Goal: Task Accomplishment & Management: Manage account settings

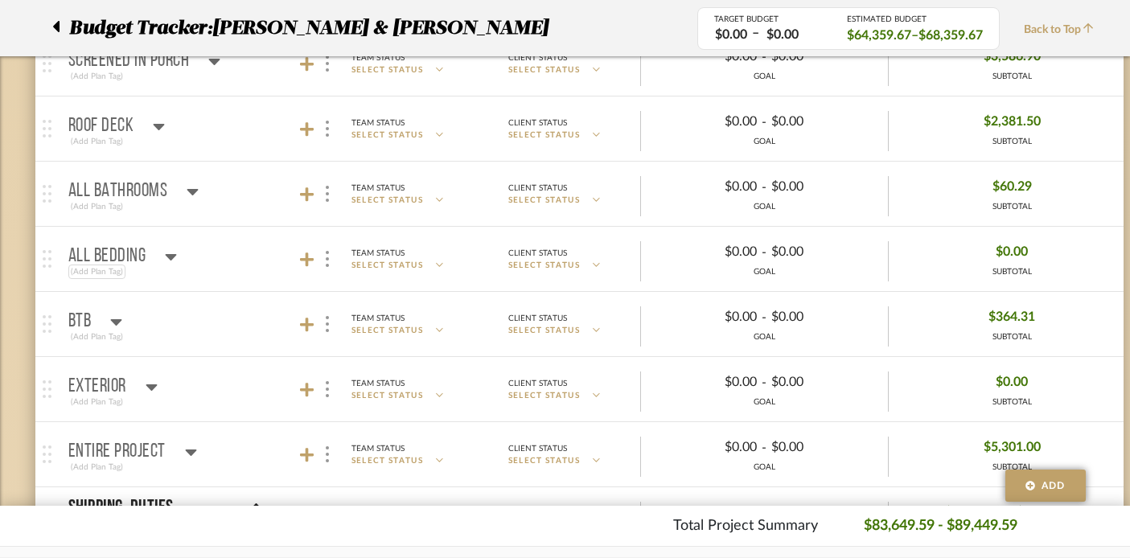
scroll to position [2128, 0]
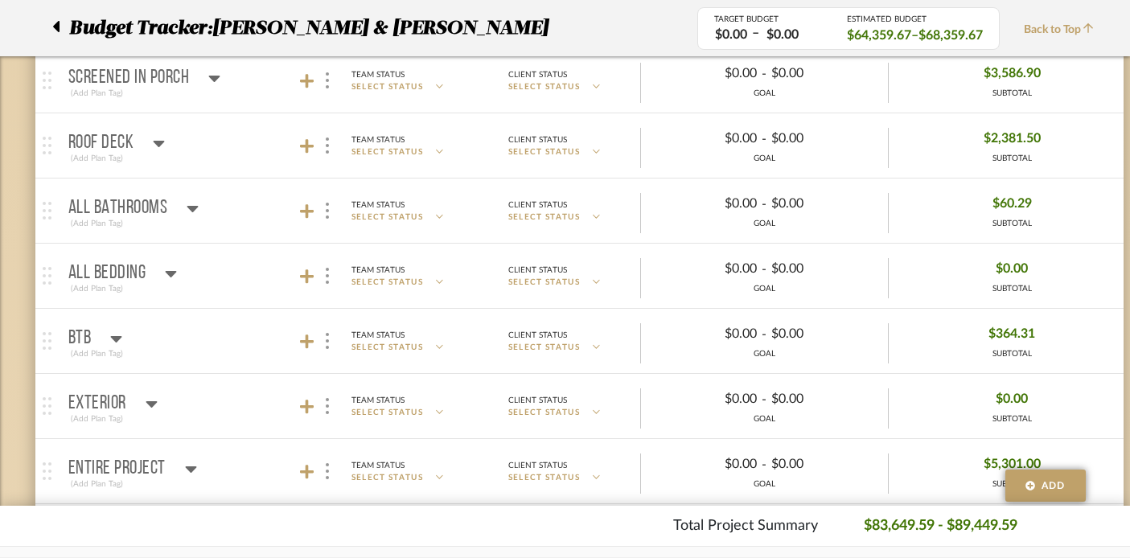
click at [172, 272] on icon at bounding box center [171, 274] width 11 height 6
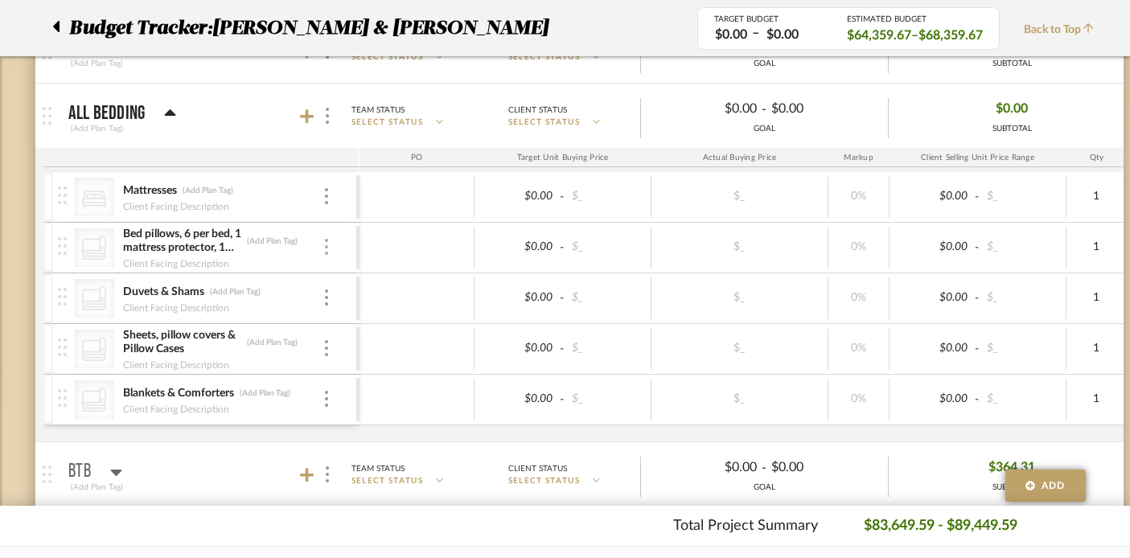
scroll to position [2290, 0]
click at [323, 389] on div at bounding box center [326, 398] width 8 height 18
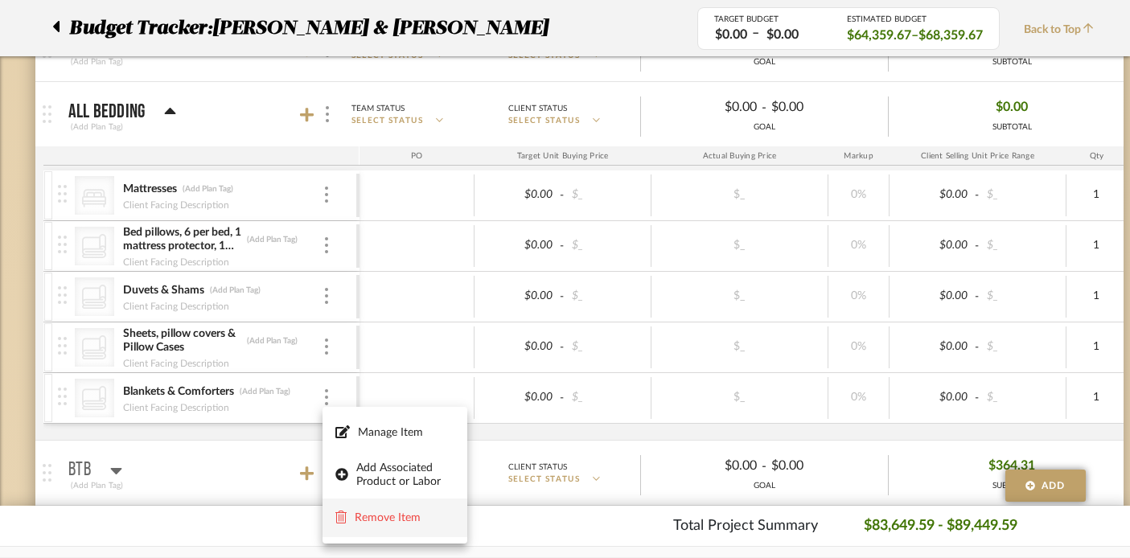
click at [361, 511] on span "Remove Item" at bounding box center [405, 518] width 100 height 14
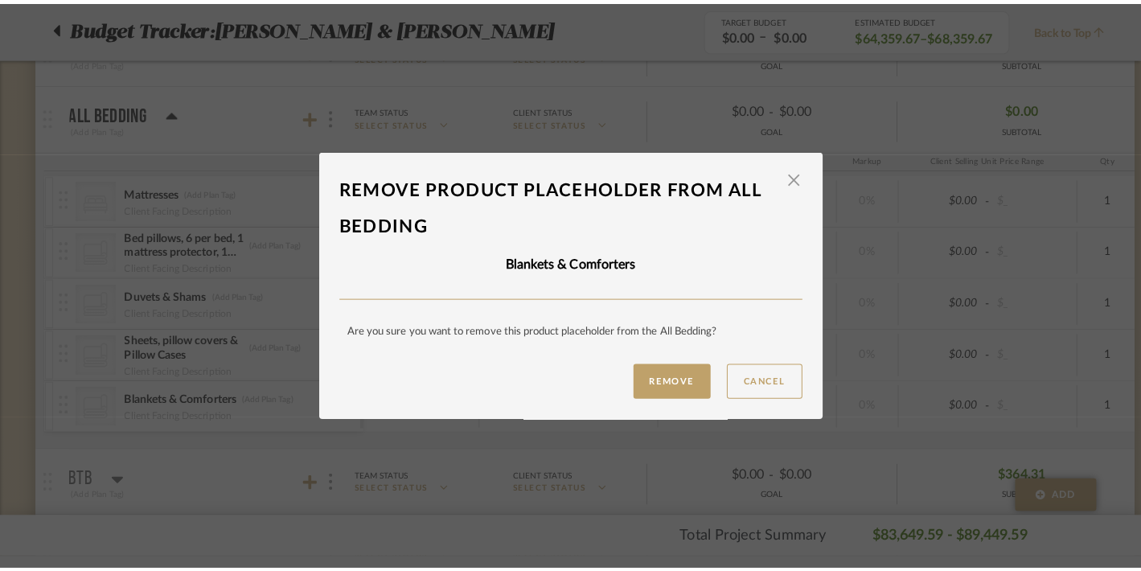
scroll to position [0, 0]
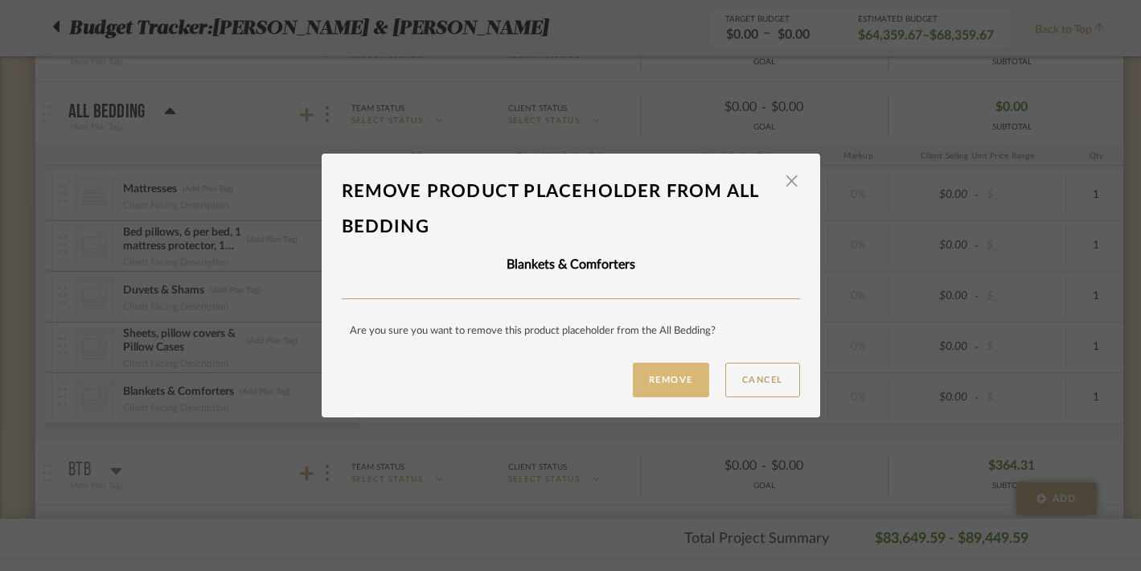
click at [646, 364] on button "Remove" at bounding box center [671, 380] width 76 height 35
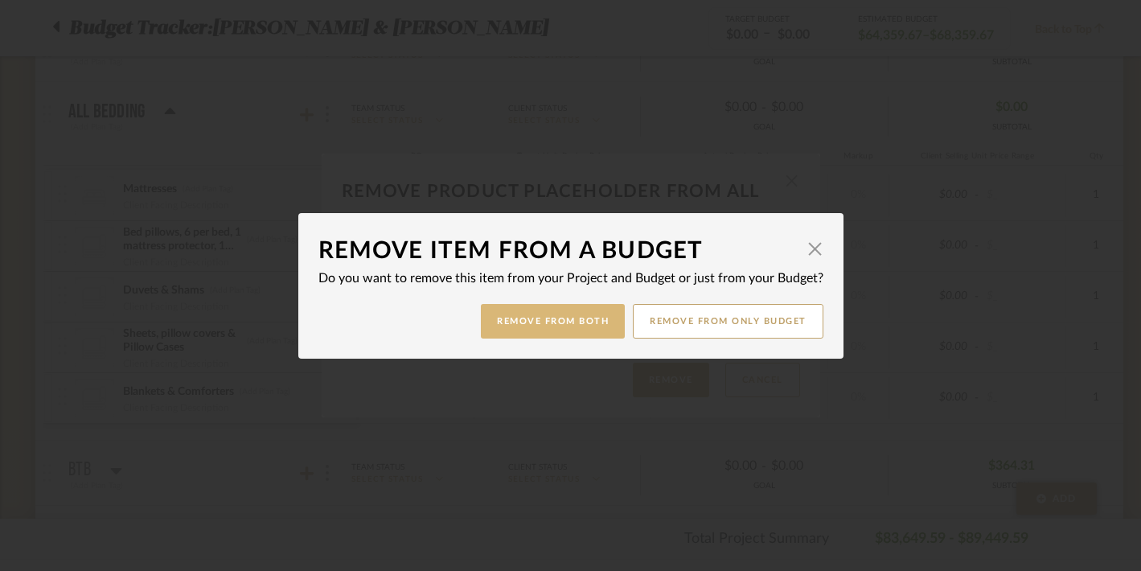
click at [534, 314] on button "Remove from Both" at bounding box center [553, 321] width 144 height 35
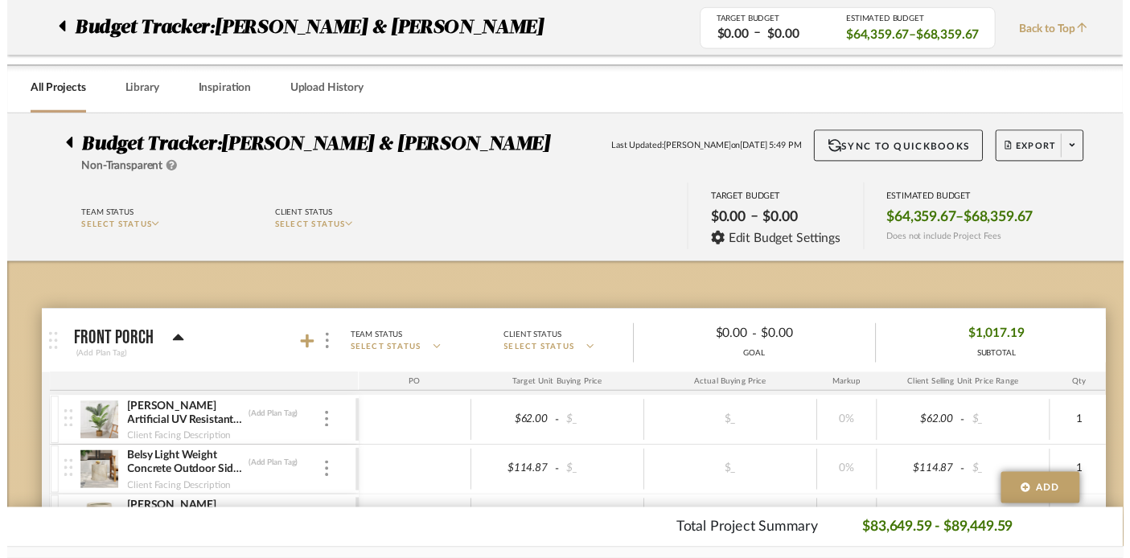
scroll to position [2290, 0]
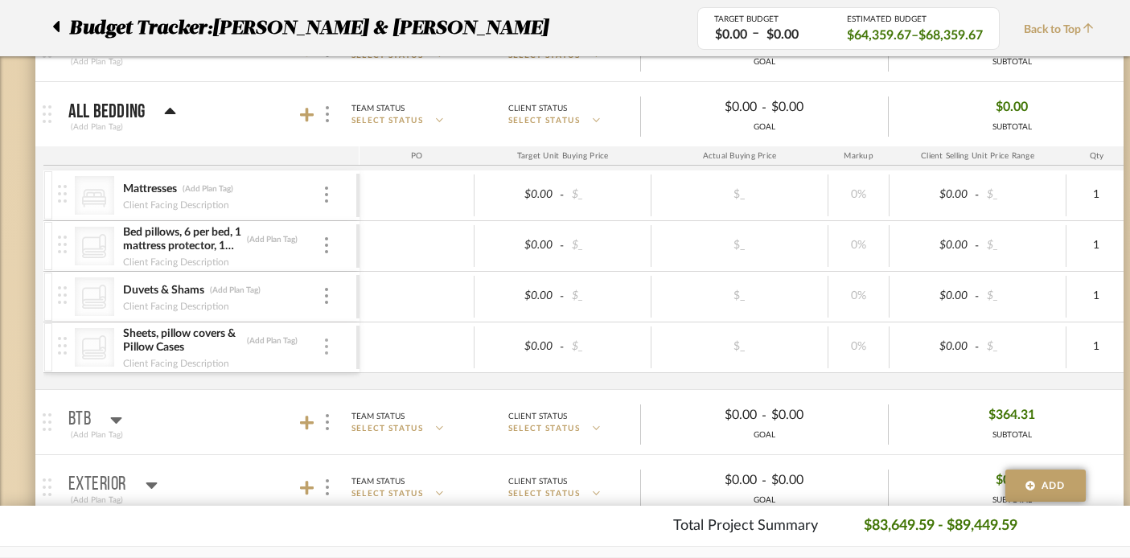
click at [323, 345] on div at bounding box center [326, 347] width 8 height 18
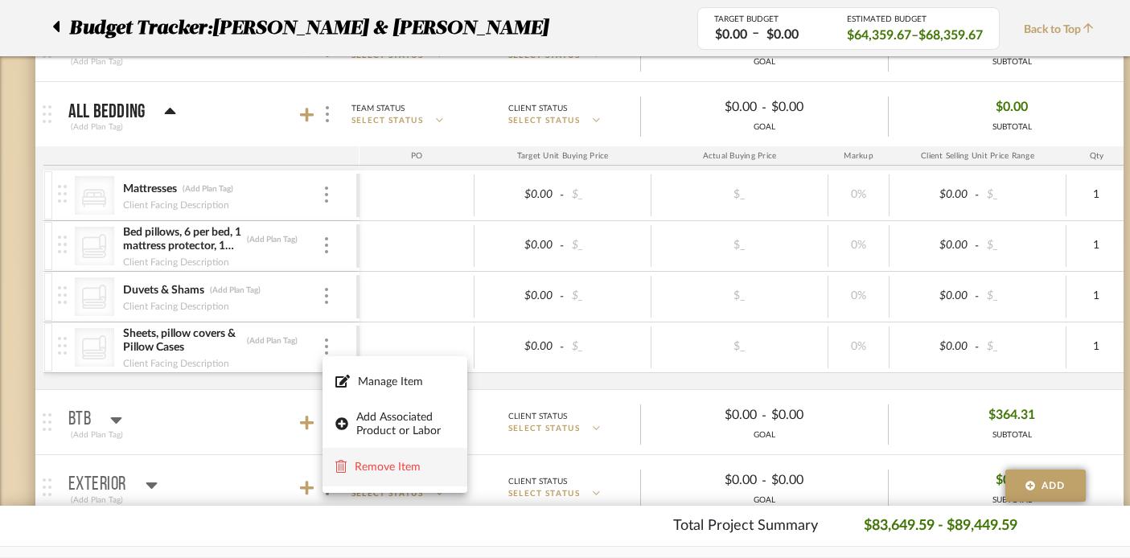
click at [351, 457] on button "Remove Item" at bounding box center [394, 467] width 145 height 39
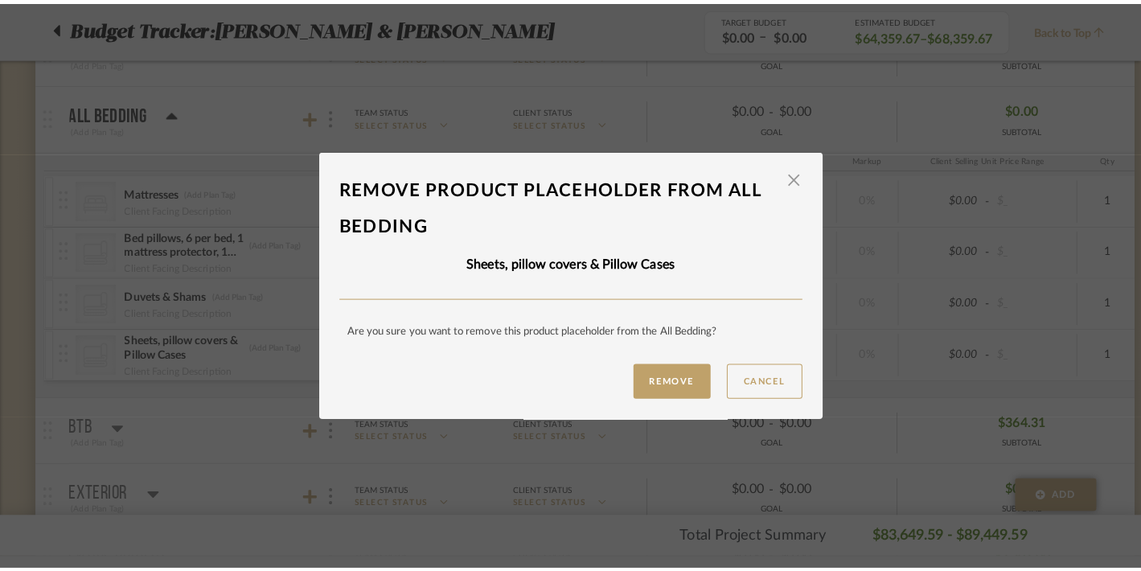
scroll to position [0, 0]
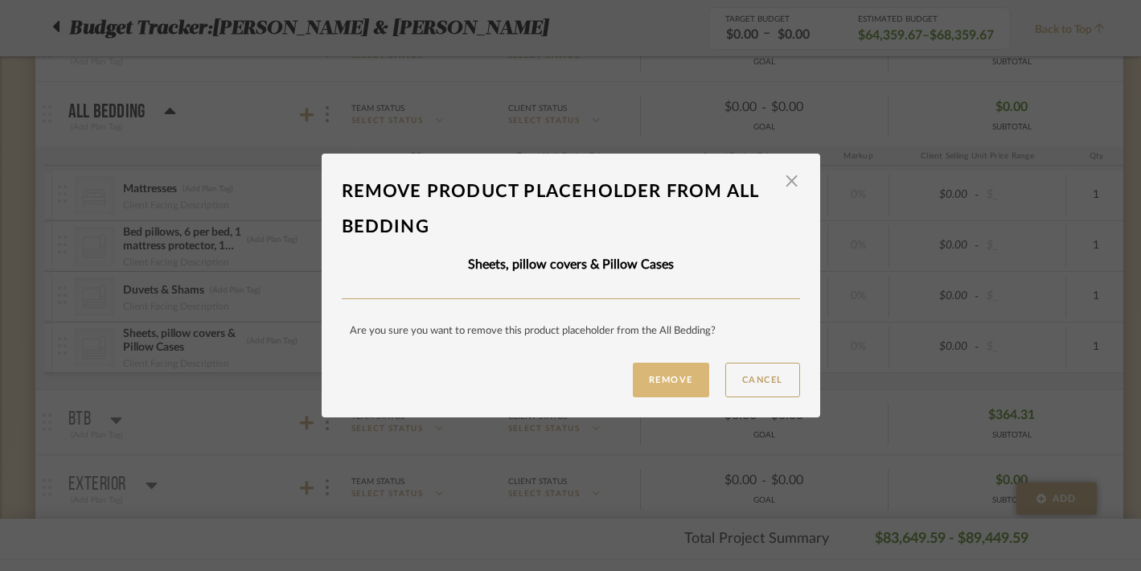
click at [651, 375] on button "Remove" at bounding box center [671, 380] width 76 height 35
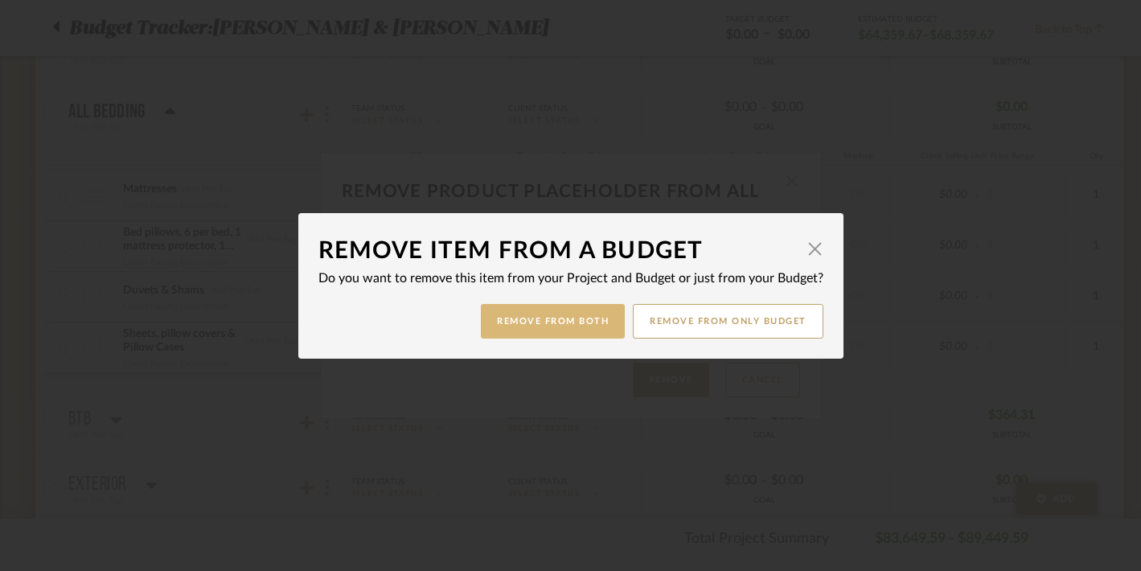
click at [495, 327] on button "Remove from Both" at bounding box center [553, 321] width 144 height 35
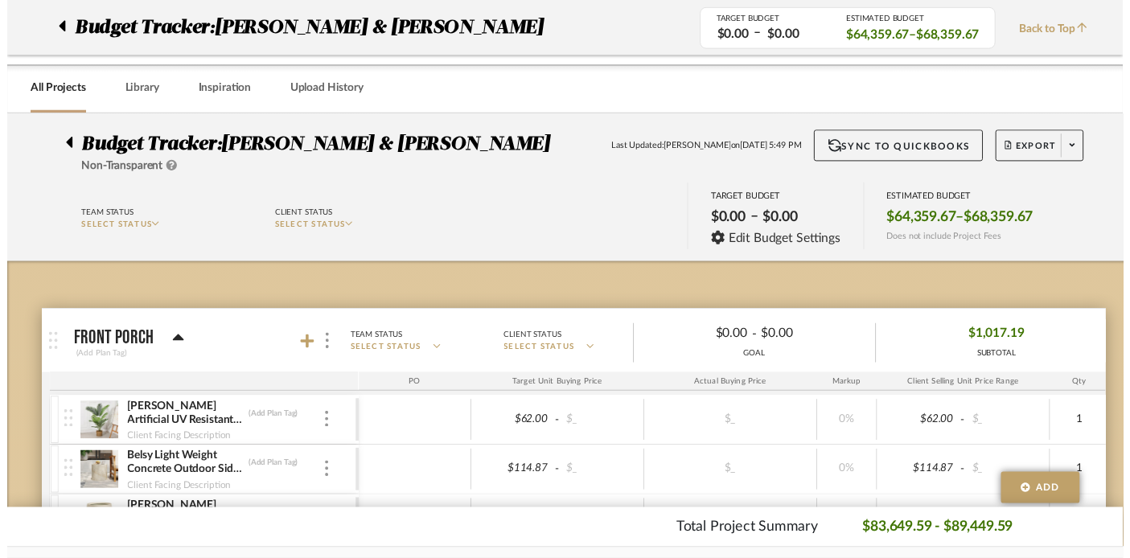
scroll to position [2290, 0]
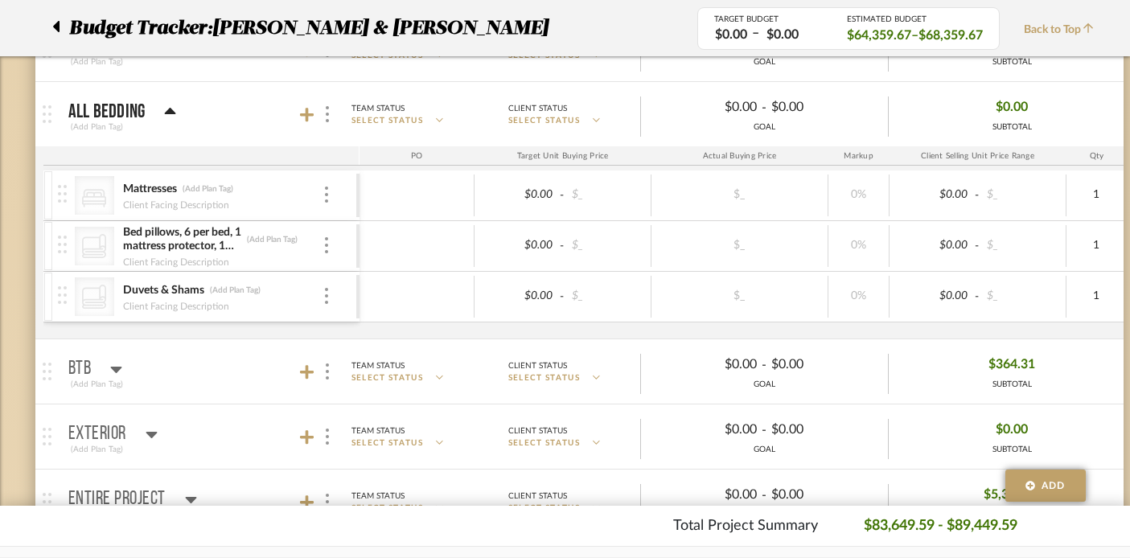
click at [330, 298] on div "CategoryIconBedding [PERSON_NAME] & Shams (Add Plan Tag) Client Facing Descript…" at bounding box center [207, 297] width 298 height 50
click at [323, 300] on div at bounding box center [326, 297] width 8 height 18
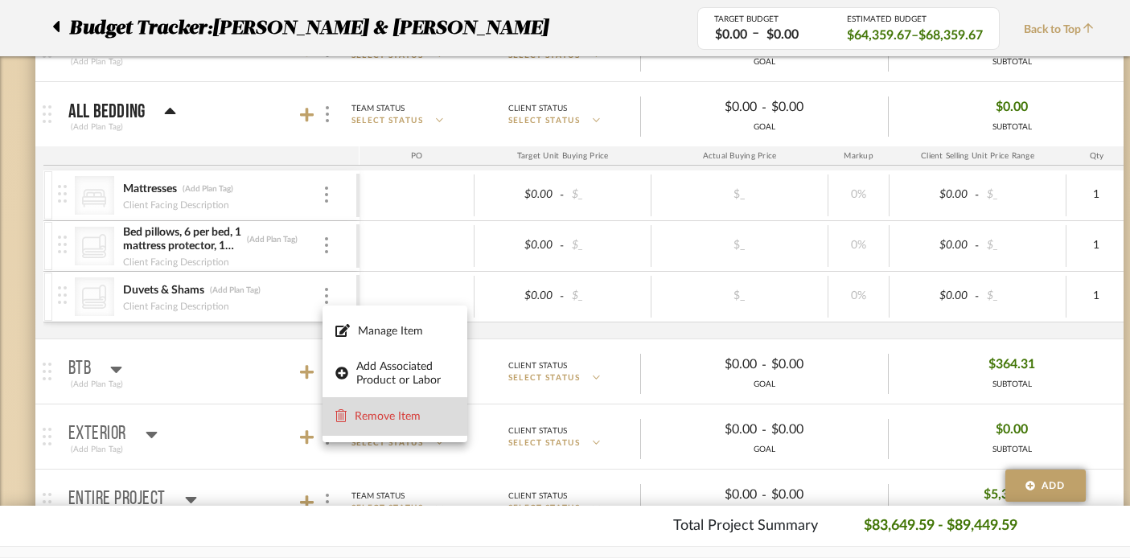
click at [364, 416] on span "Remove Item" at bounding box center [405, 417] width 100 height 14
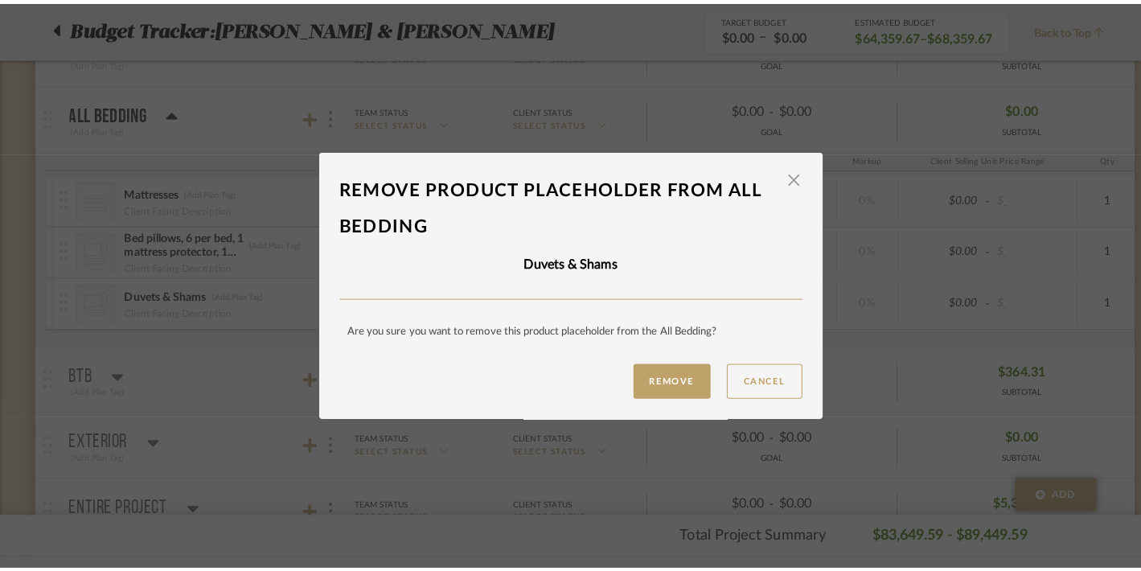
scroll to position [0, 0]
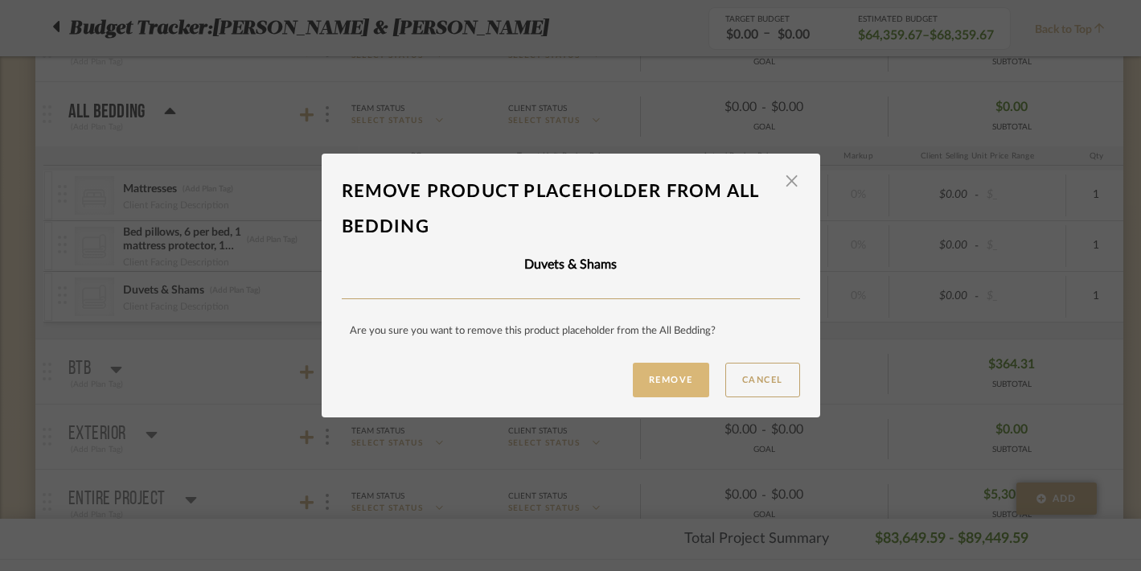
click at [650, 379] on button "Remove" at bounding box center [671, 380] width 76 height 35
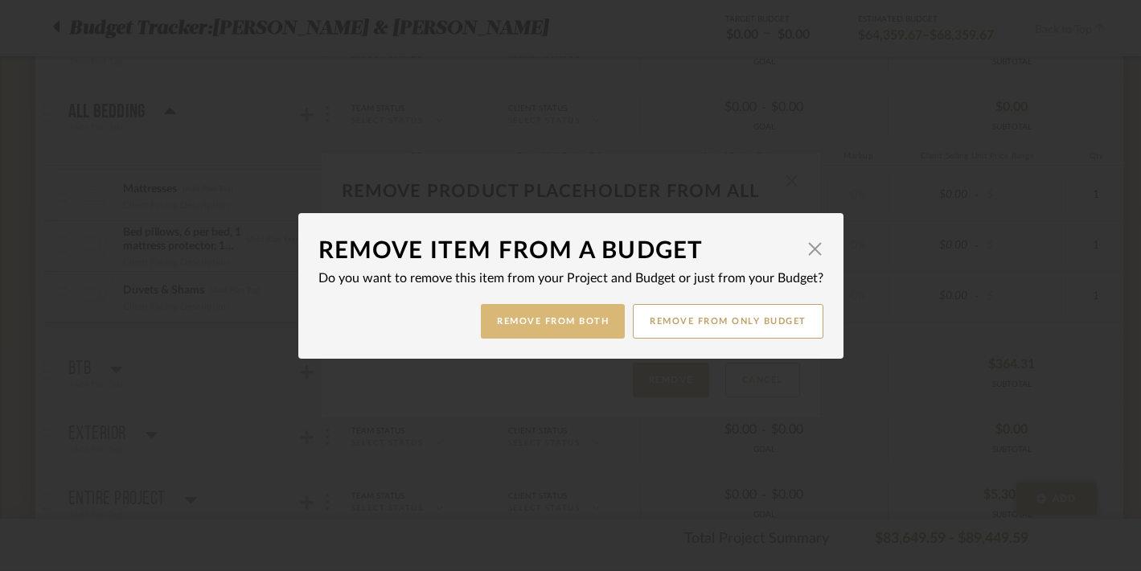
click at [495, 334] on button "Remove from Both" at bounding box center [553, 321] width 144 height 35
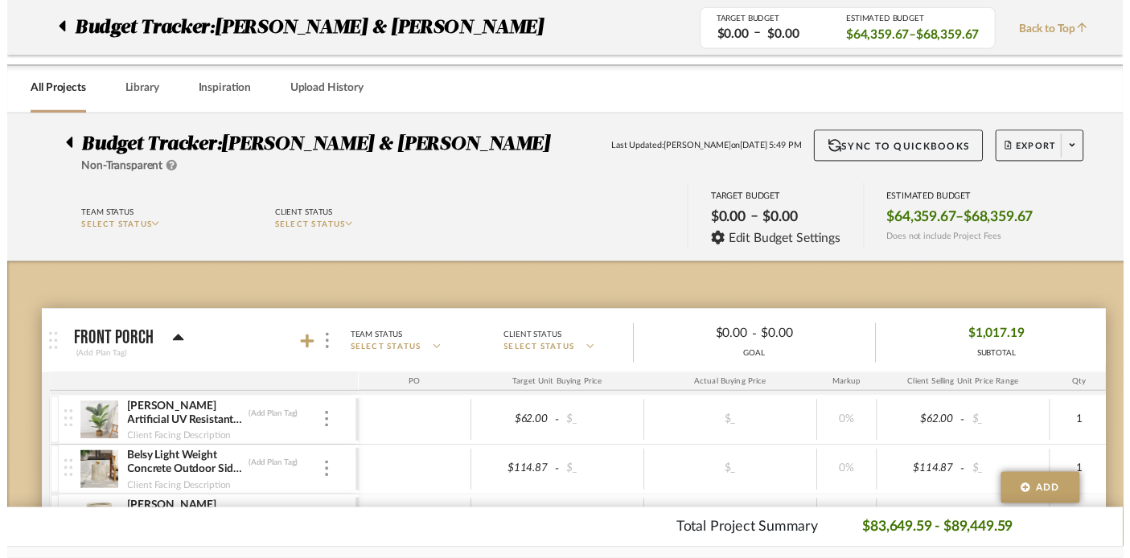
scroll to position [2290, 0]
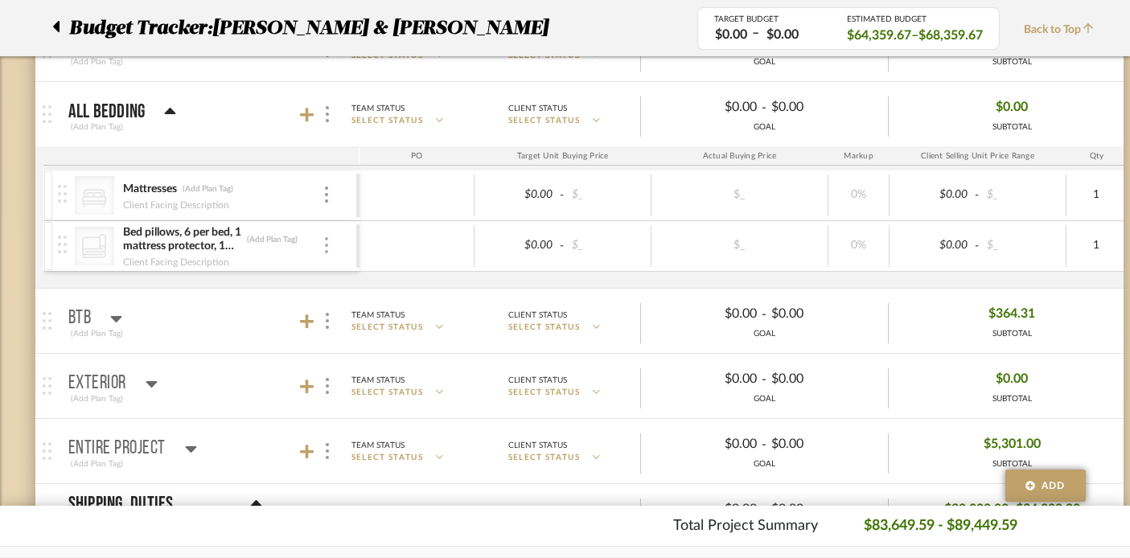
click at [325, 251] on img at bounding box center [326, 245] width 3 height 16
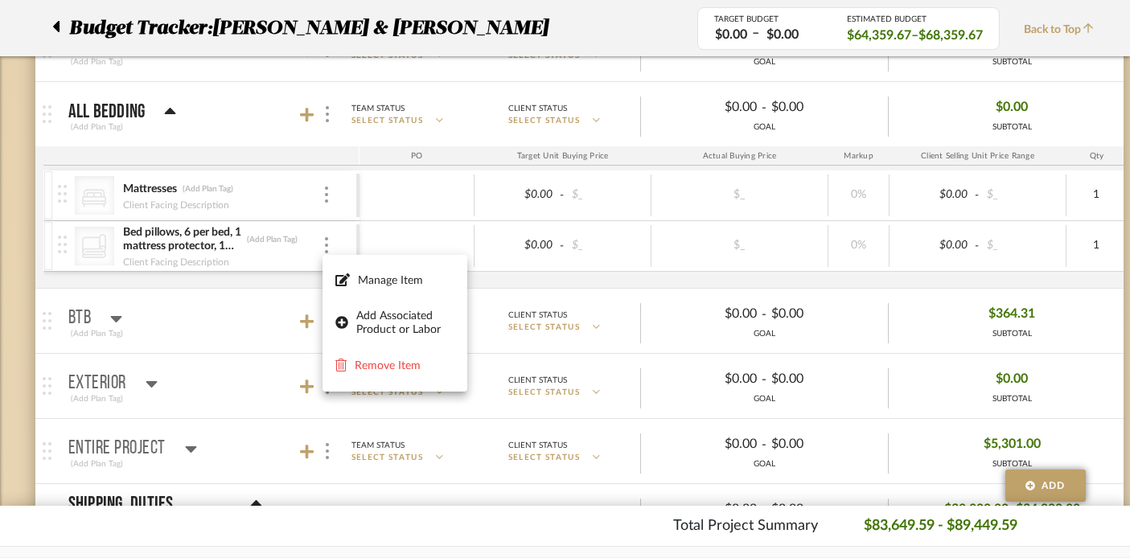
click at [186, 247] on div at bounding box center [565, 279] width 1130 height 558
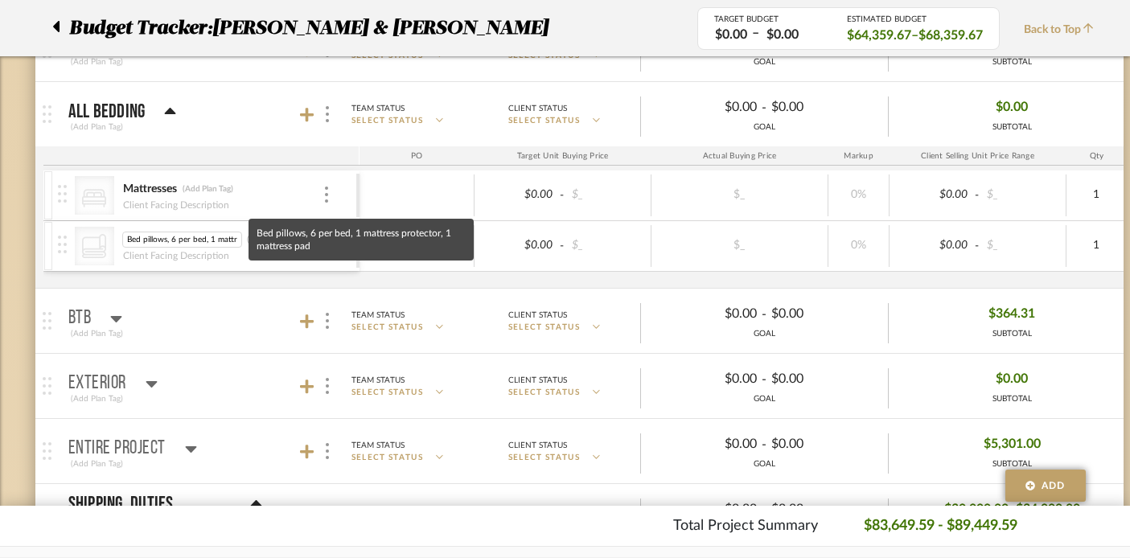
click at [182, 244] on input "Bed pillows, 6 per bed, 1 mattress protector, 1 mattress pad" at bounding box center [182, 240] width 120 height 16
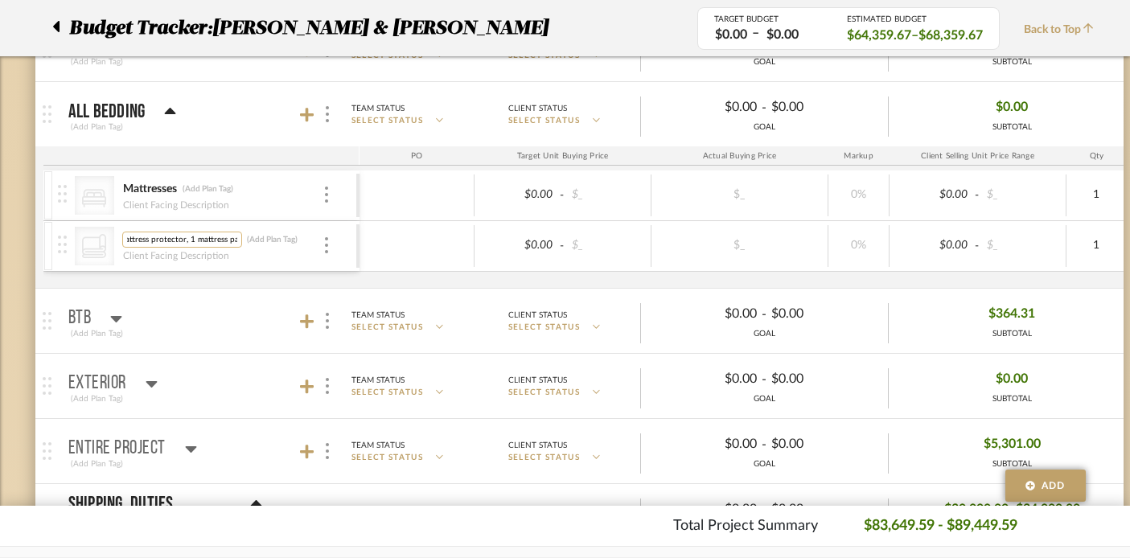
click at [134, 243] on input "Bed pillows, 6 per bed, 1 mattress protector, 1 mattress pad" at bounding box center [182, 240] width 120 height 16
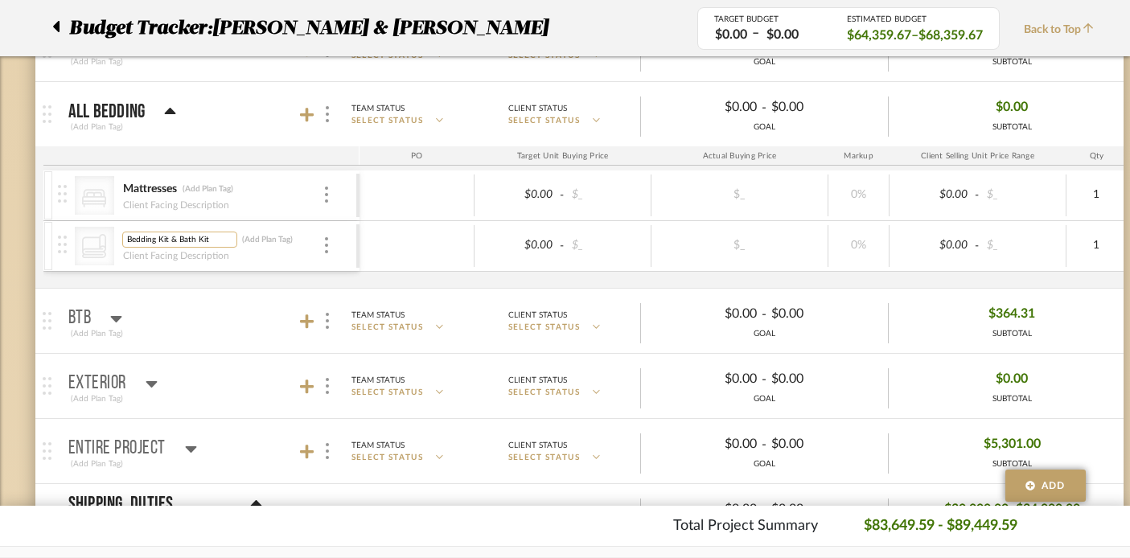
type input "Bedding Kit & Bath Kit"
click at [169, 269] on div "Bedding Kit & Bath Kit Bedding Kit & Bath Kit (Add Plan Tag) Client Facing Desc…" at bounding box center [222, 246] width 200 height 50
type input "6198.23"
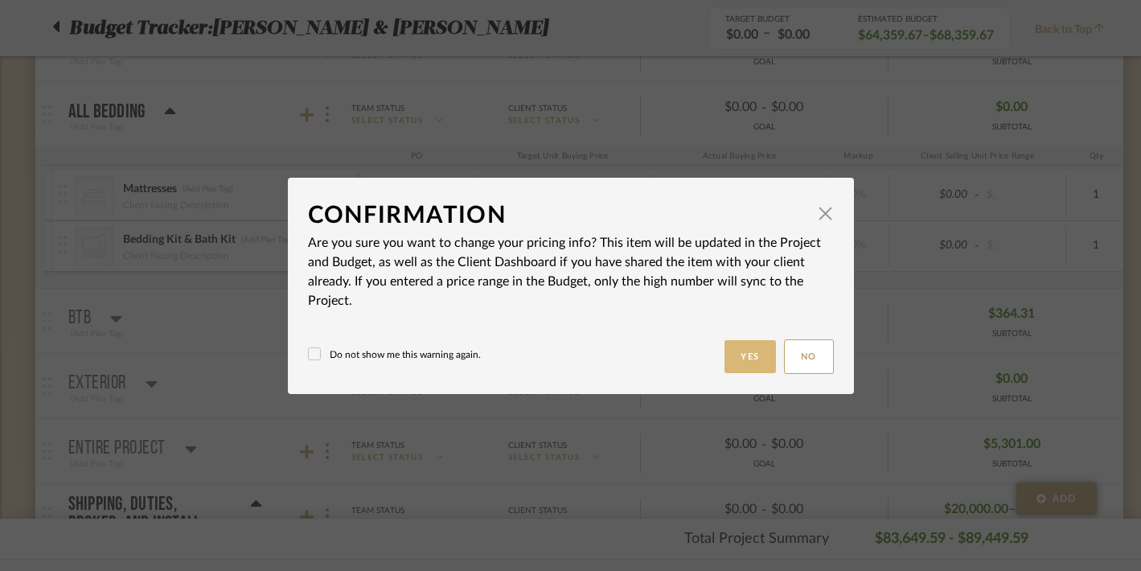
click at [745, 358] on button "Yes" at bounding box center [749, 356] width 51 height 33
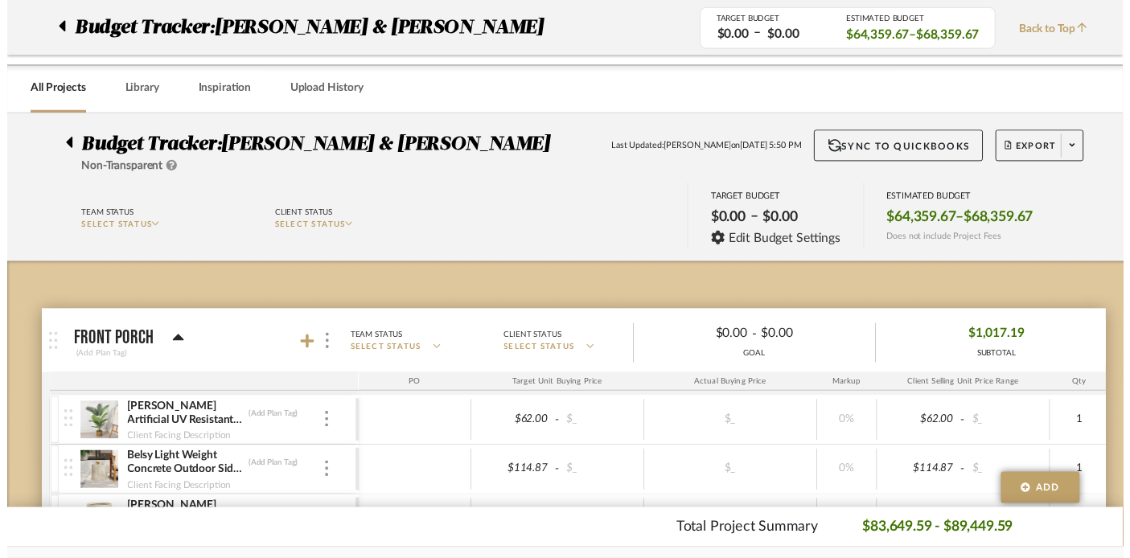
scroll to position [2290, 0]
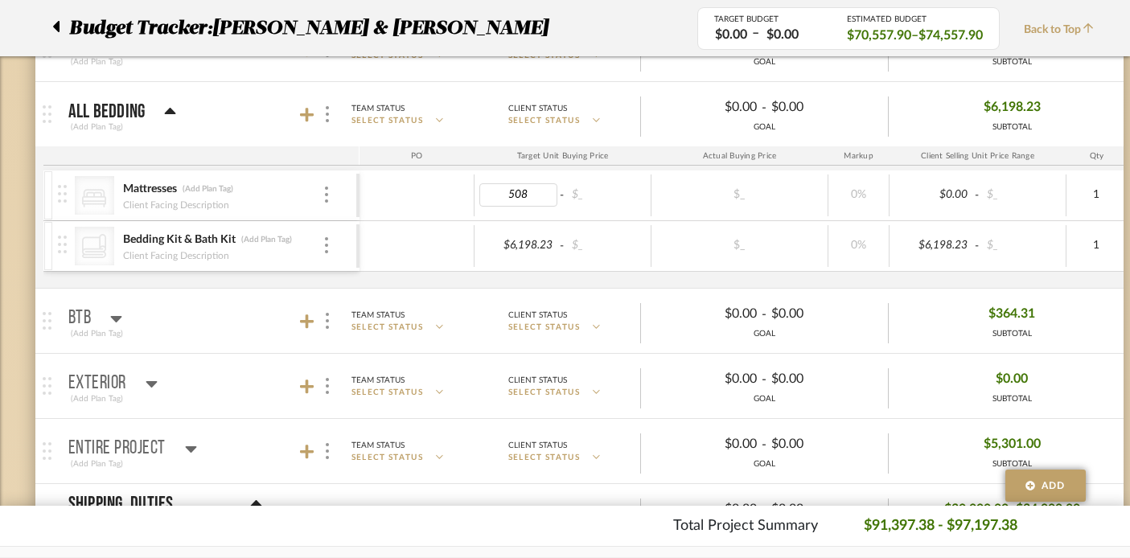
type input "5085"
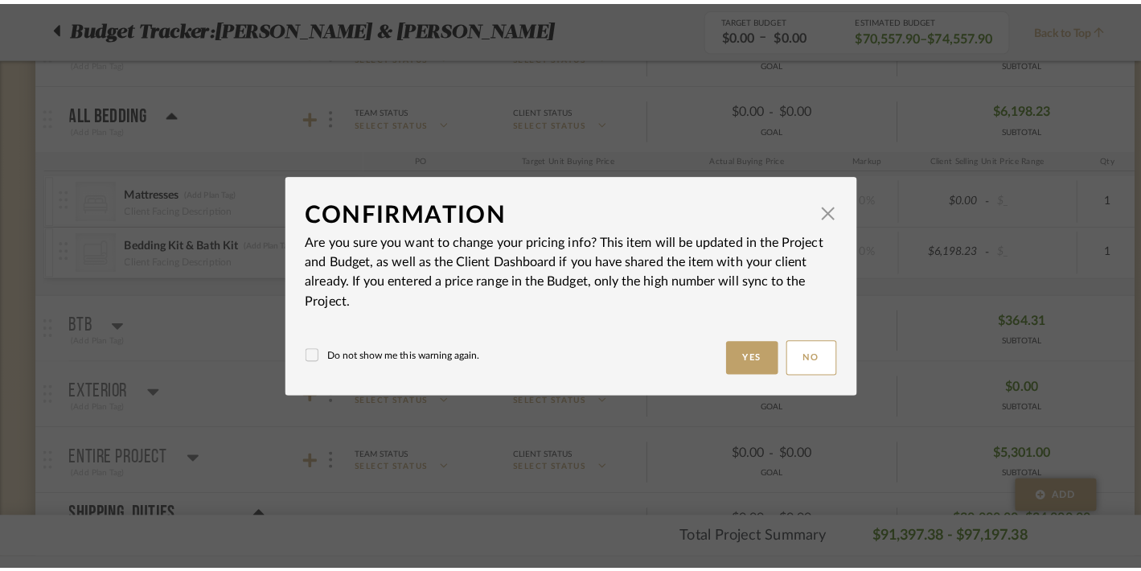
scroll to position [0, 0]
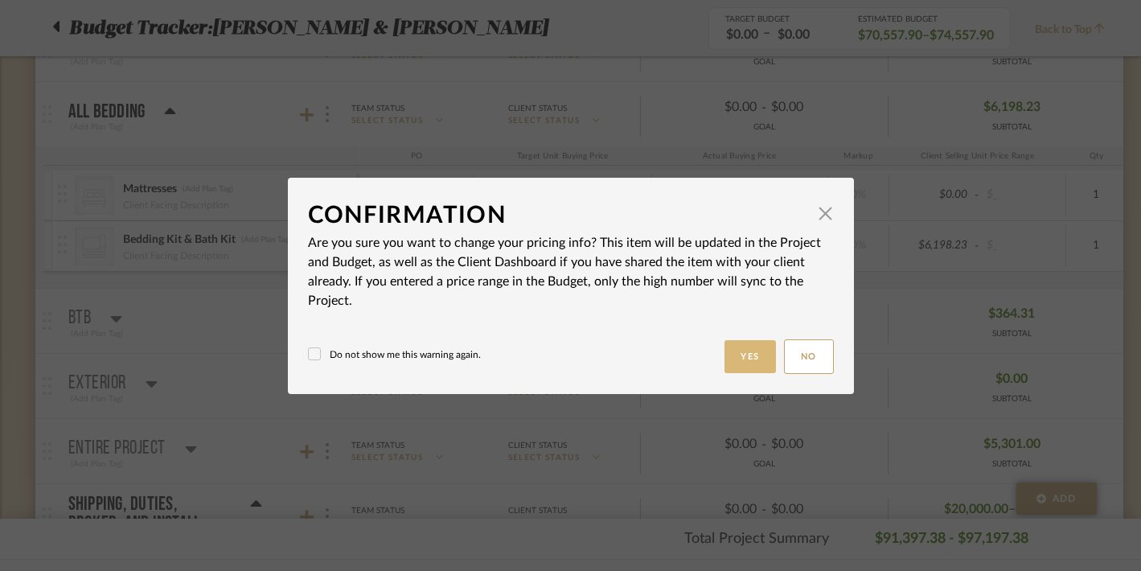
click at [735, 363] on button "Yes" at bounding box center [749, 356] width 51 height 33
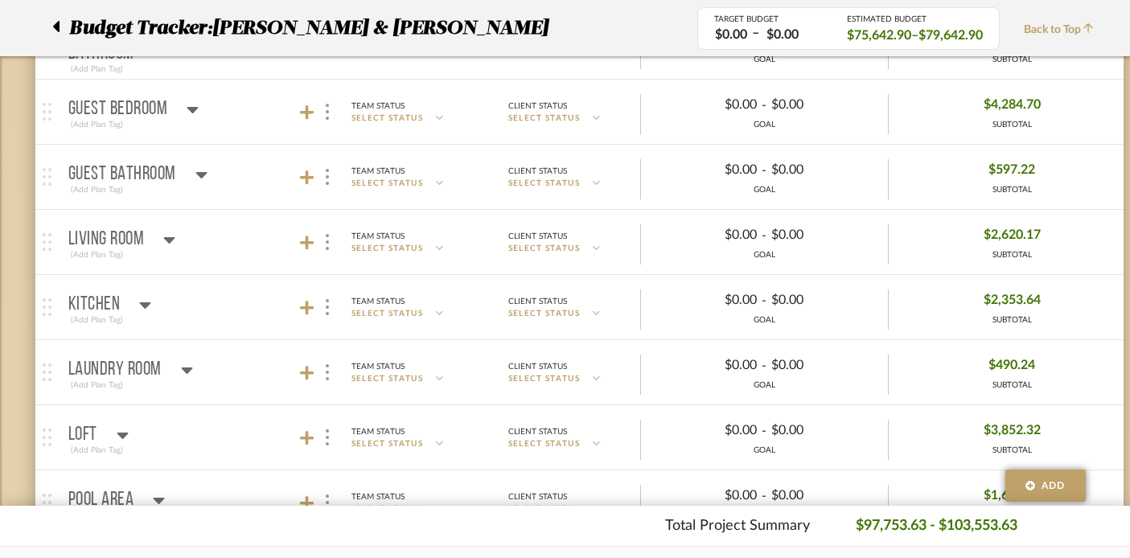
scroll to position [1628, 0]
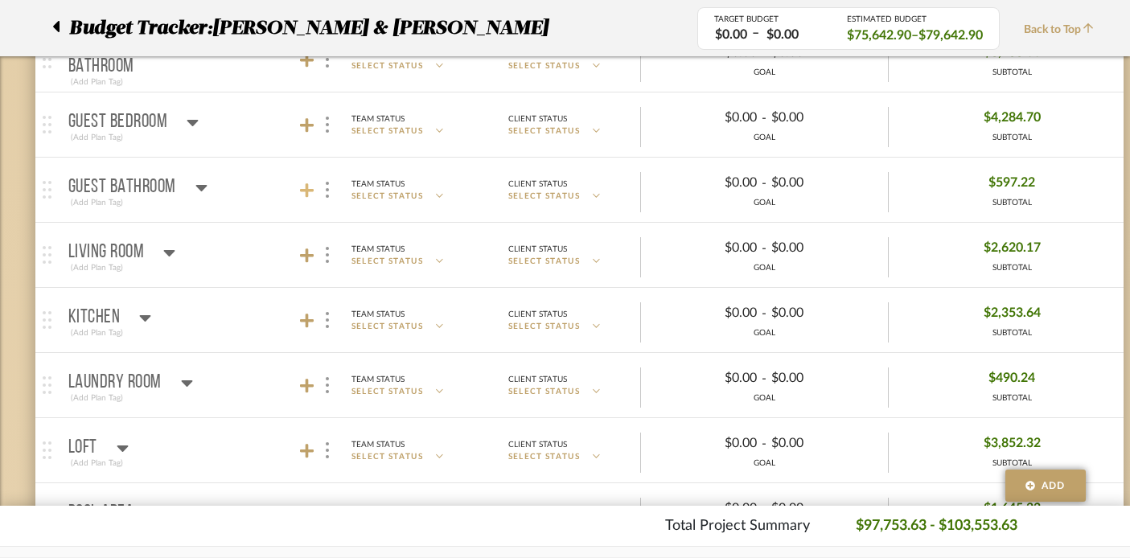
click at [306, 187] on icon at bounding box center [307, 190] width 14 height 14
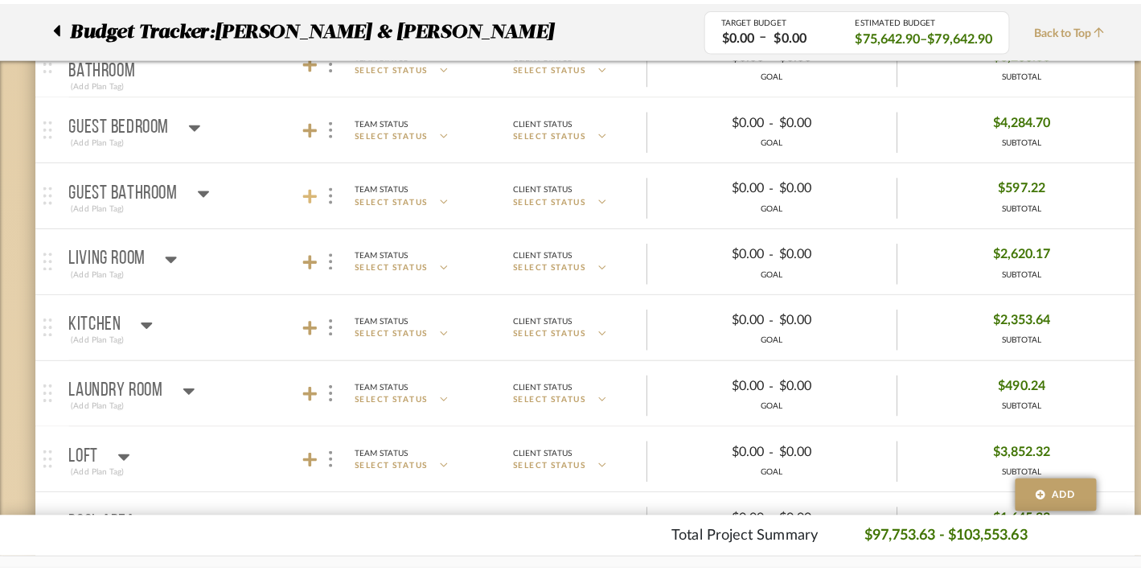
scroll to position [0, 0]
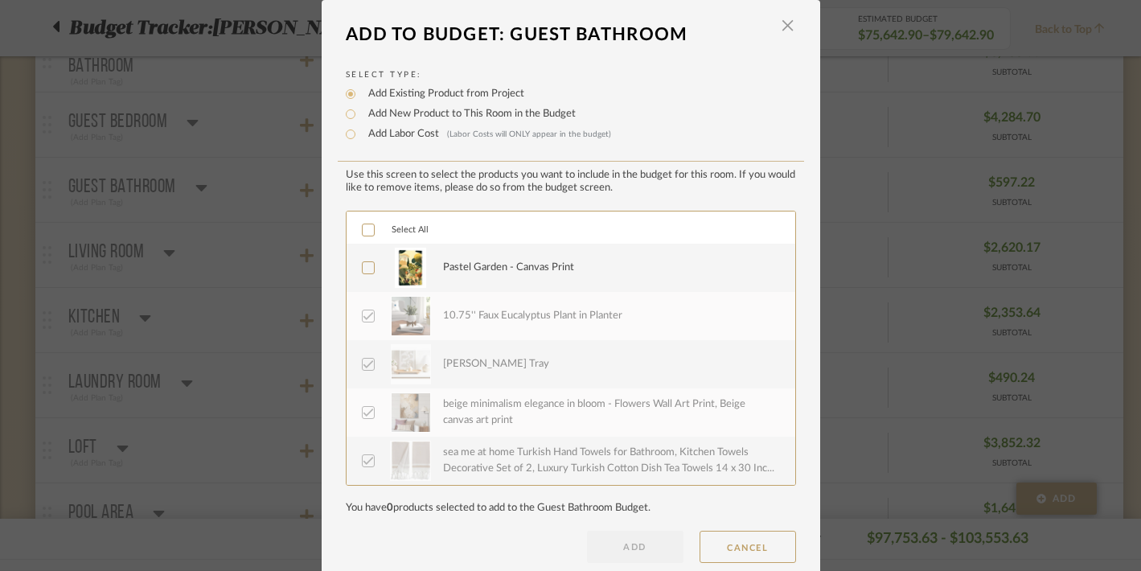
click at [363, 230] on icon at bounding box center [368, 229] width 11 height 11
click at [626, 548] on button "ADD" at bounding box center [635, 547] width 96 height 32
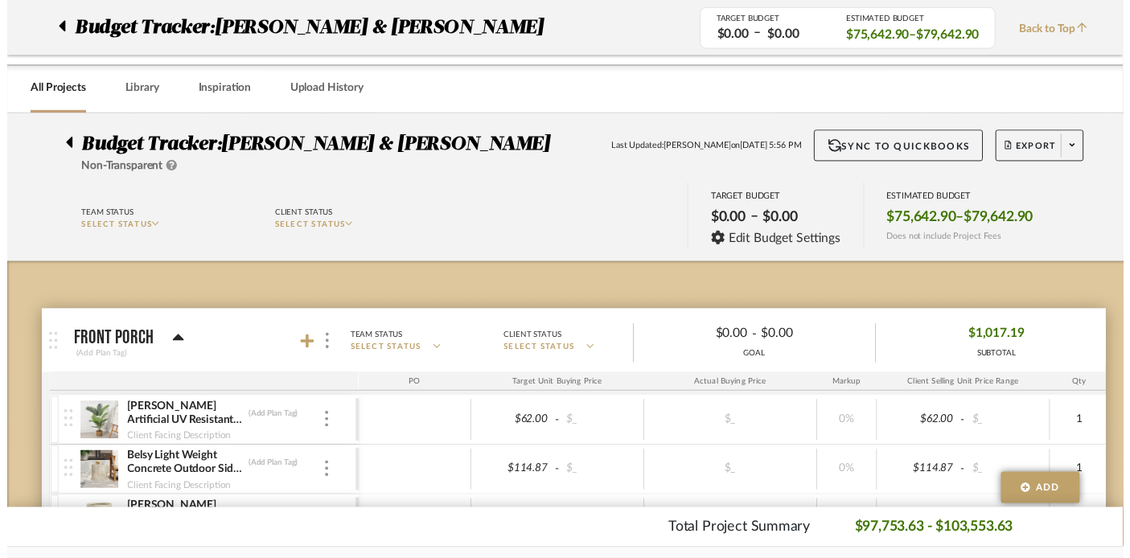
scroll to position [1628, 0]
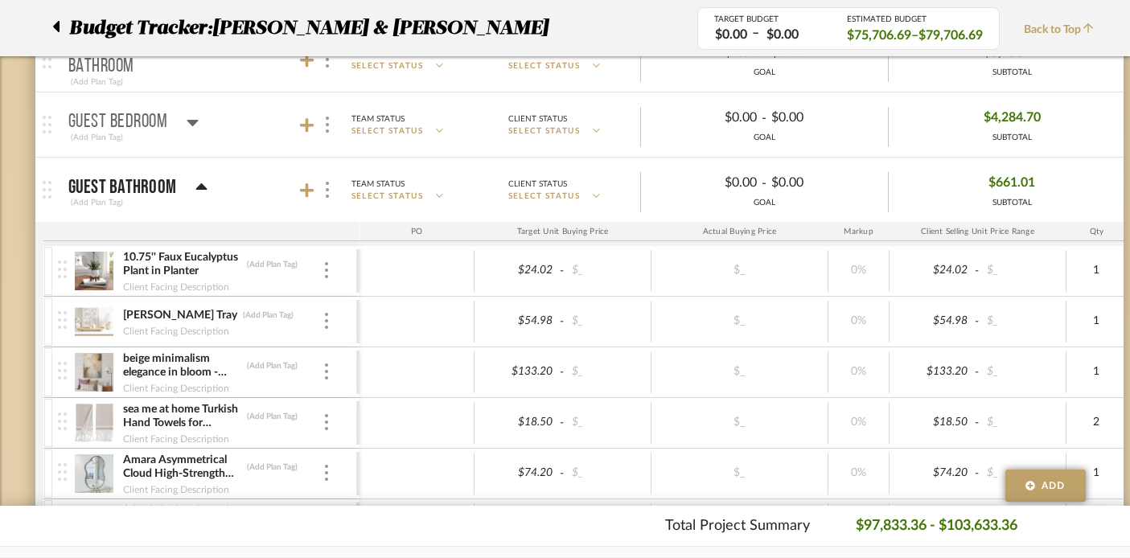
click at [197, 183] on icon at bounding box center [201, 187] width 12 height 19
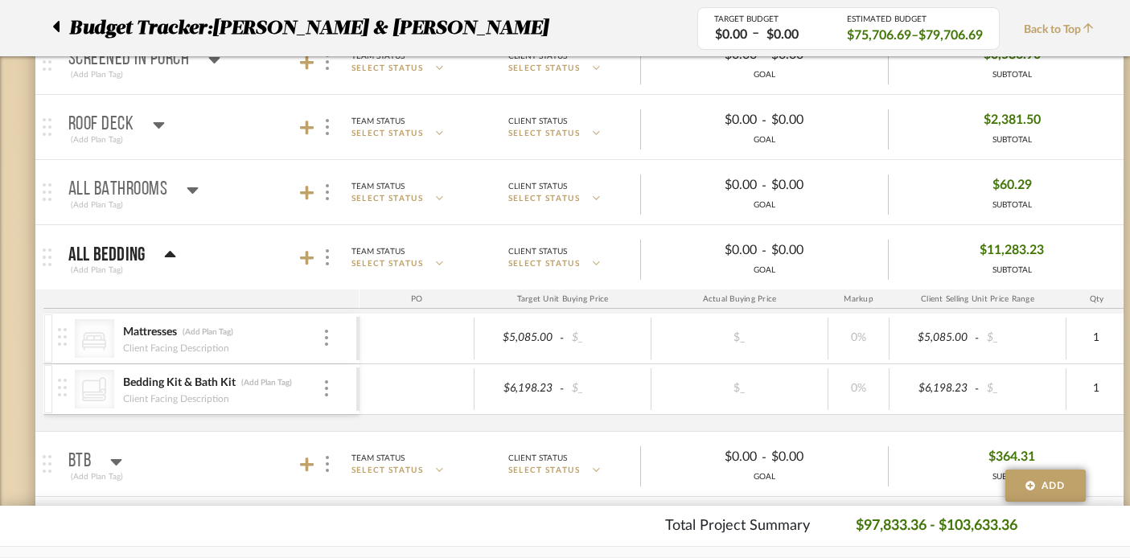
scroll to position [2156, 0]
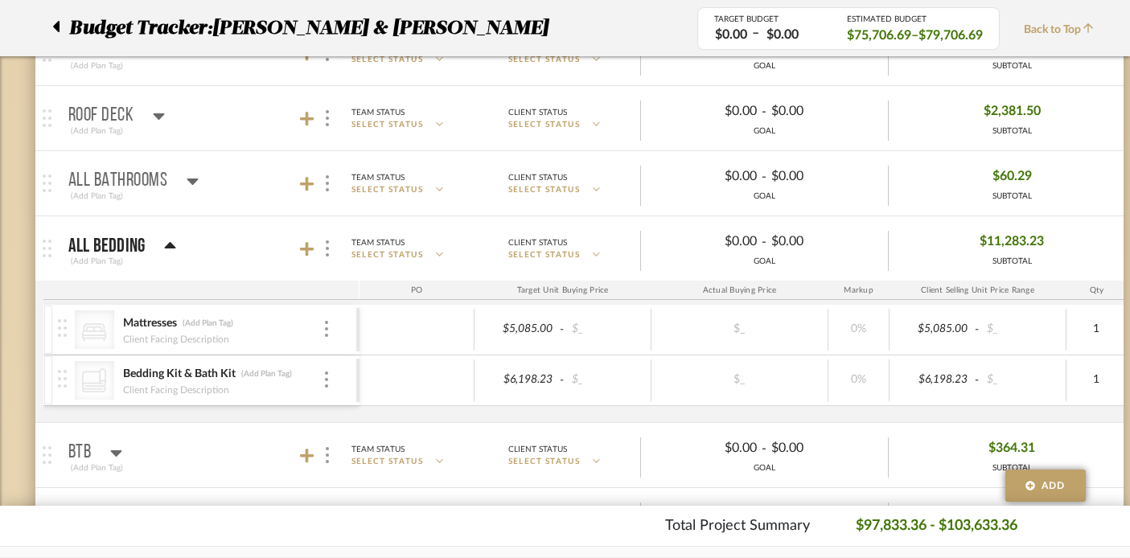
click at [172, 241] on icon at bounding box center [170, 245] width 12 height 19
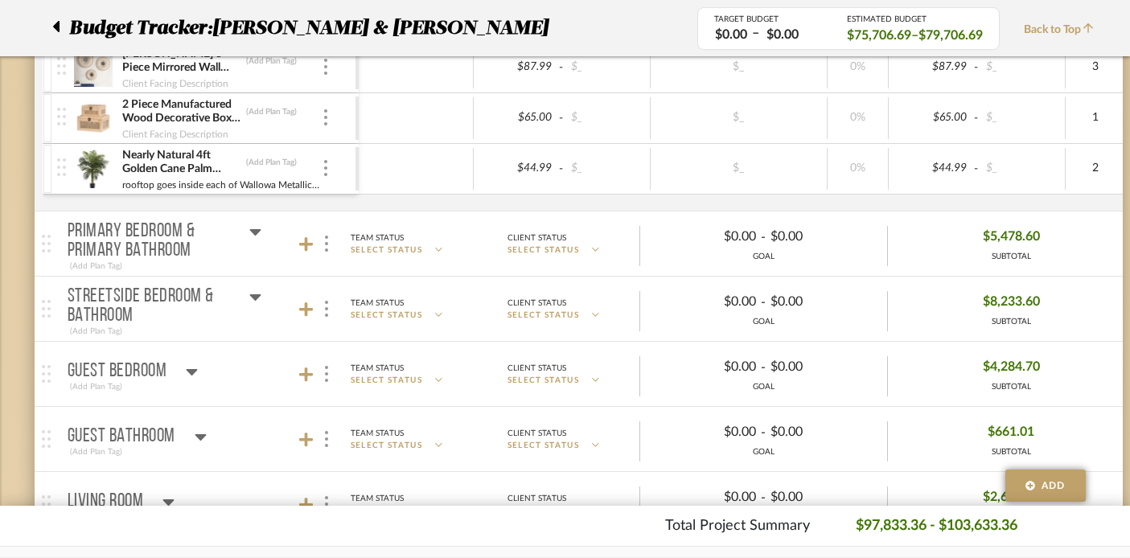
scroll to position [1389, 1]
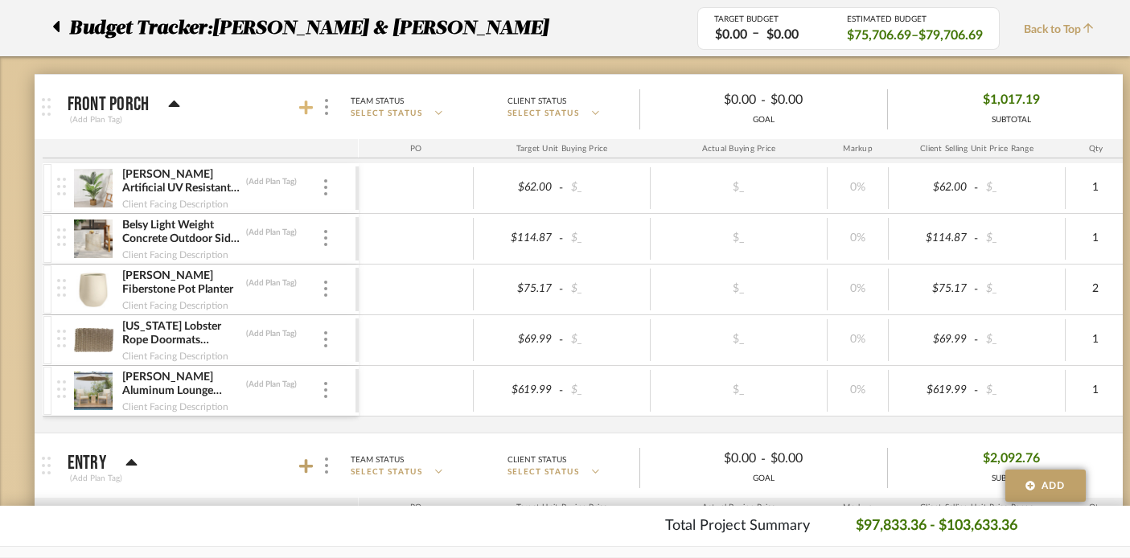
click at [303, 101] on icon at bounding box center [306, 108] width 14 height 16
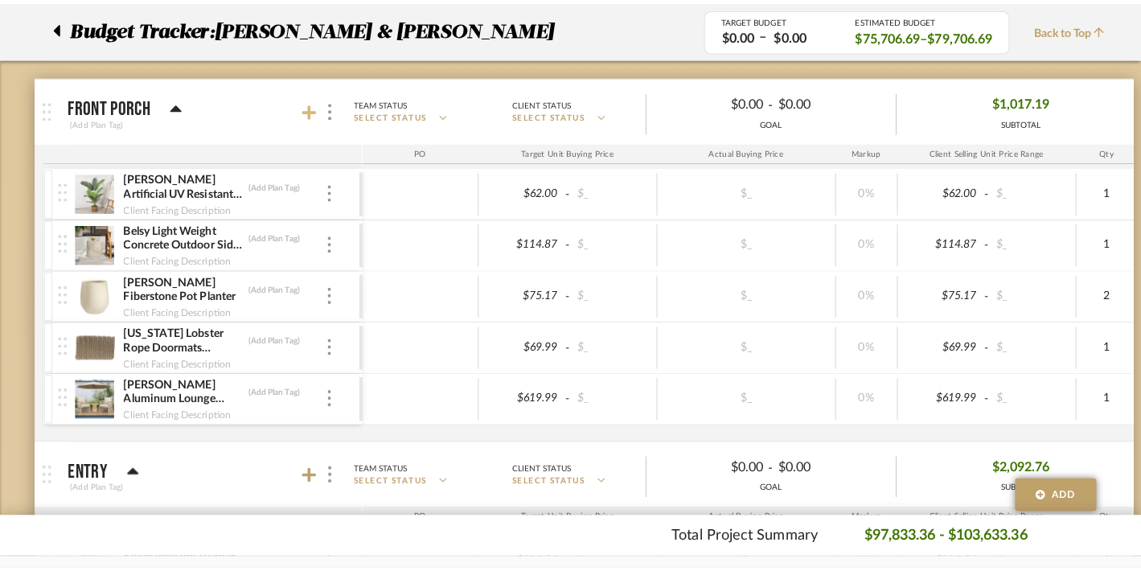
scroll to position [0, 0]
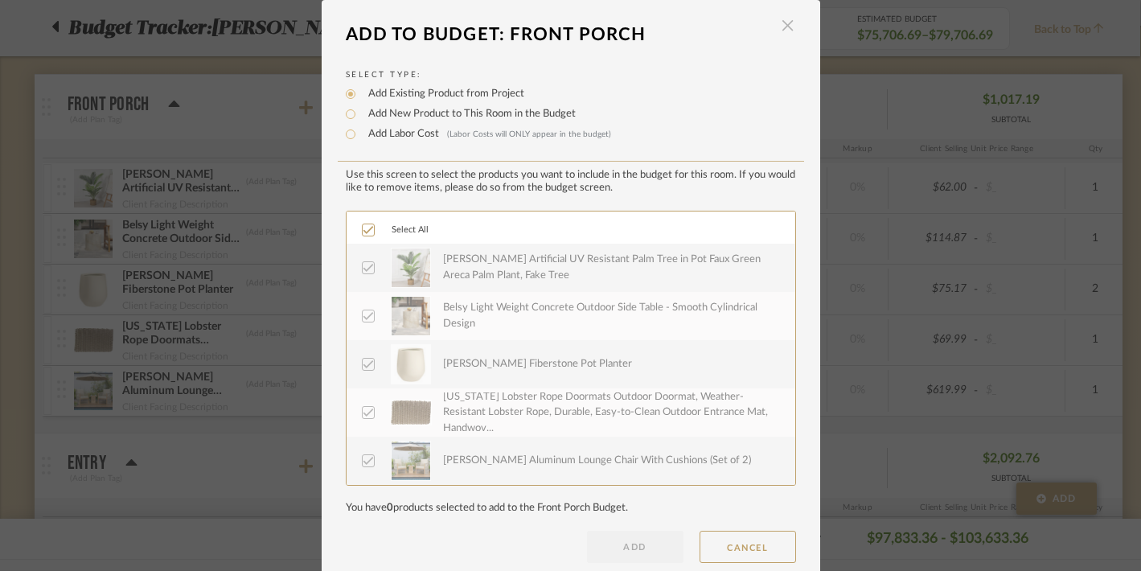
click at [777, 18] on span "button" at bounding box center [788, 26] width 32 height 32
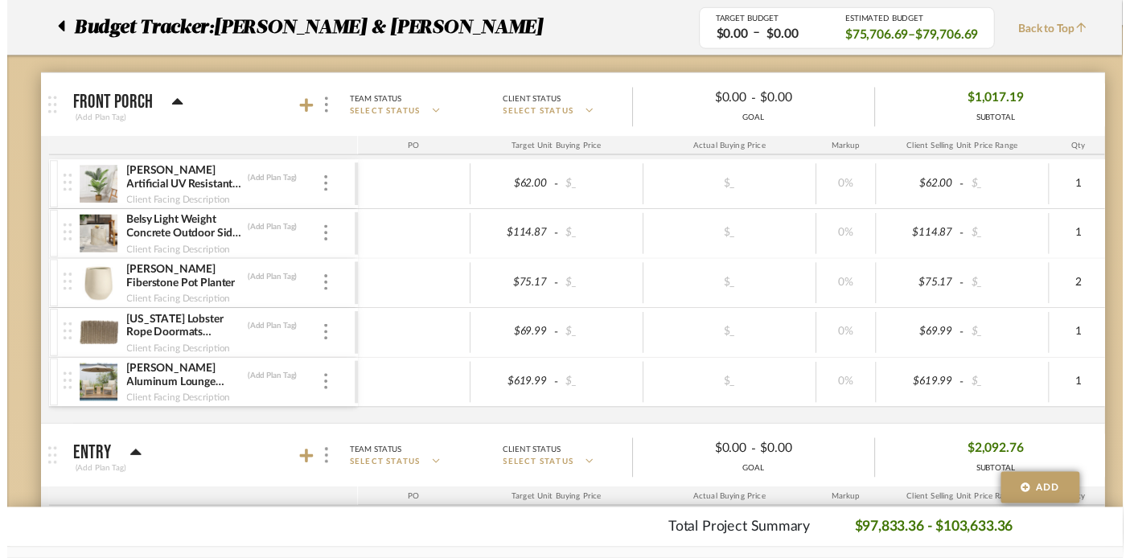
scroll to position [241, 1]
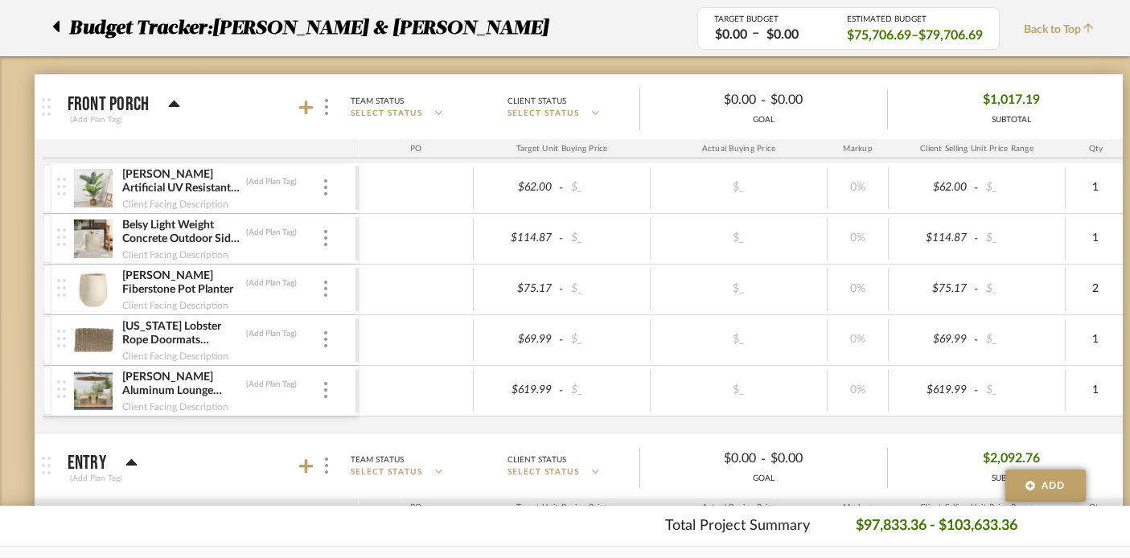
click at [169, 104] on icon at bounding box center [174, 104] width 12 height 19
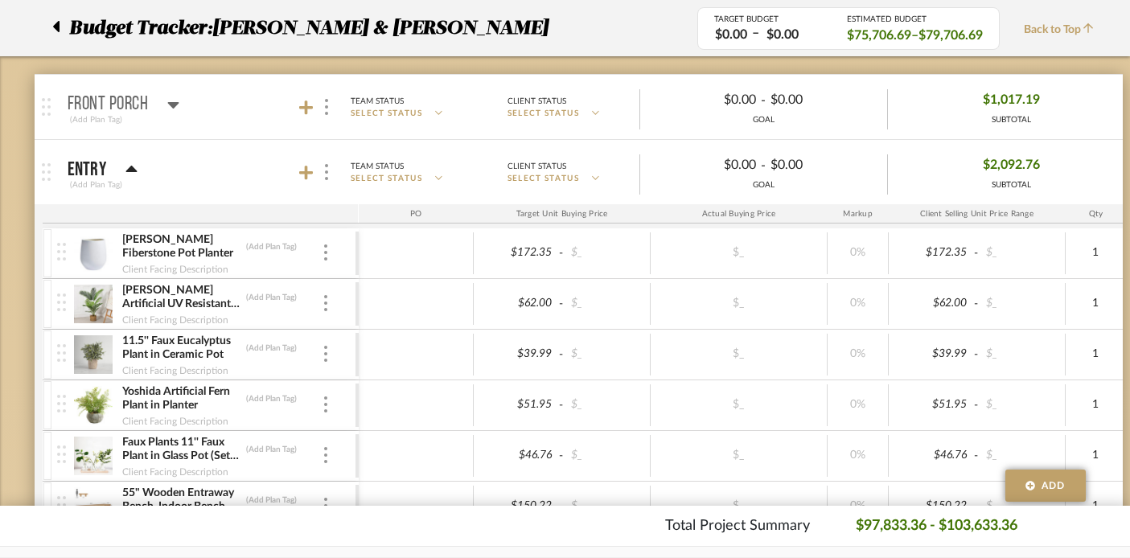
scroll to position [301, 1]
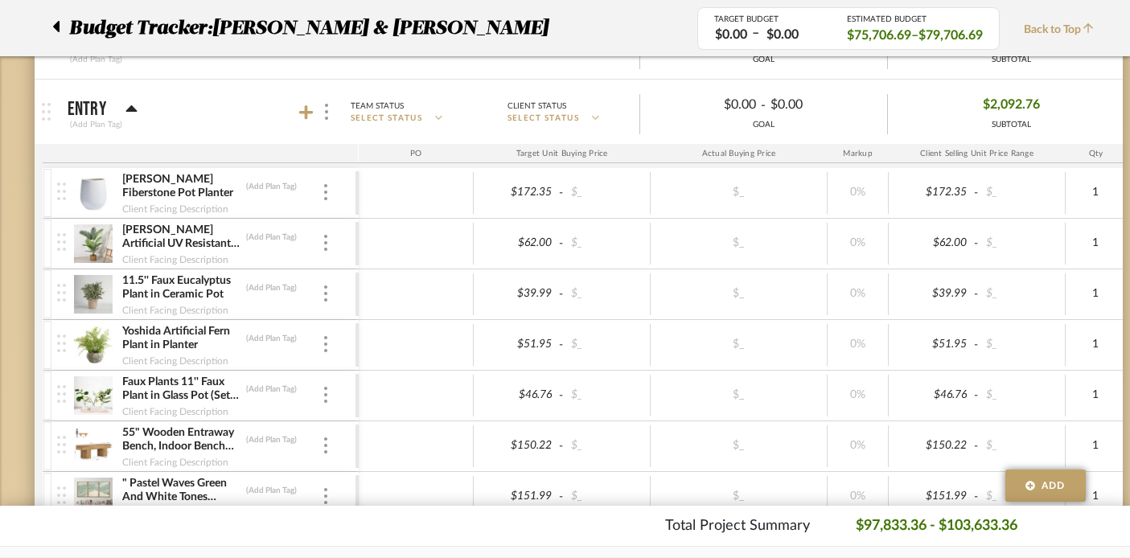
click at [297, 109] on mat-panel-title "Entry (Add Plan Tag)" at bounding box center [209, 111] width 283 height 39
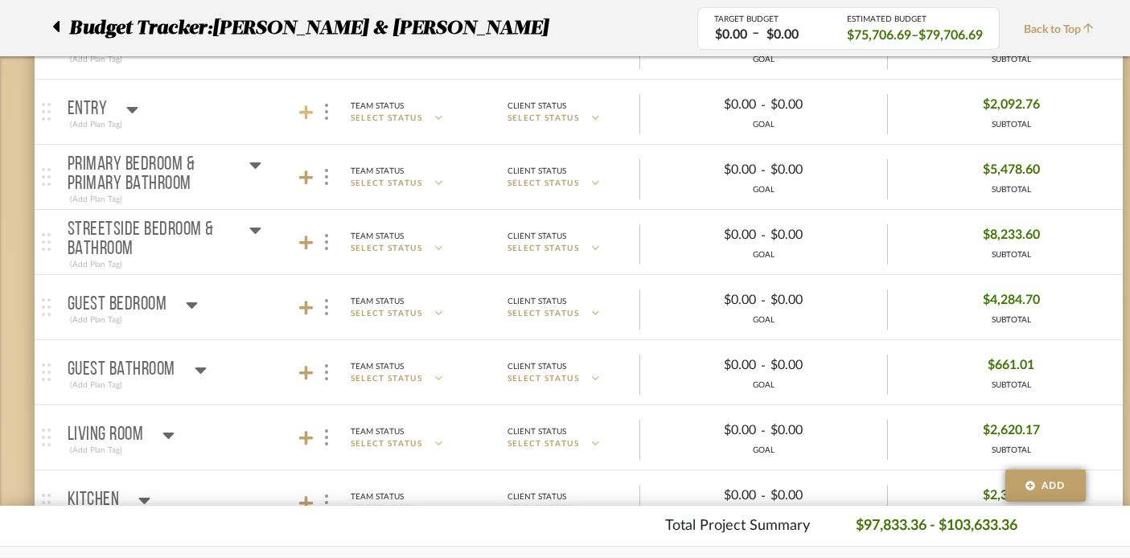
click at [309, 109] on icon at bounding box center [306, 113] width 14 height 16
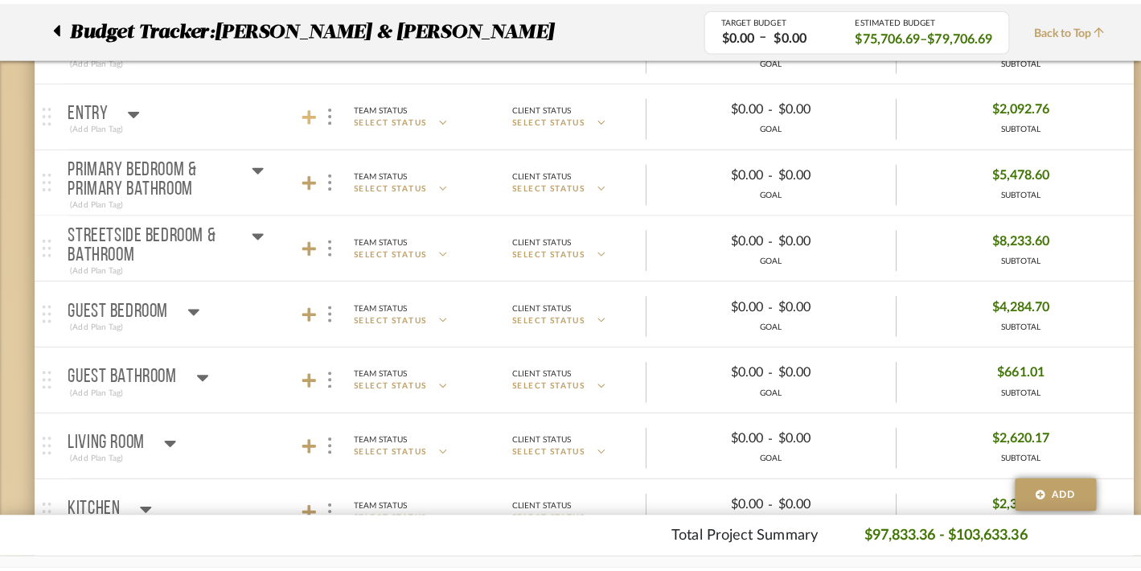
scroll to position [0, 0]
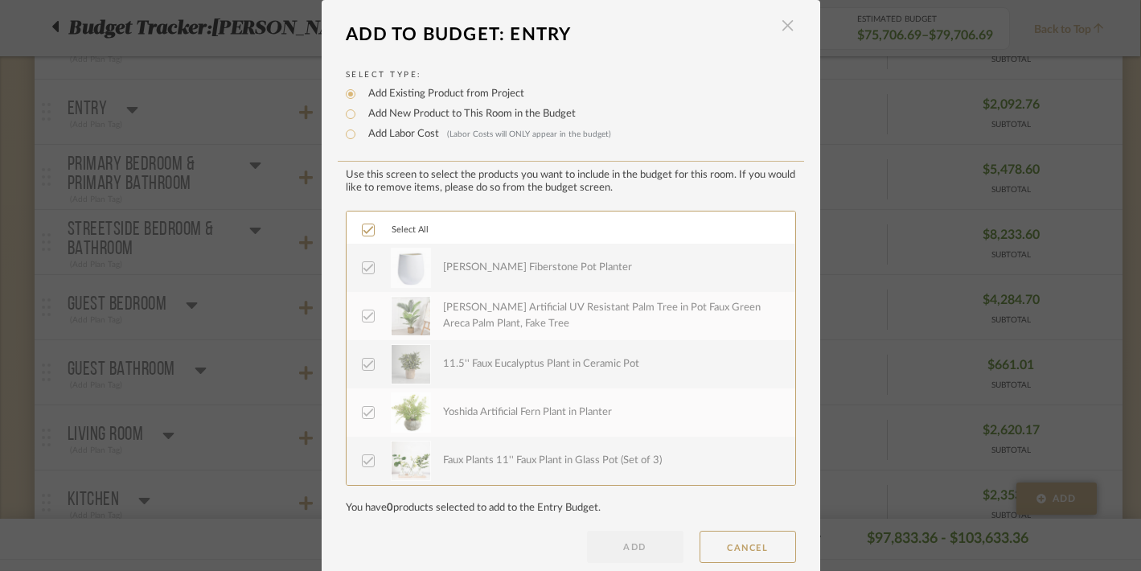
click at [784, 29] on span "button" at bounding box center [788, 26] width 32 height 32
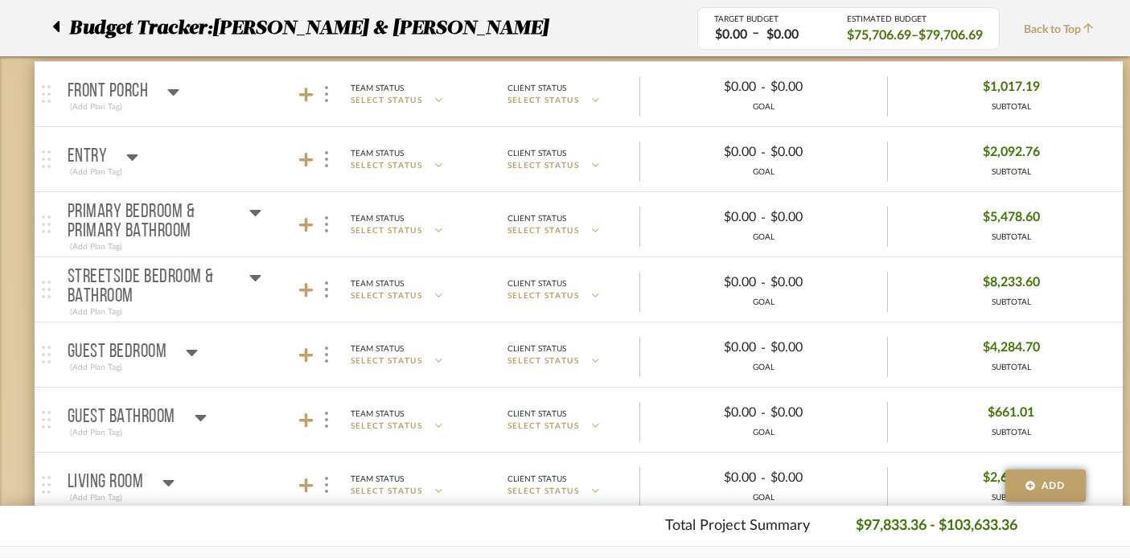
scroll to position [215, 1]
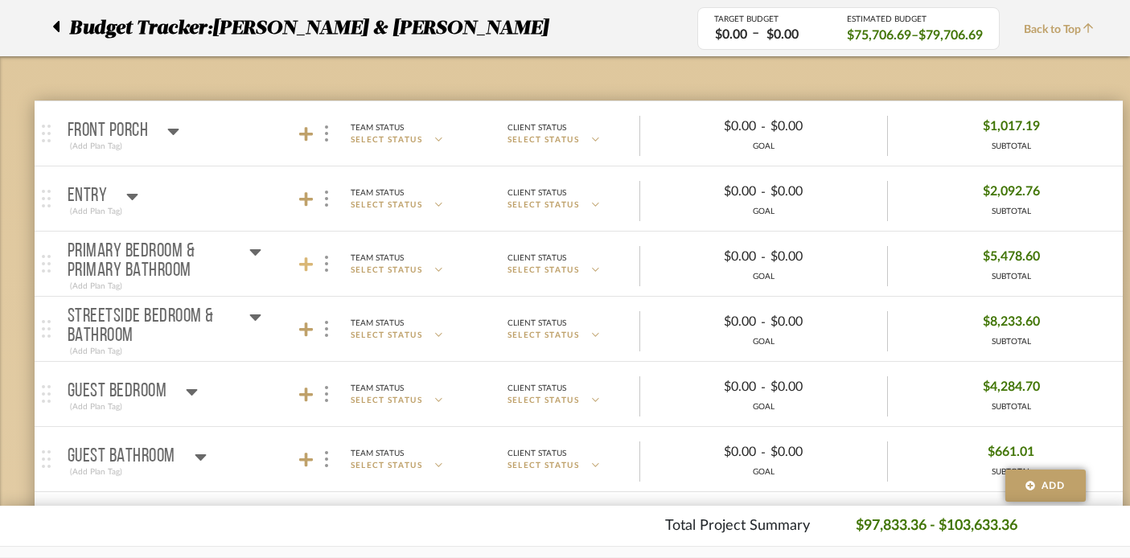
click at [302, 260] on icon at bounding box center [306, 264] width 14 height 16
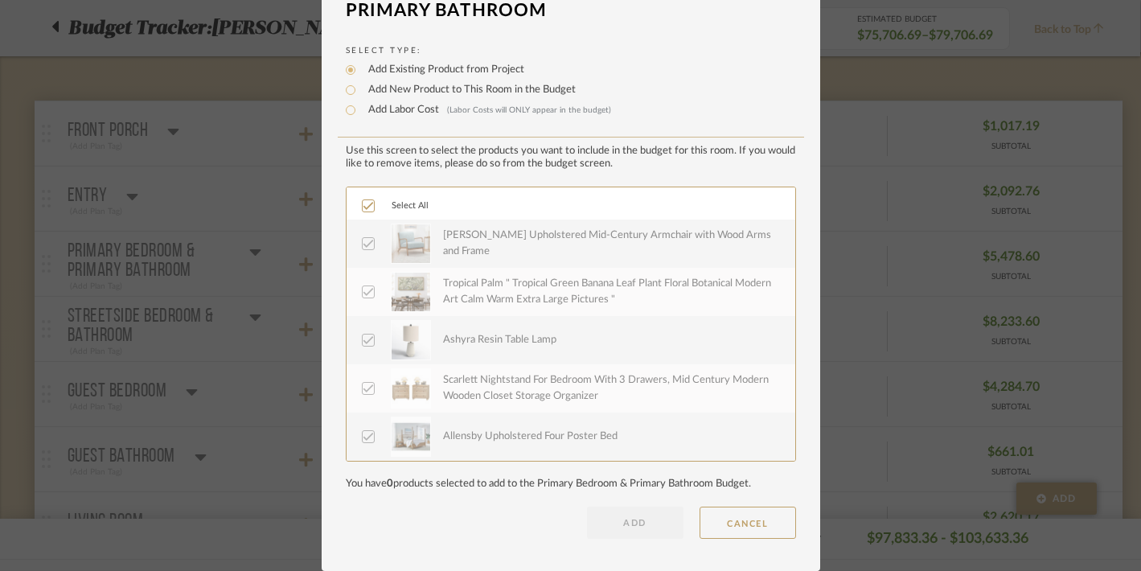
scroll to position [0, 0]
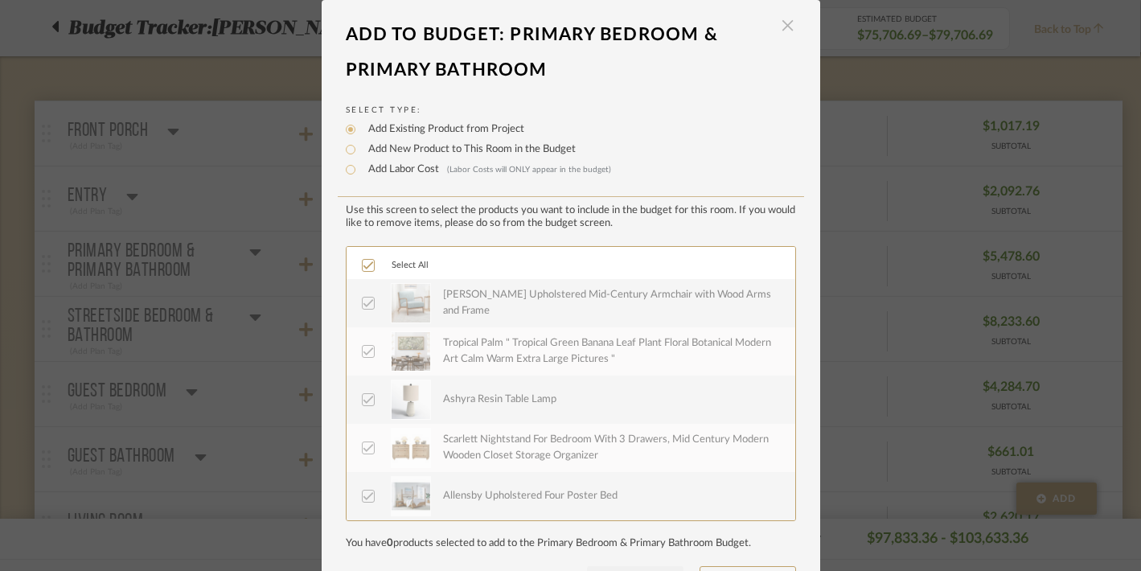
click at [782, 27] on span "button" at bounding box center [788, 26] width 32 height 32
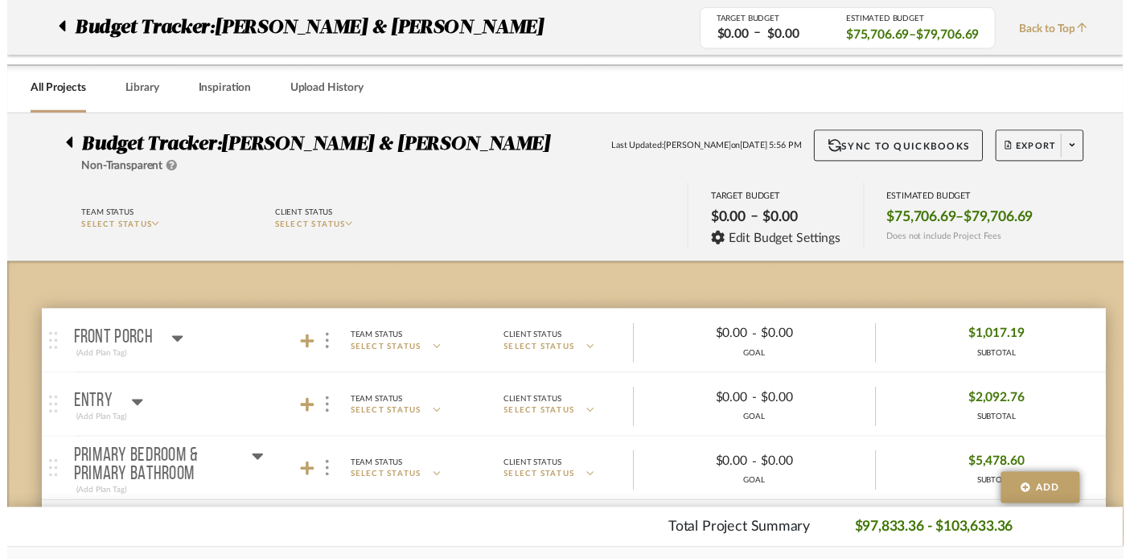
scroll to position [215, 1]
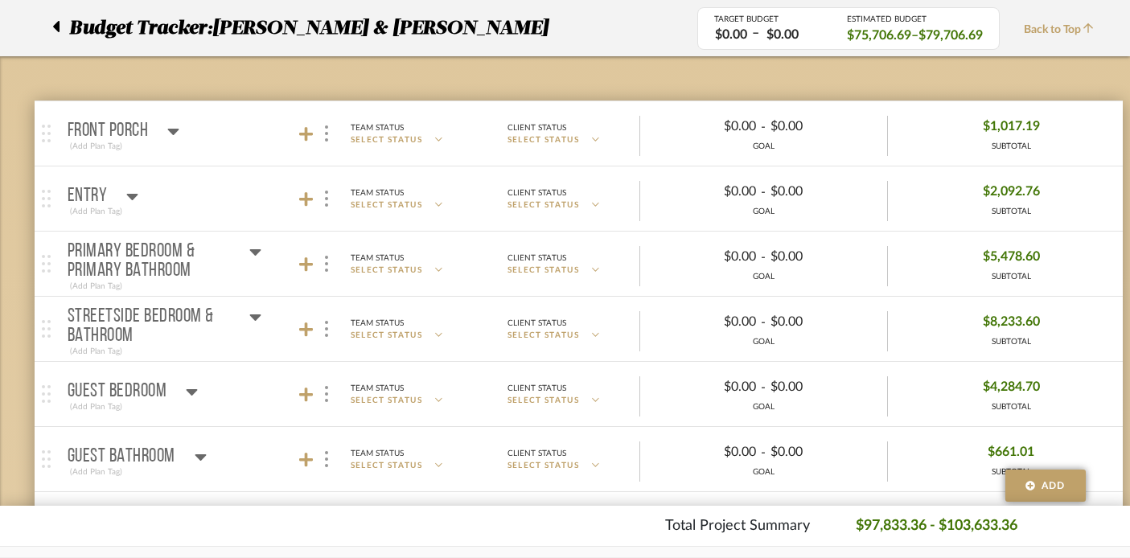
click at [256, 246] on icon at bounding box center [255, 251] width 12 height 19
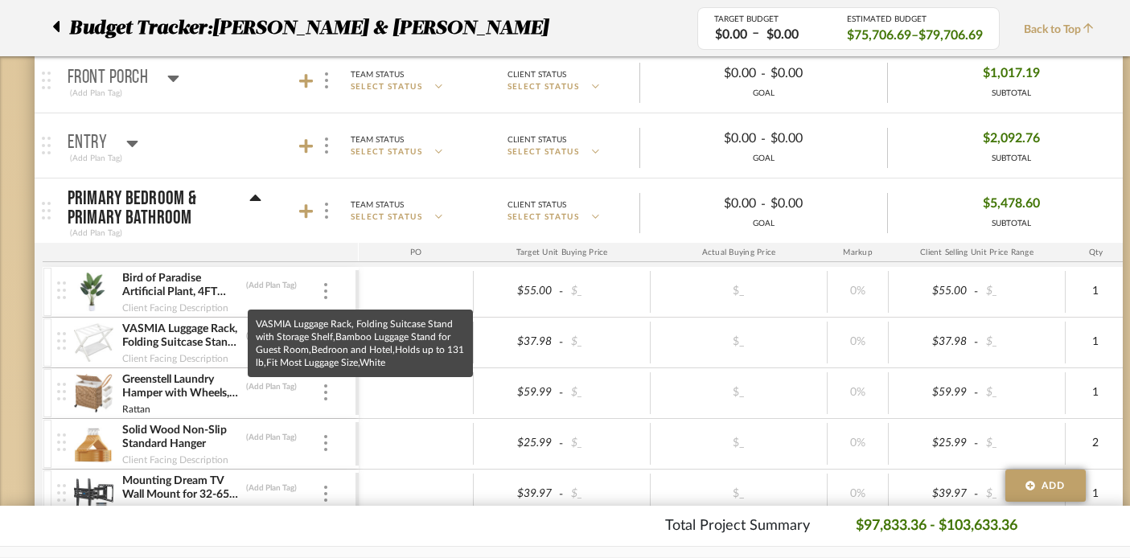
scroll to position [260, 1]
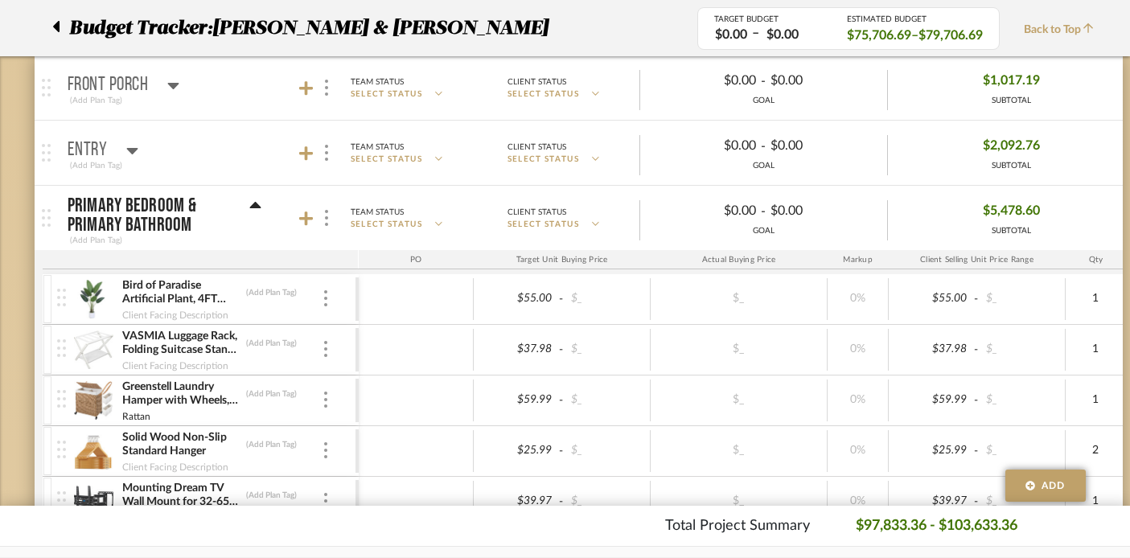
click at [251, 203] on icon at bounding box center [255, 205] width 12 height 19
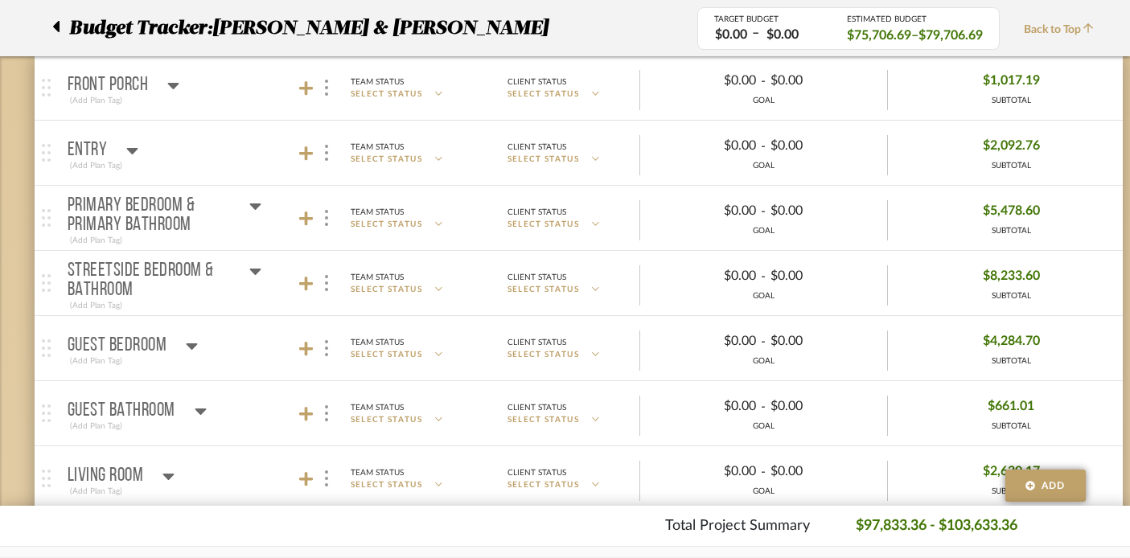
scroll to position [267, 1]
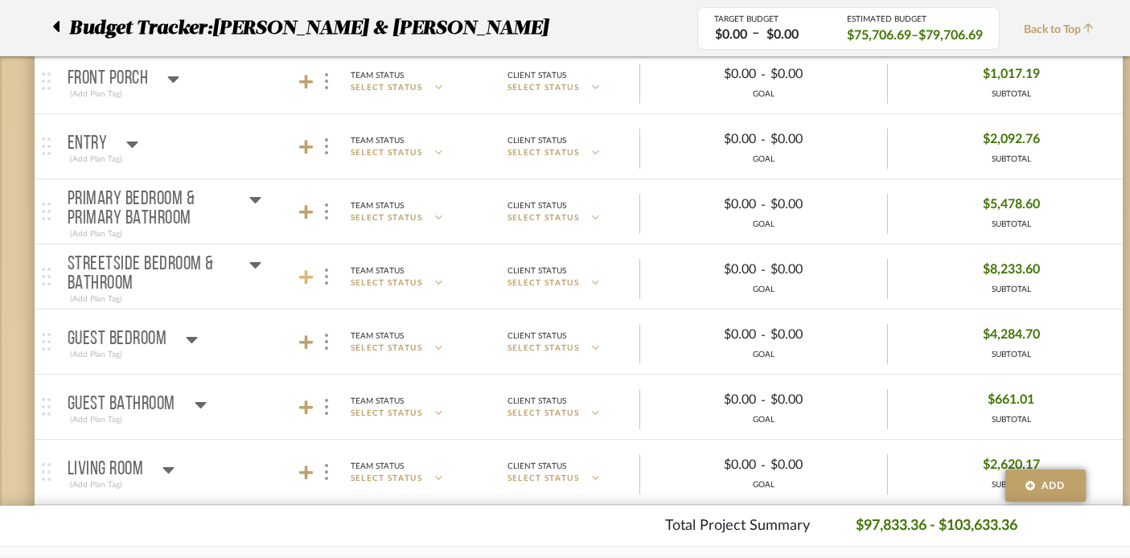
click at [306, 274] on icon at bounding box center [306, 277] width 14 height 14
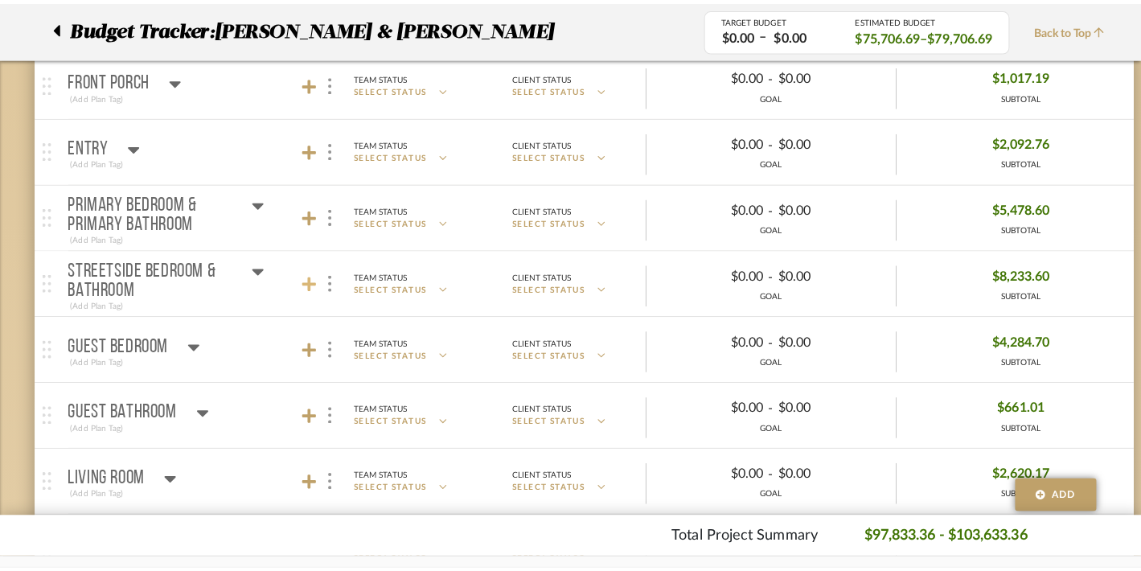
scroll to position [0, 0]
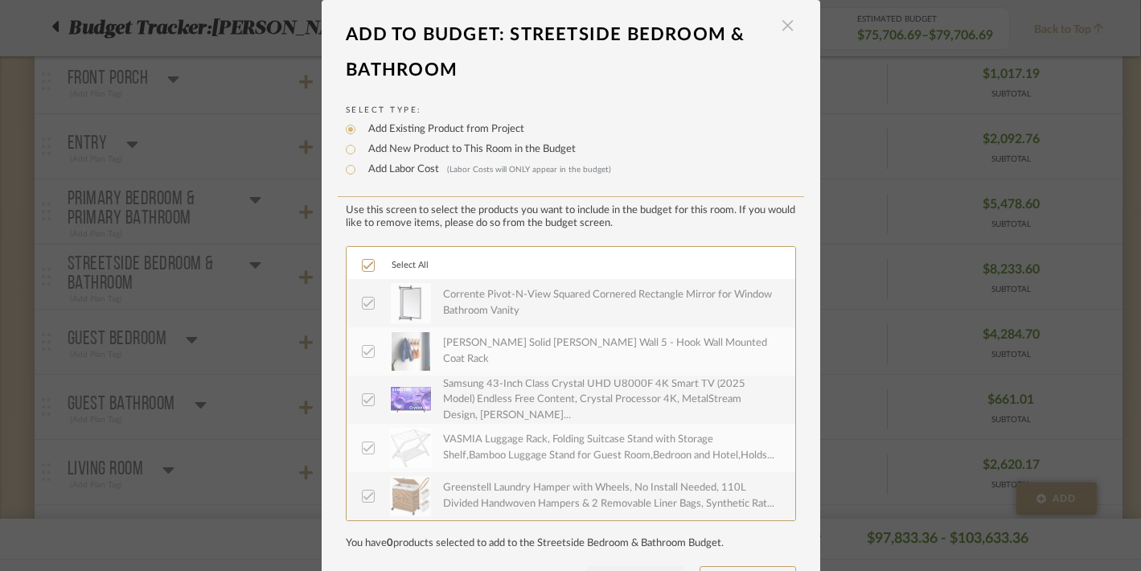
click at [778, 20] on span "button" at bounding box center [788, 26] width 32 height 32
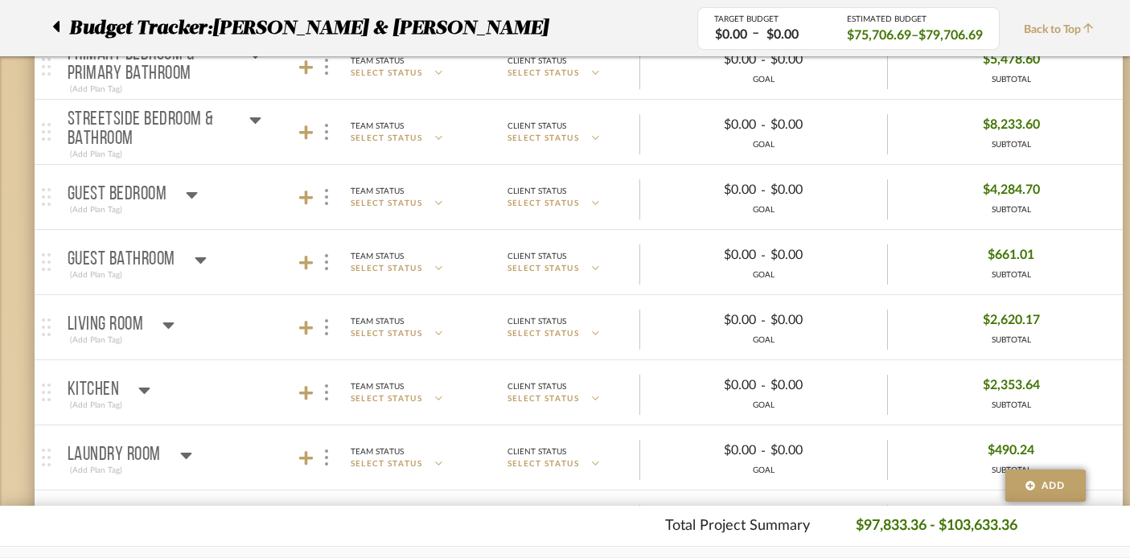
scroll to position [413, 1]
click at [304, 130] on icon at bounding box center [306, 131] width 14 height 14
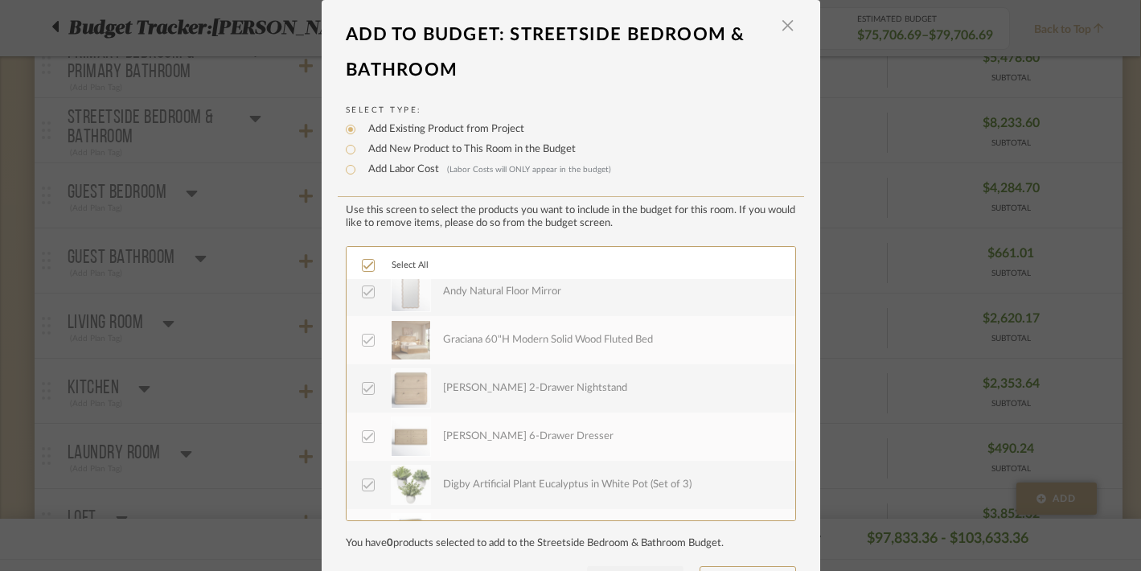
scroll to position [393, 0]
click at [784, 24] on span "button" at bounding box center [788, 26] width 32 height 32
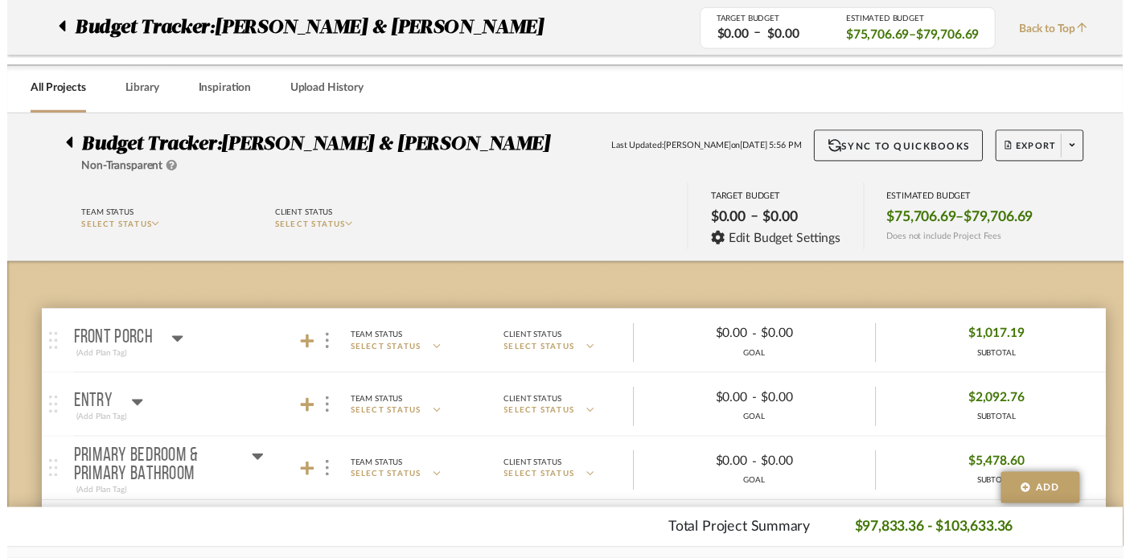
scroll to position [413, 1]
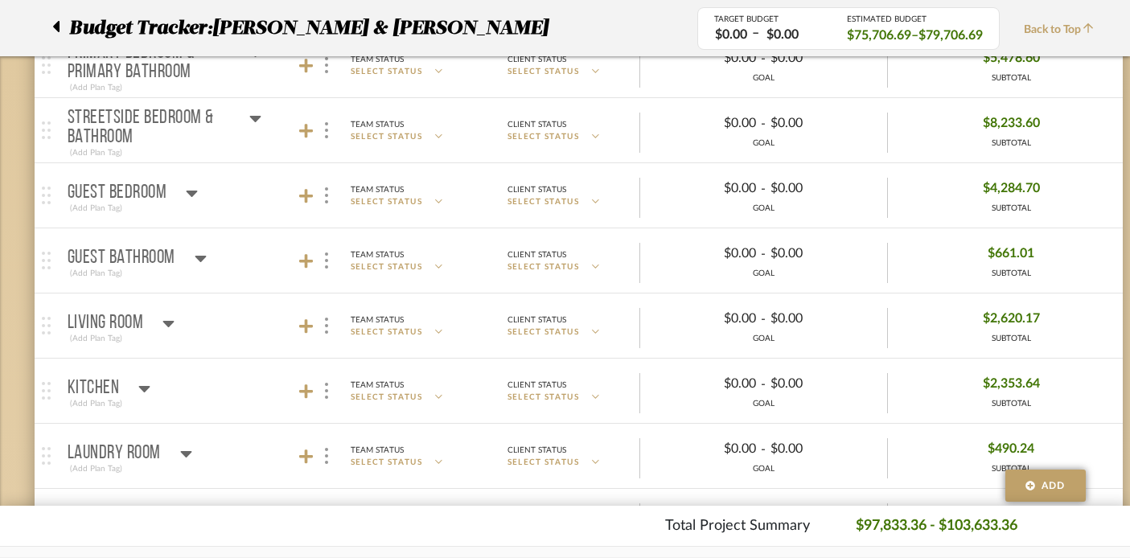
click at [252, 111] on icon at bounding box center [255, 118] width 12 height 19
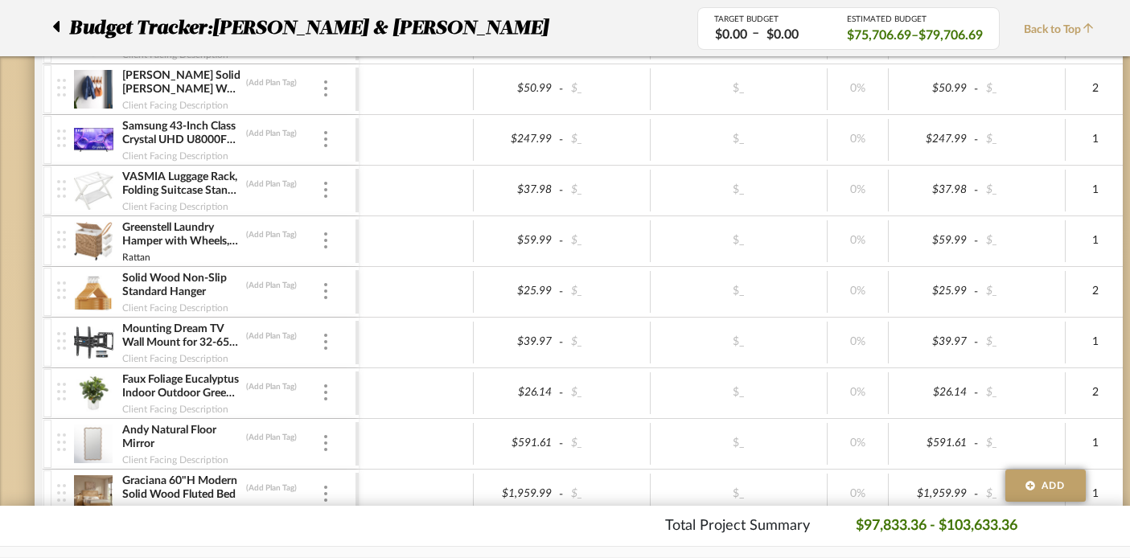
scroll to position [372, 1]
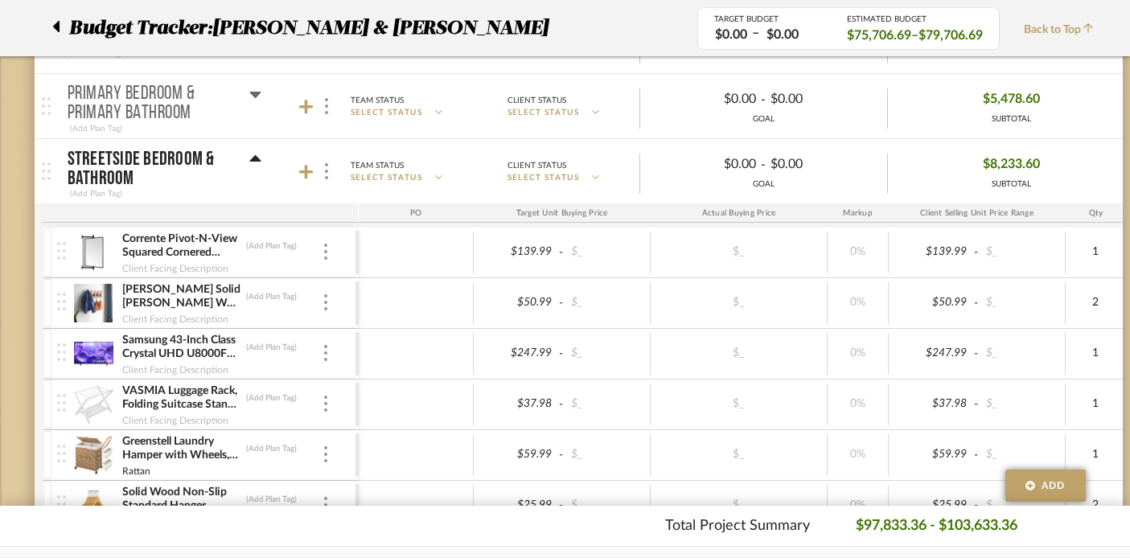
click at [252, 150] on icon at bounding box center [255, 159] width 12 height 19
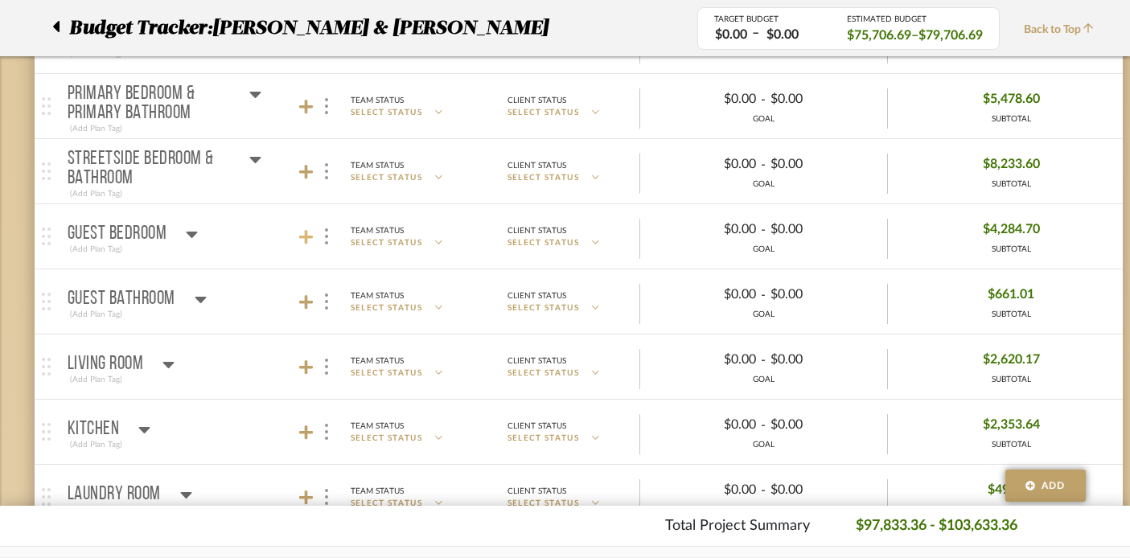
click at [301, 229] on icon at bounding box center [306, 237] width 14 height 16
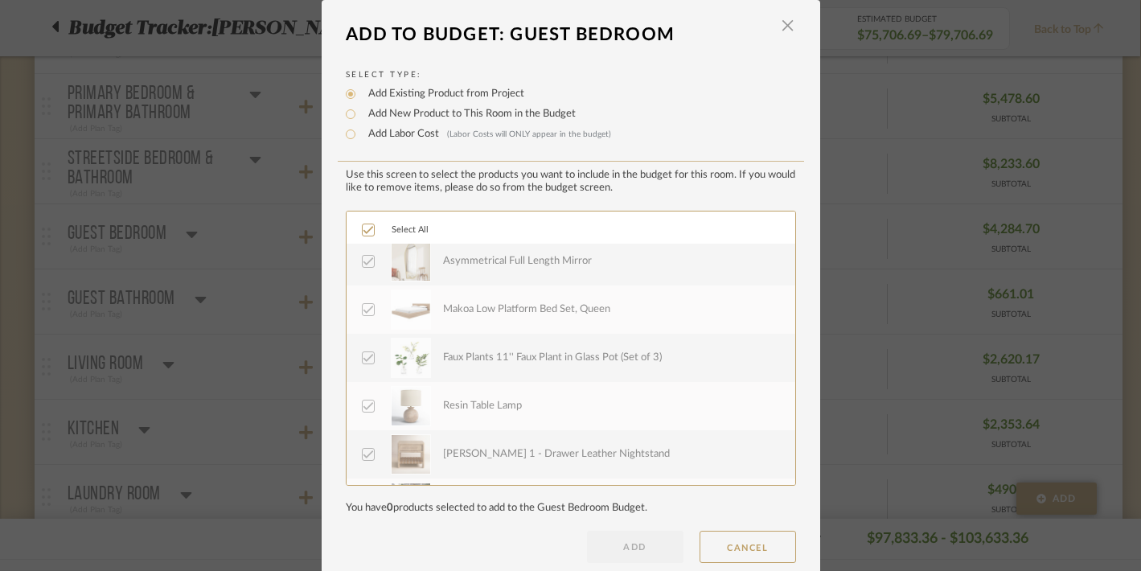
scroll to position [772, 0]
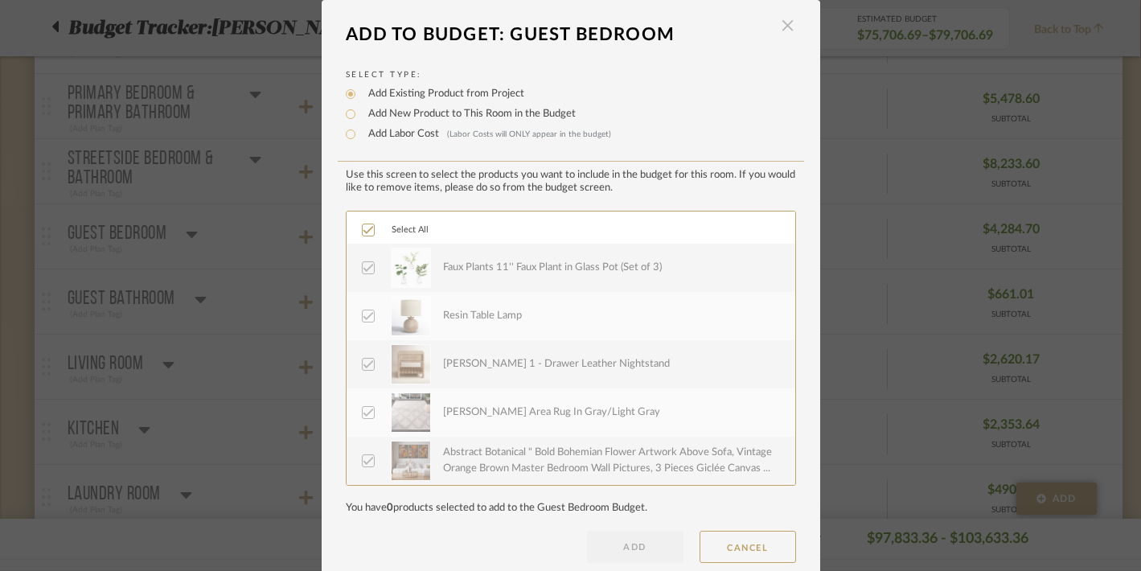
click at [779, 24] on span "button" at bounding box center [788, 26] width 32 height 32
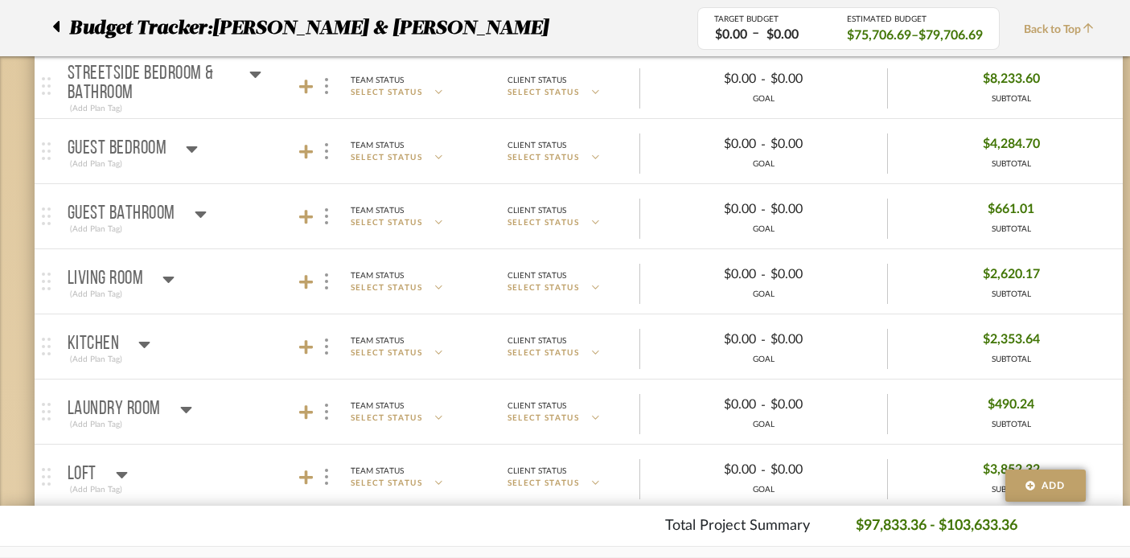
scroll to position [469, 1]
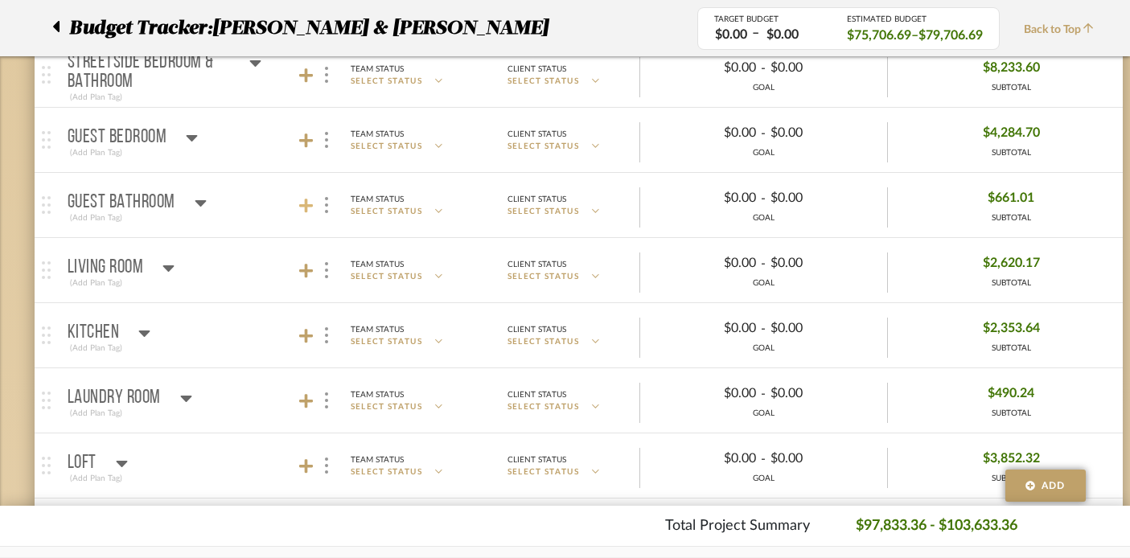
click at [299, 198] on icon at bounding box center [306, 206] width 14 height 16
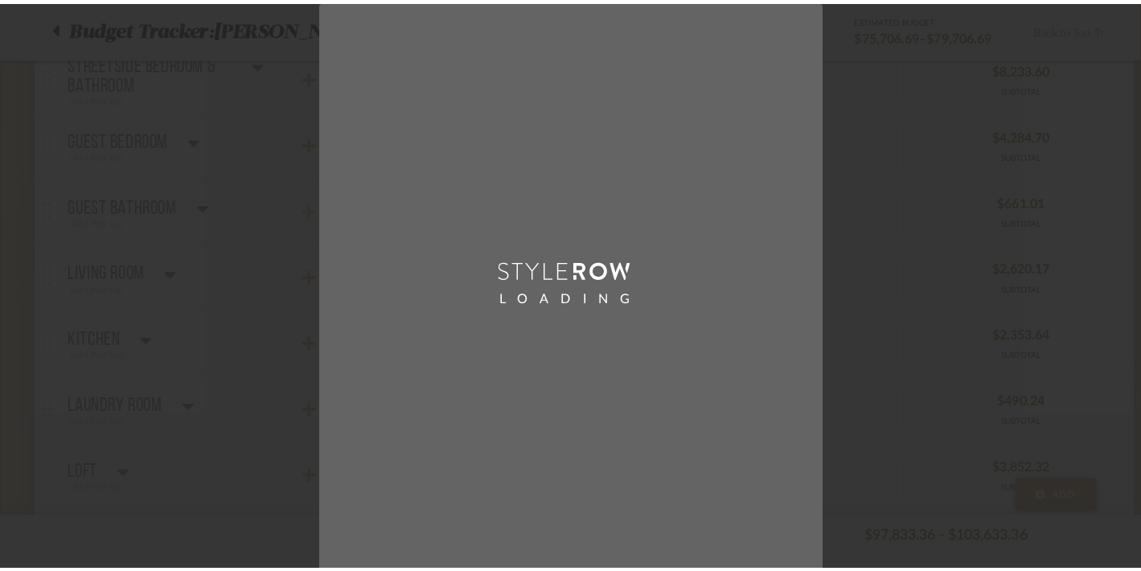
scroll to position [0, 0]
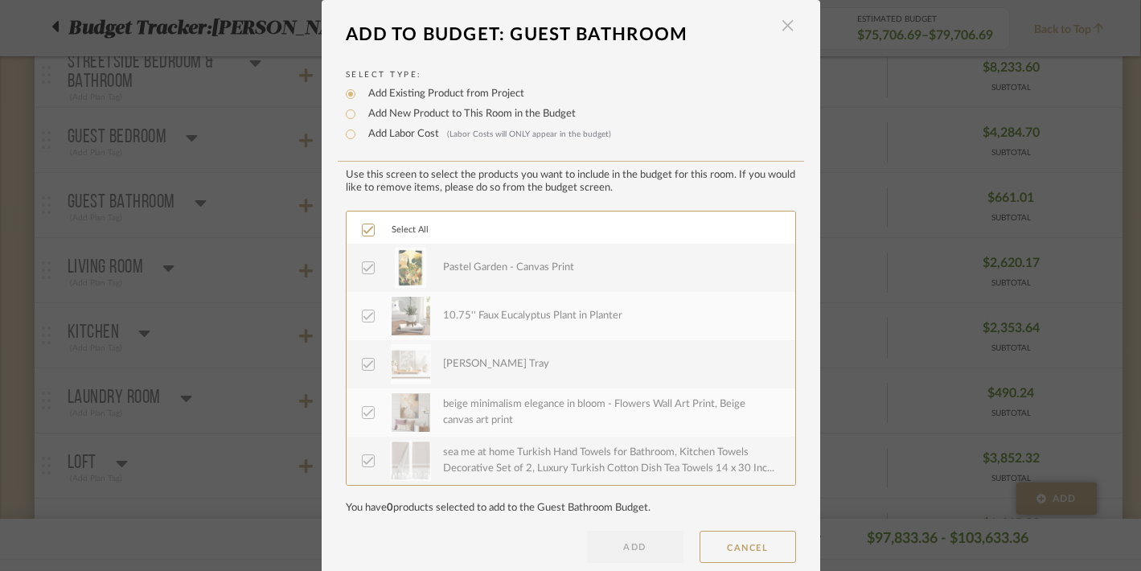
click at [782, 18] on span "button" at bounding box center [788, 26] width 32 height 32
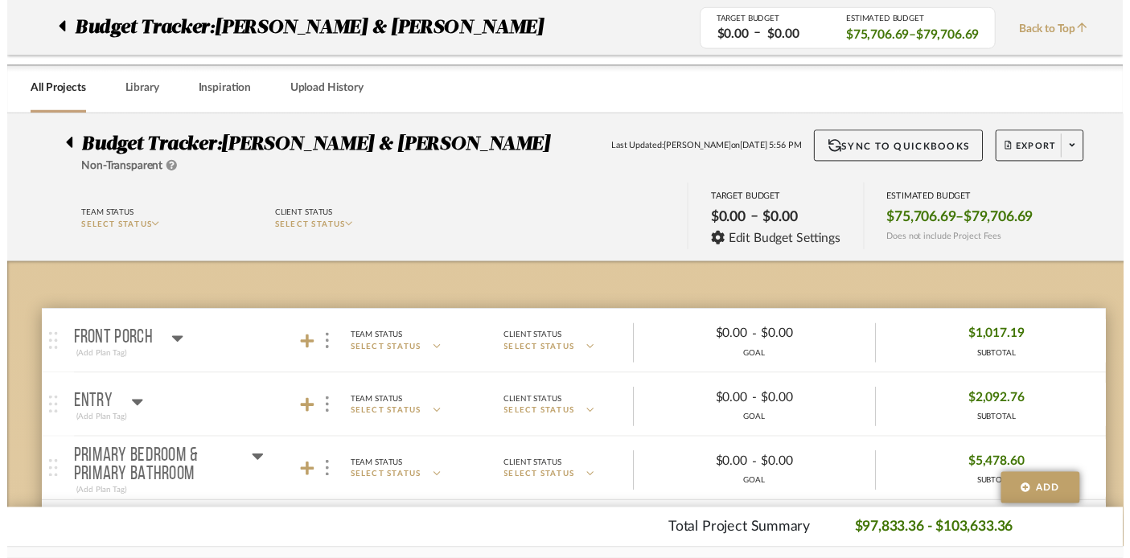
scroll to position [469, 1]
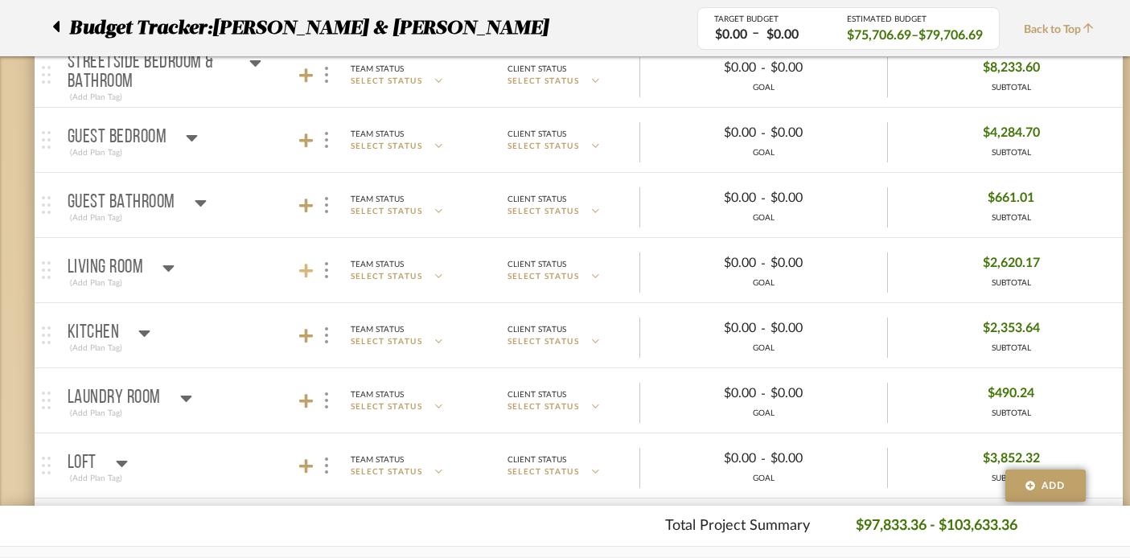
click at [305, 266] on icon at bounding box center [306, 271] width 14 height 14
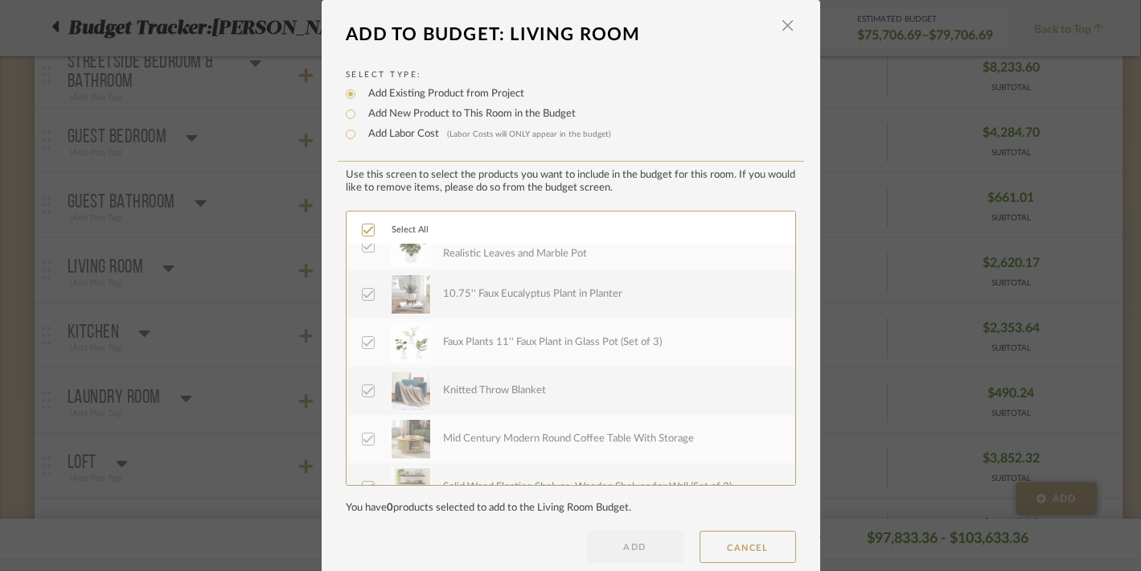
scroll to position [386, 0]
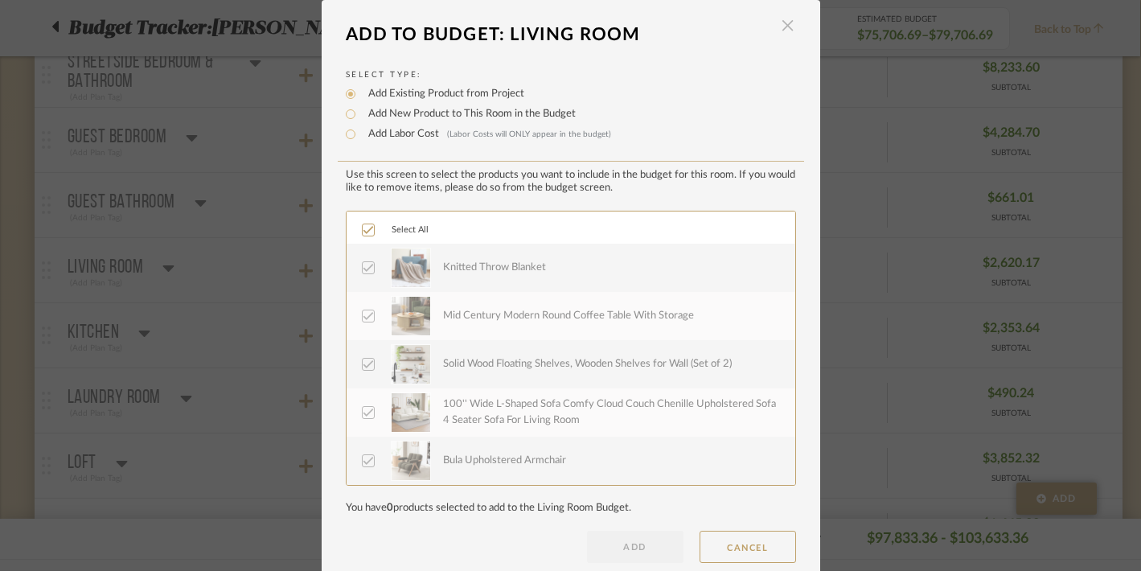
click at [784, 26] on span "button" at bounding box center [788, 26] width 32 height 32
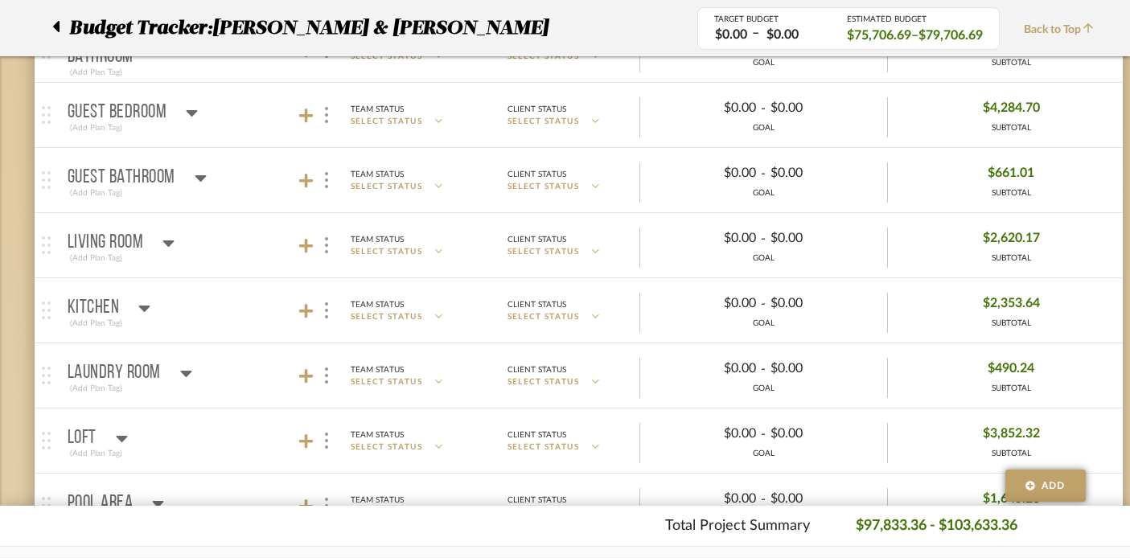
scroll to position [494, 1]
click at [306, 248] on icon at bounding box center [306, 245] width 14 height 14
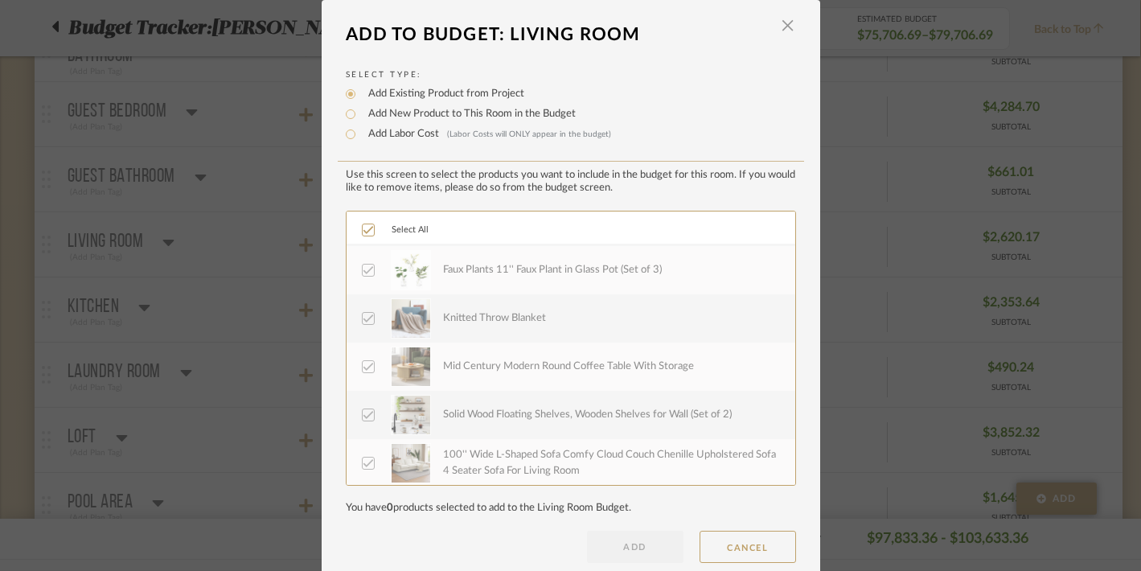
scroll to position [386, 0]
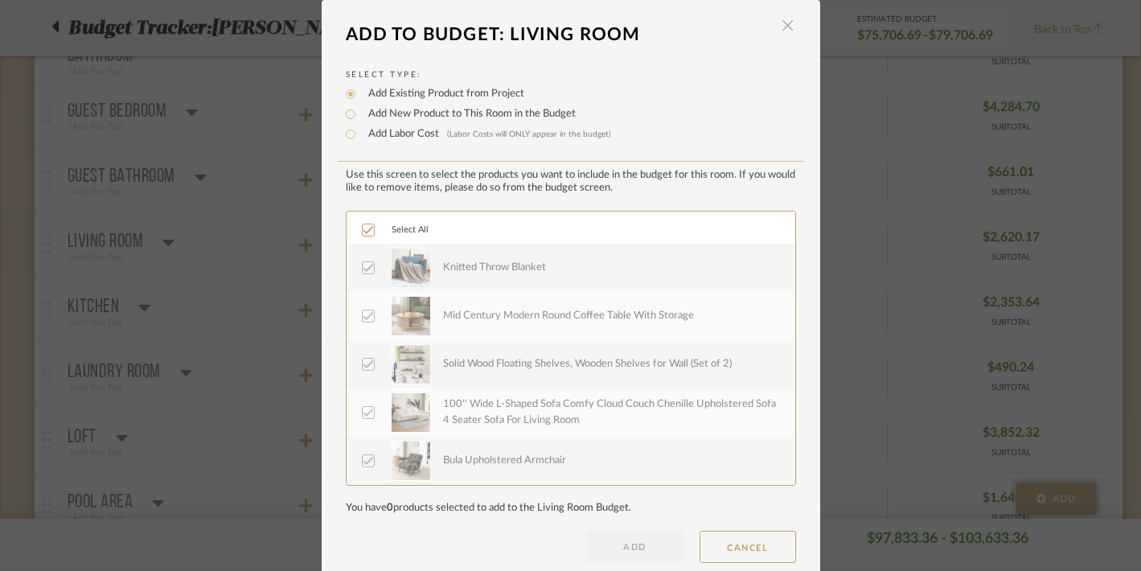
click at [780, 23] on span "button" at bounding box center [788, 26] width 32 height 32
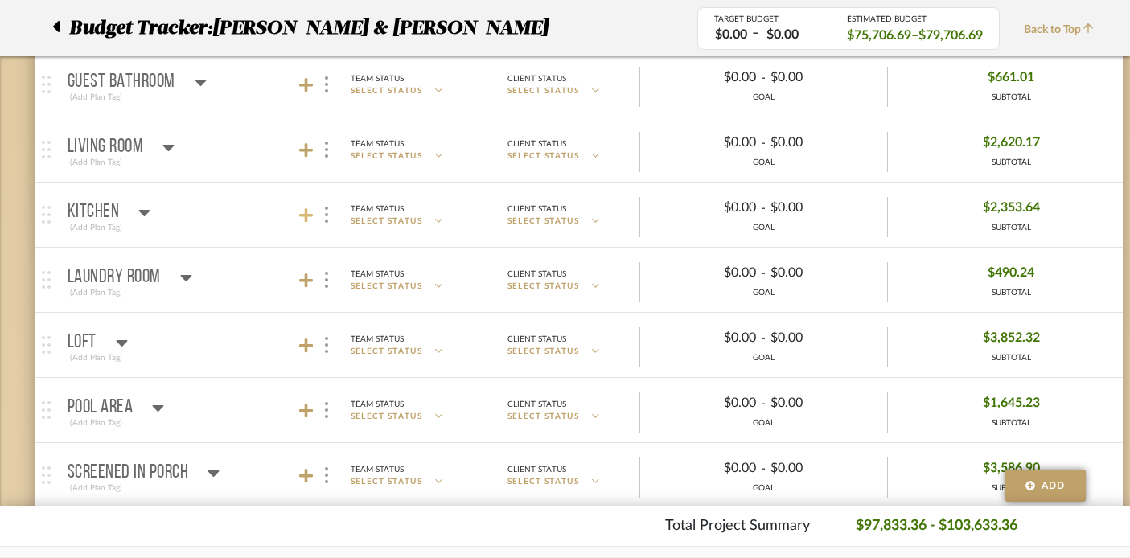
click at [300, 216] on icon at bounding box center [306, 215] width 14 height 14
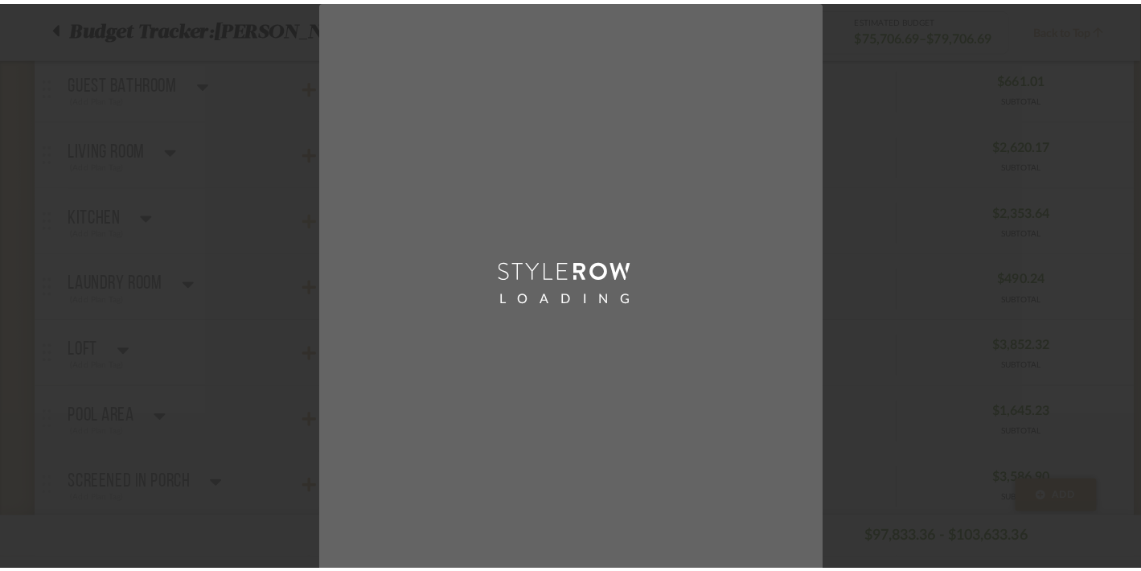
scroll to position [0, 0]
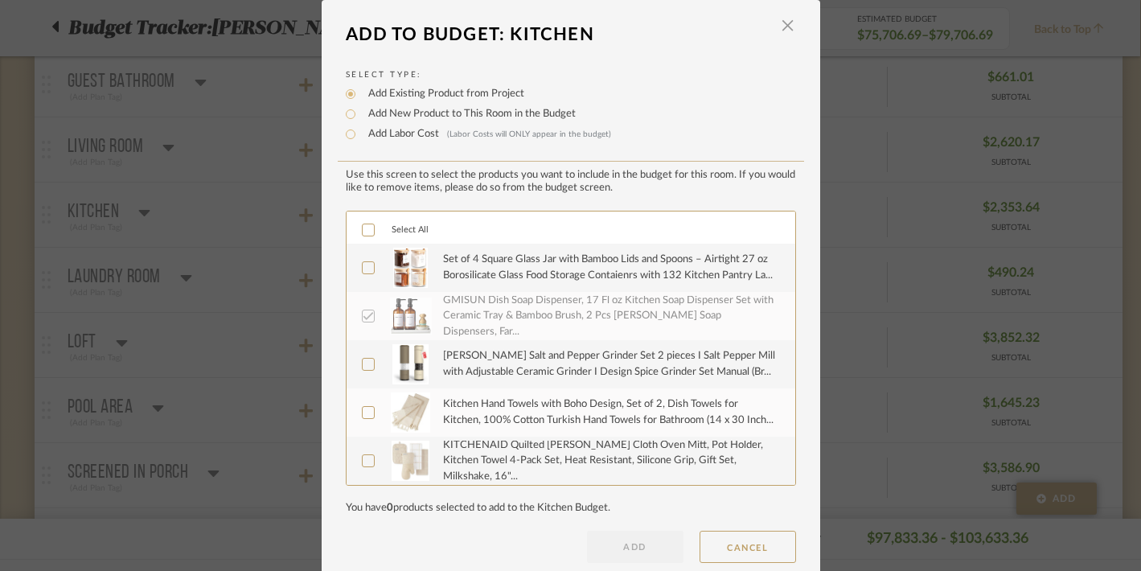
click at [363, 234] on icon at bounding box center [368, 230] width 10 height 8
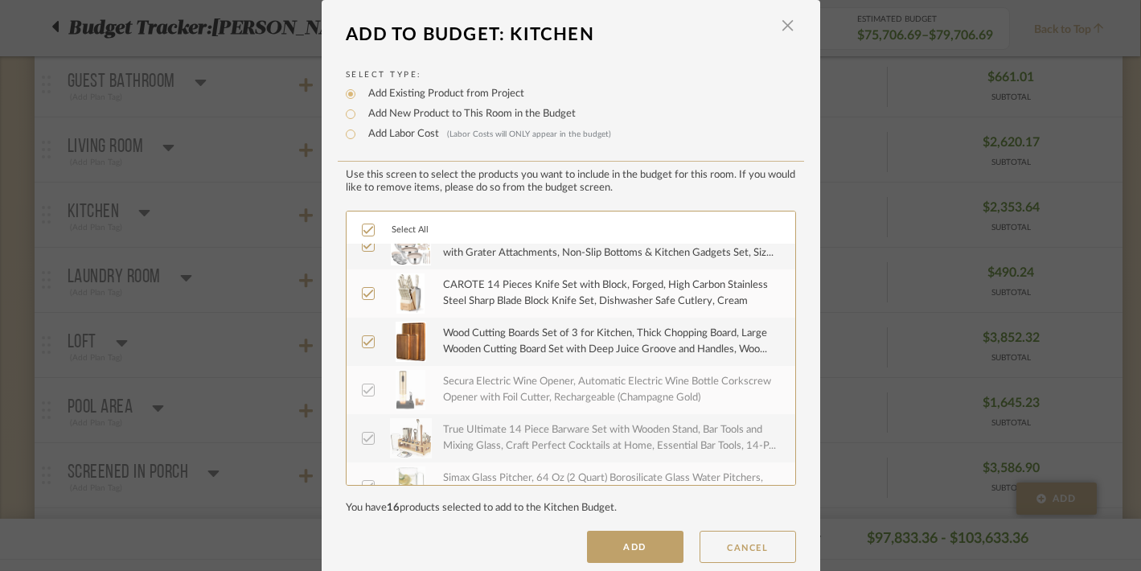
scroll to position [753, 0]
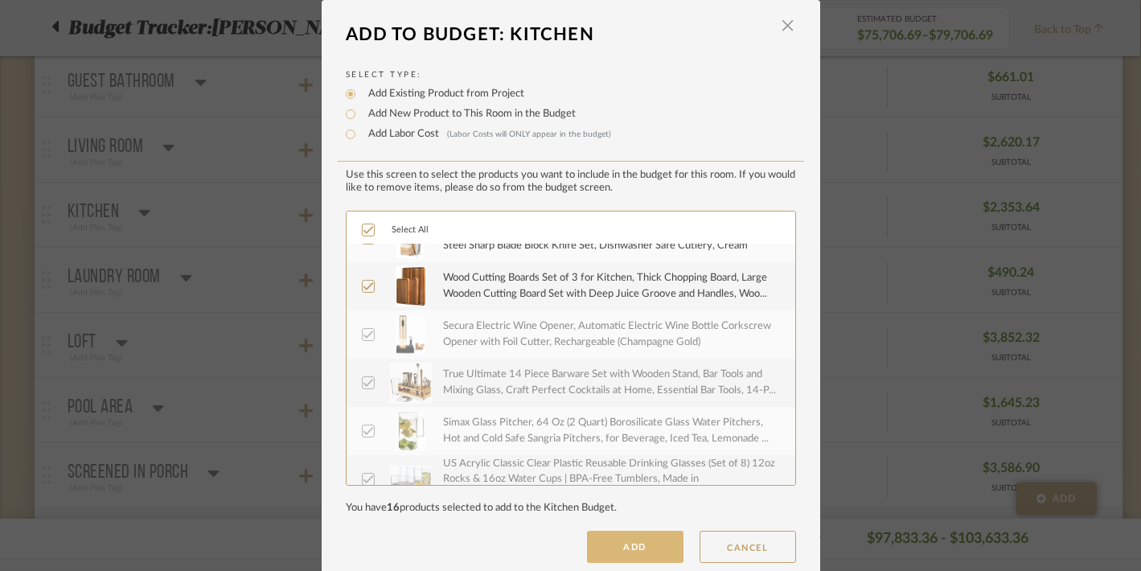
click at [621, 548] on button "ADD" at bounding box center [635, 547] width 96 height 32
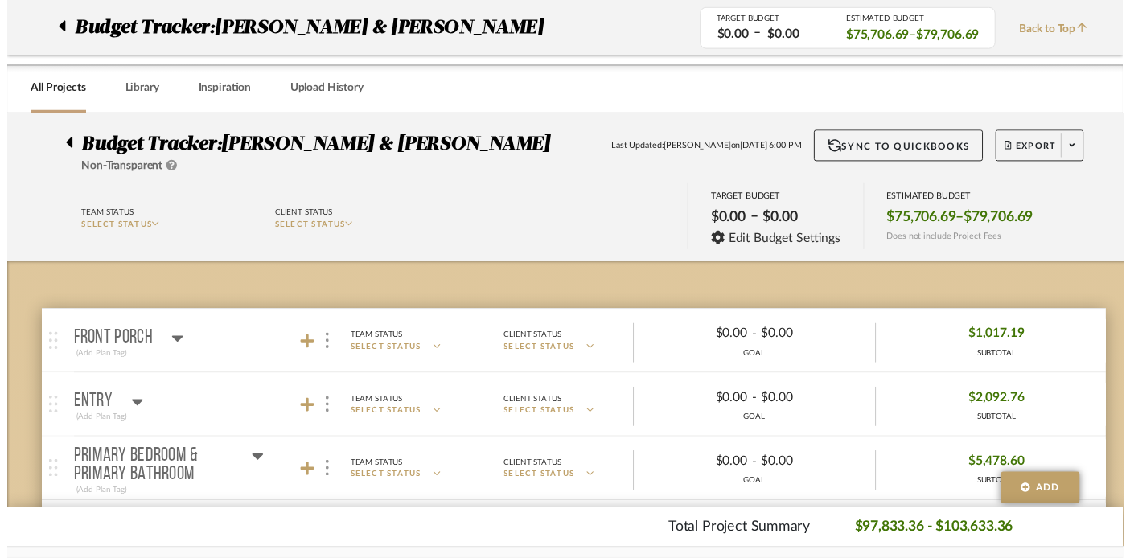
scroll to position [589, 1]
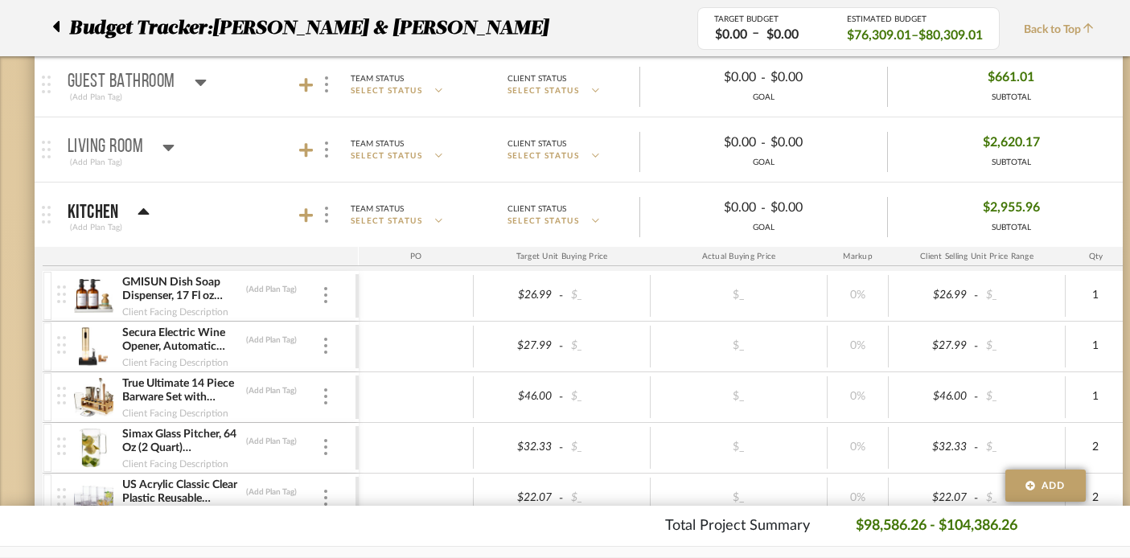
click at [147, 211] on icon at bounding box center [143, 211] width 11 height 6
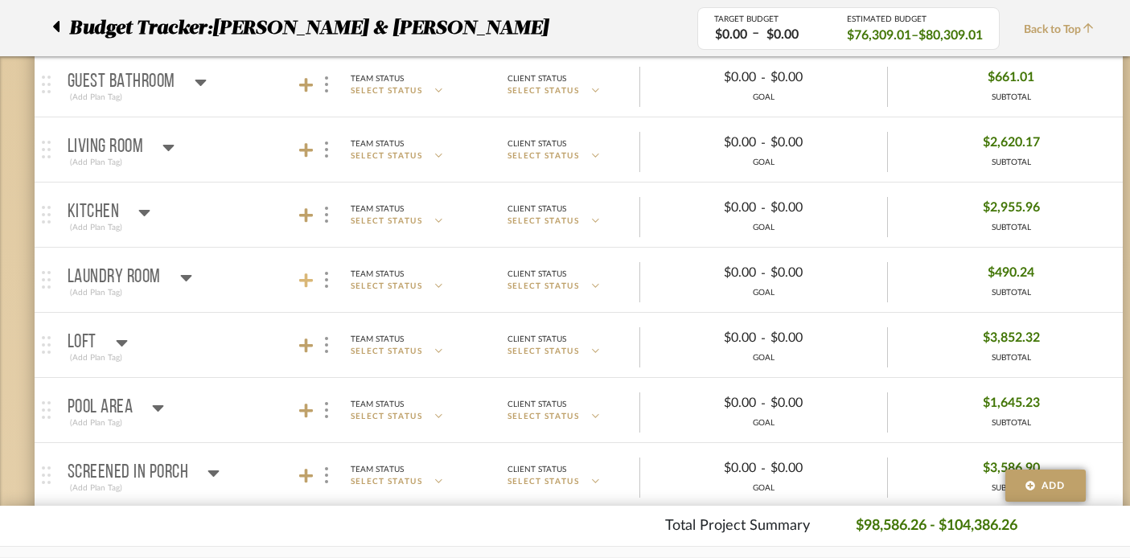
click at [300, 281] on icon at bounding box center [306, 280] width 14 height 14
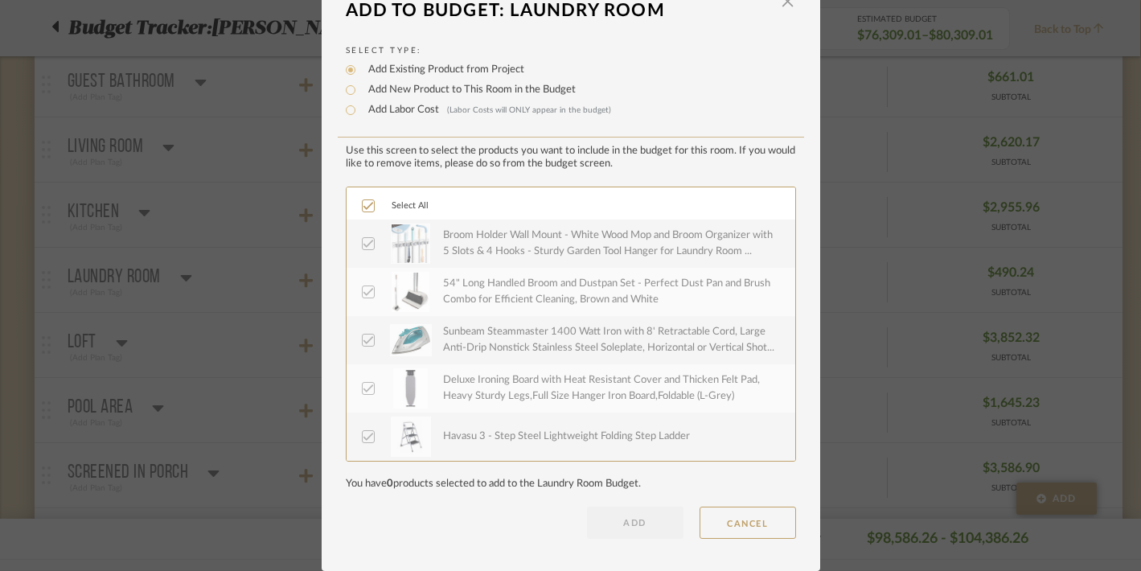
scroll to position [0, 0]
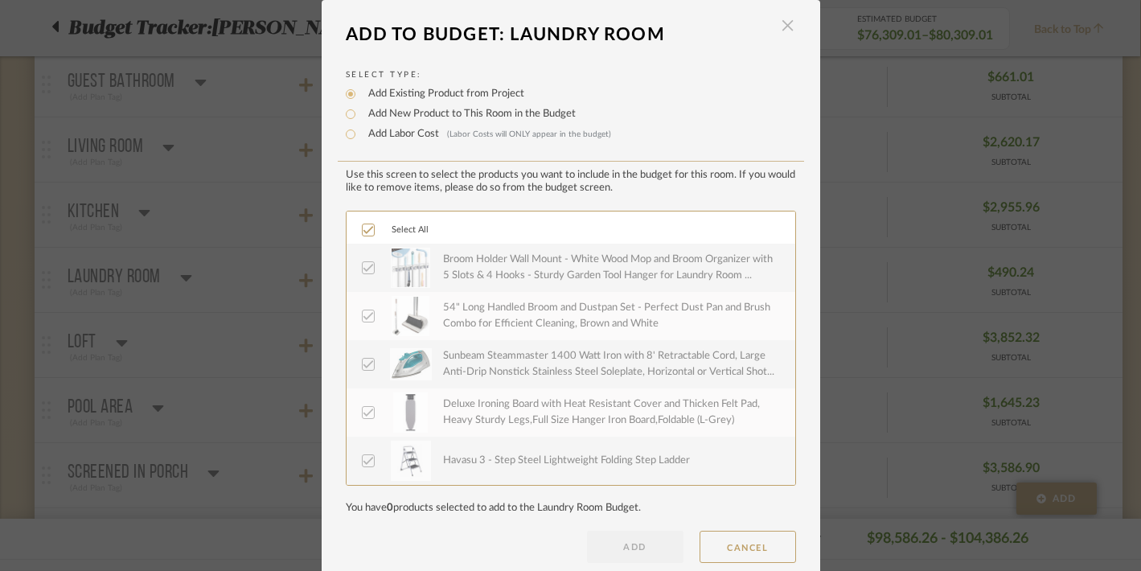
click at [780, 18] on span "button" at bounding box center [788, 26] width 32 height 32
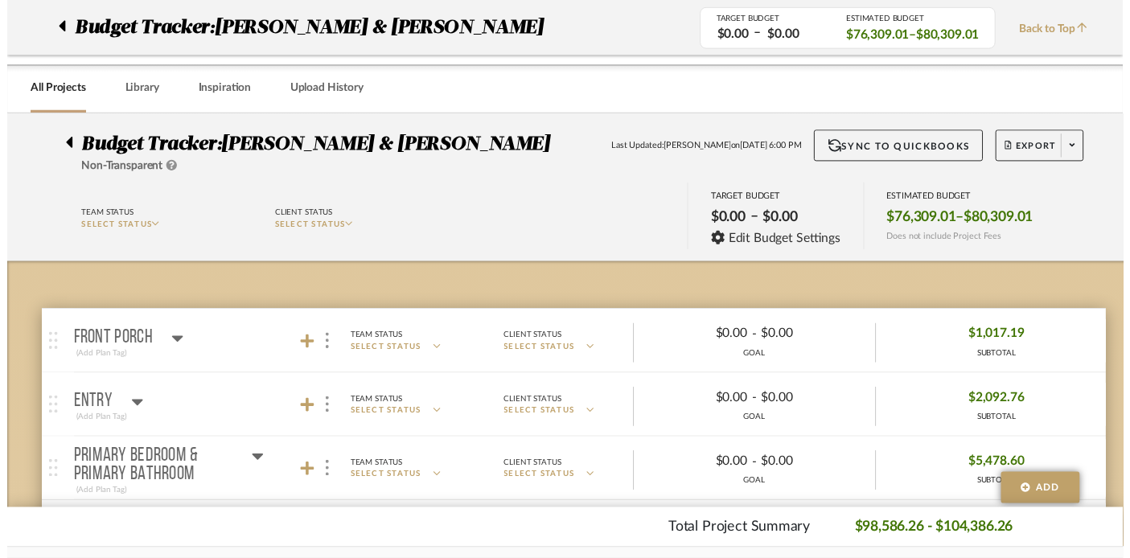
scroll to position [589, 1]
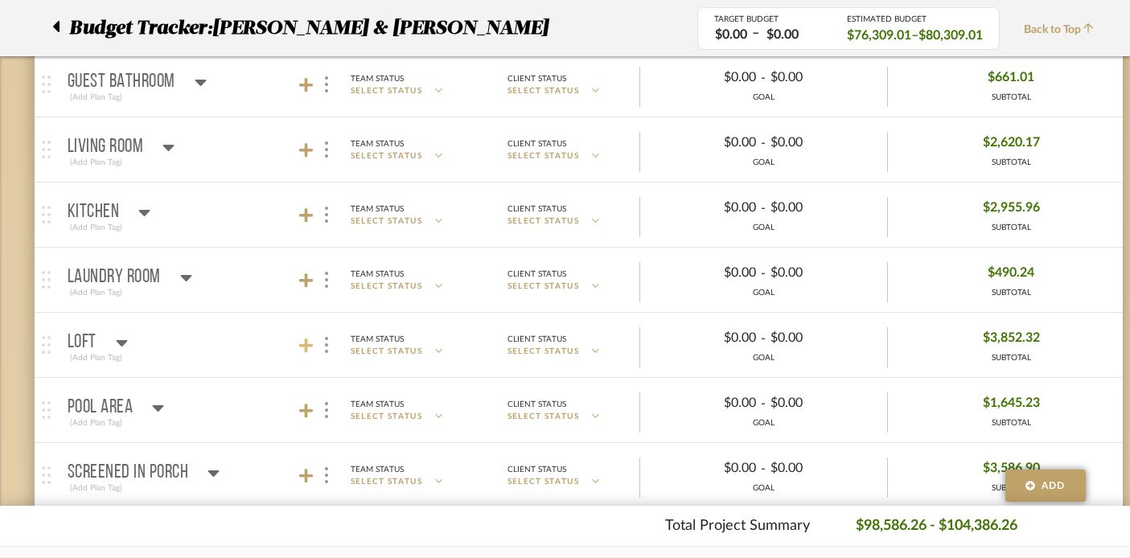
click at [304, 345] on icon at bounding box center [306, 345] width 14 height 14
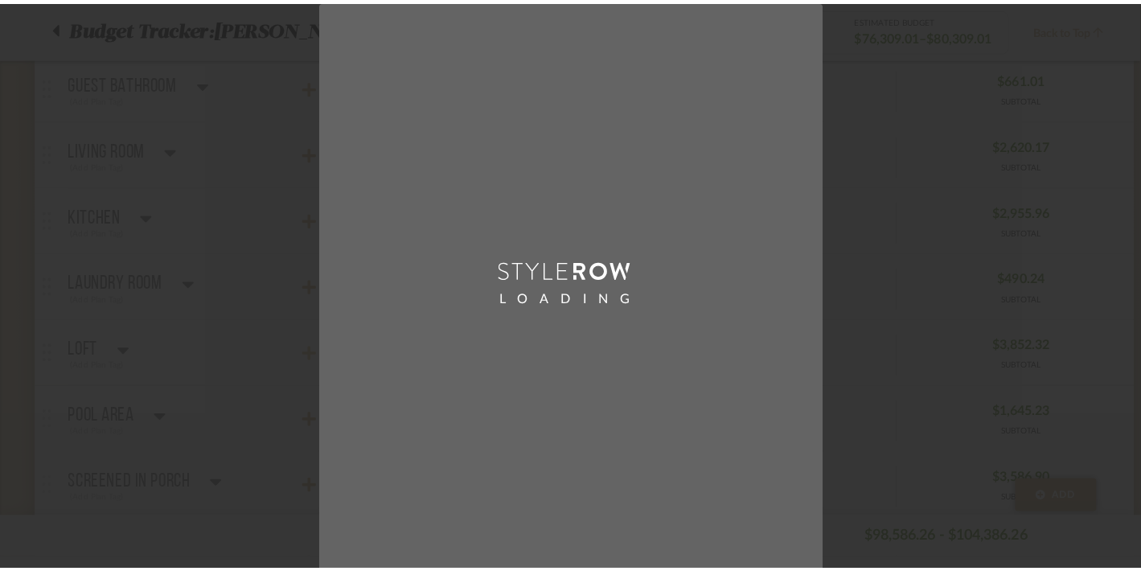
scroll to position [0, 0]
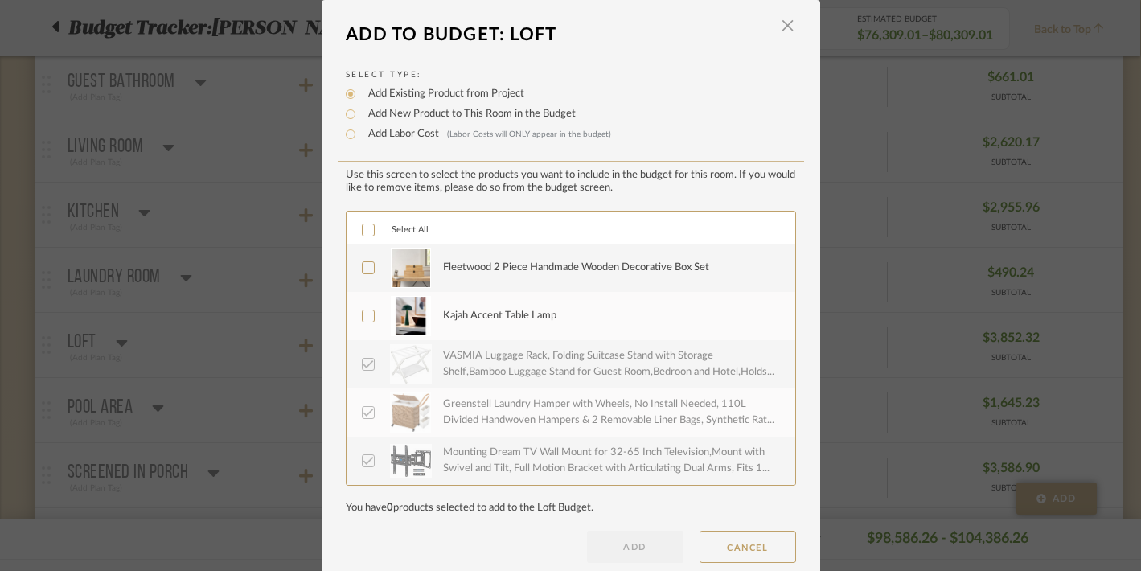
click at [363, 228] on icon at bounding box center [368, 229] width 11 height 11
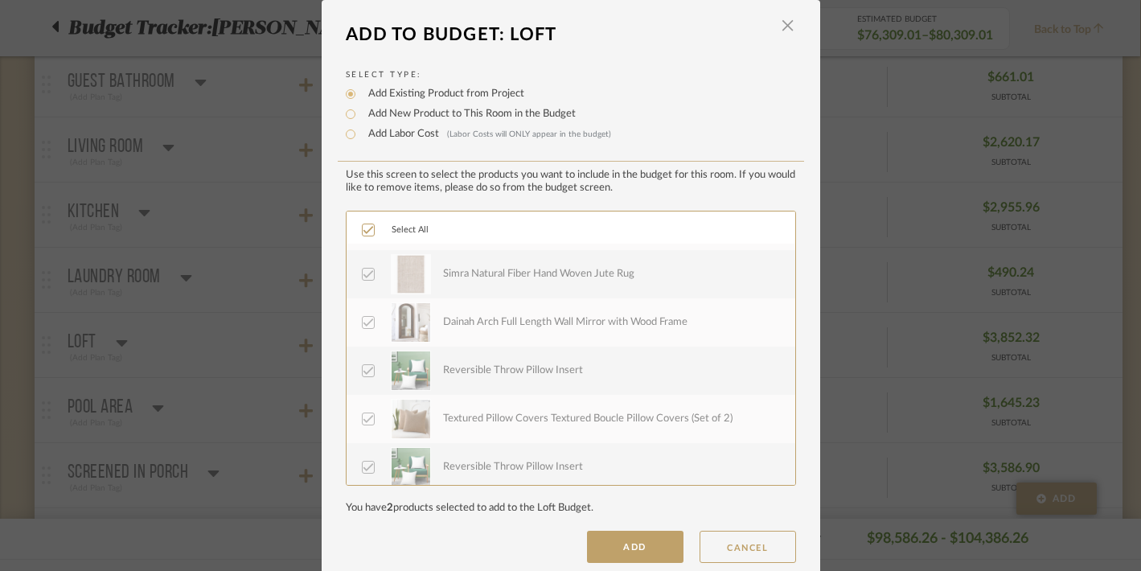
scroll to position [291, 0]
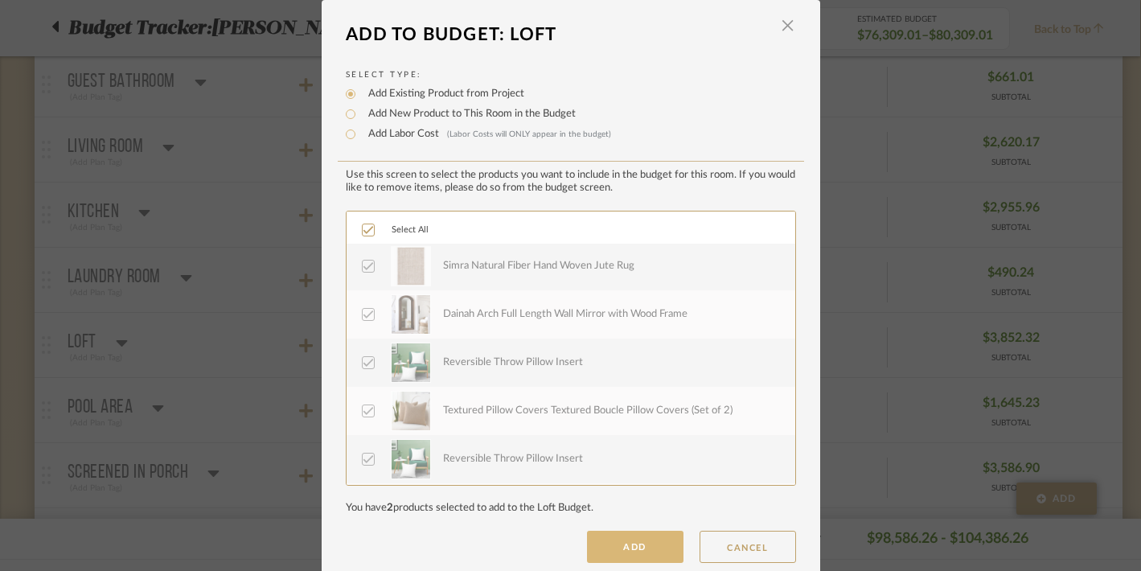
click at [620, 546] on button "ADD" at bounding box center [635, 547] width 96 height 32
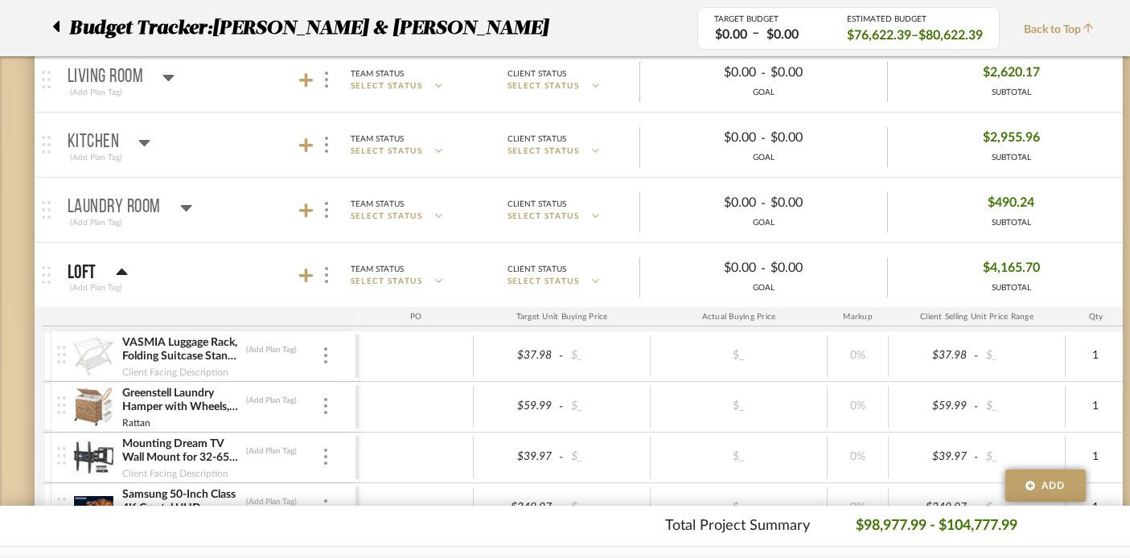
scroll to position [743, 1]
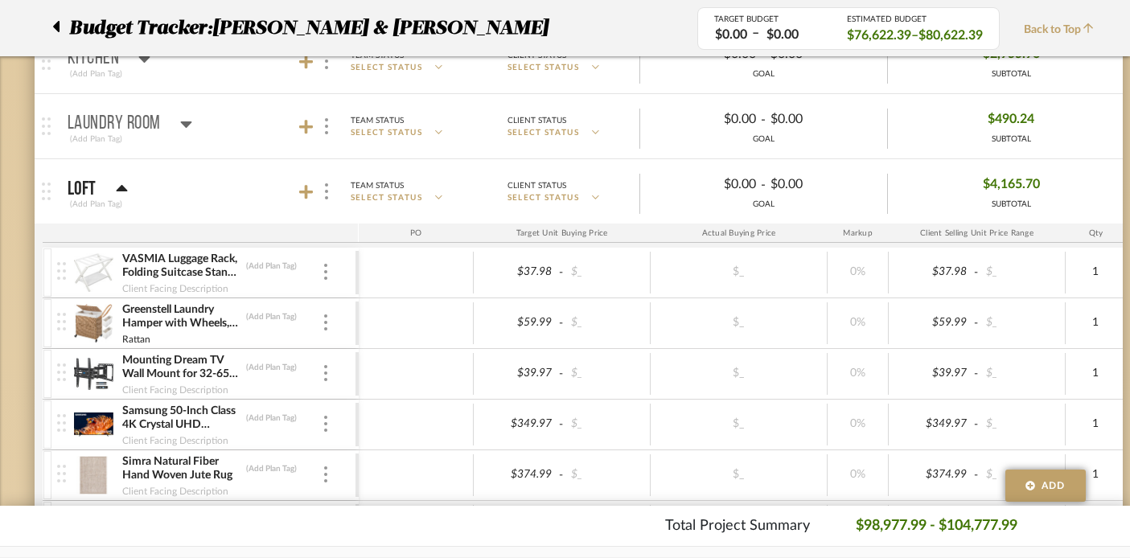
click at [123, 185] on icon at bounding box center [122, 188] width 12 height 19
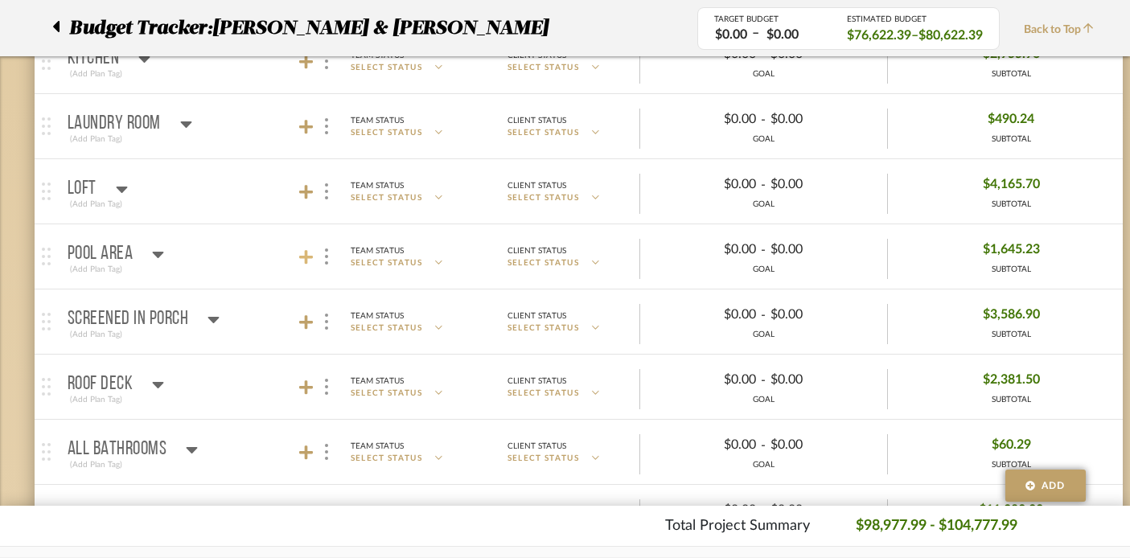
click at [306, 254] on icon at bounding box center [306, 257] width 14 height 14
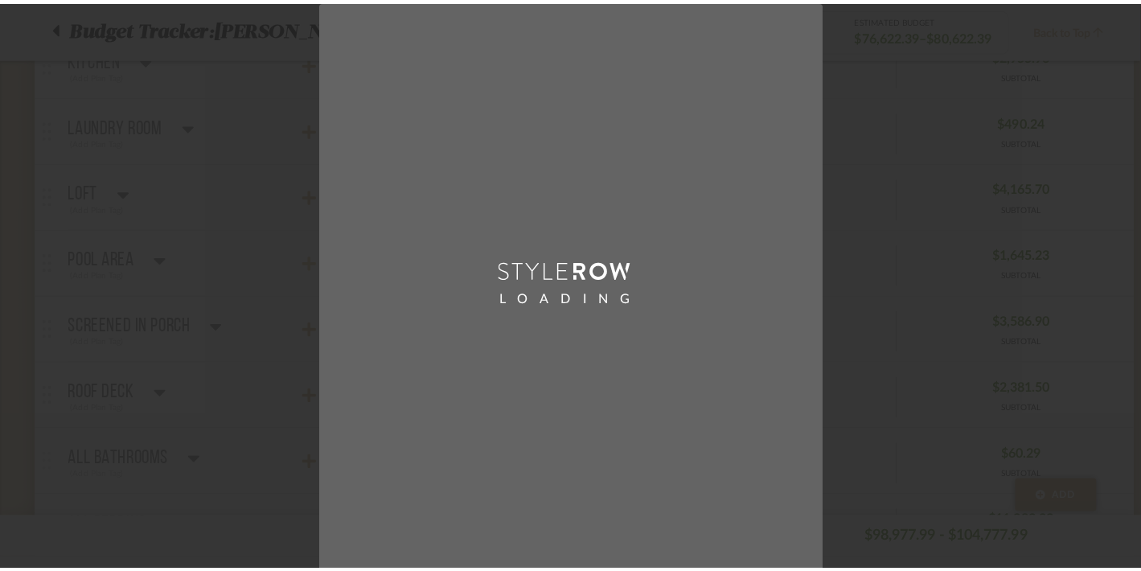
scroll to position [0, 0]
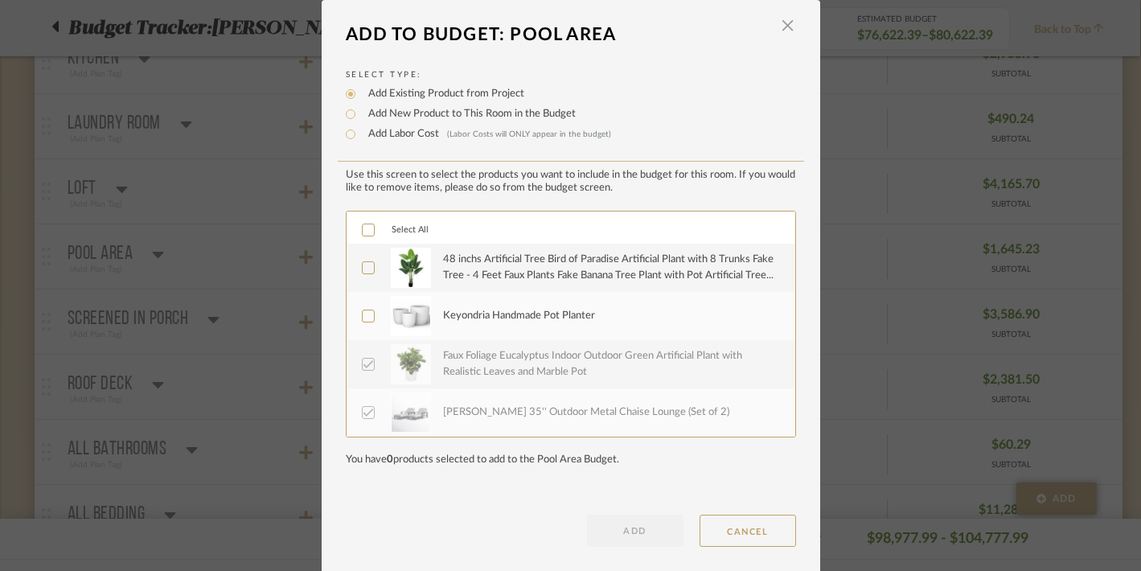
click at [363, 228] on icon at bounding box center [368, 229] width 11 height 11
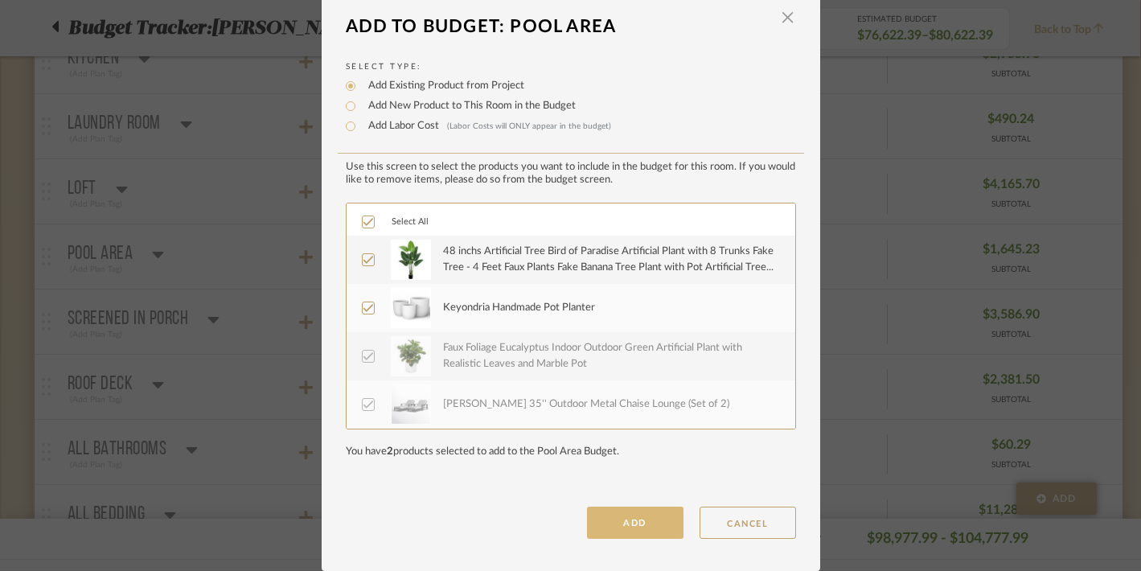
click at [614, 526] on button "ADD" at bounding box center [635, 523] width 96 height 32
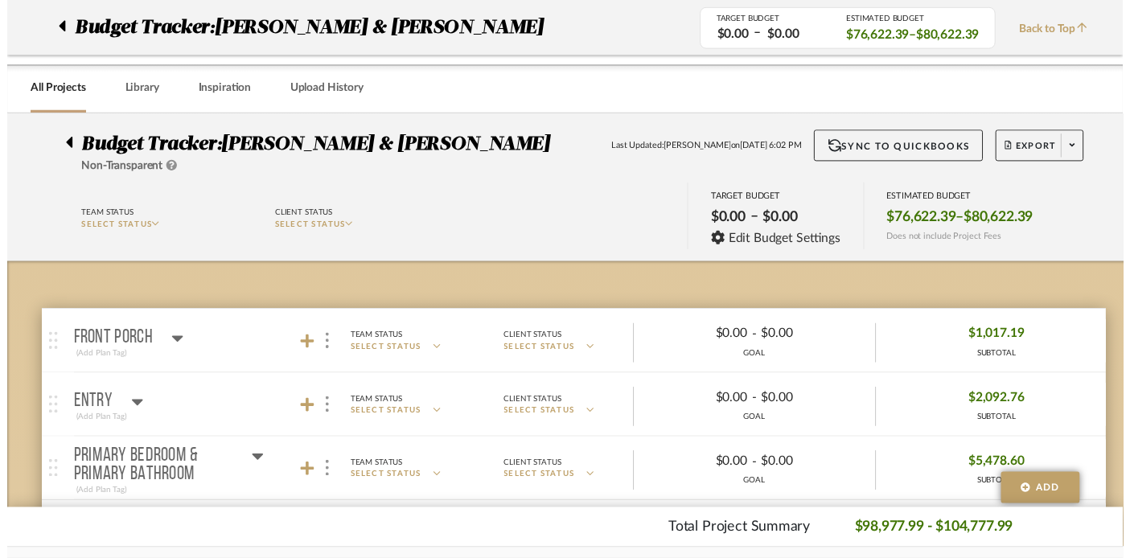
scroll to position [743, 1]
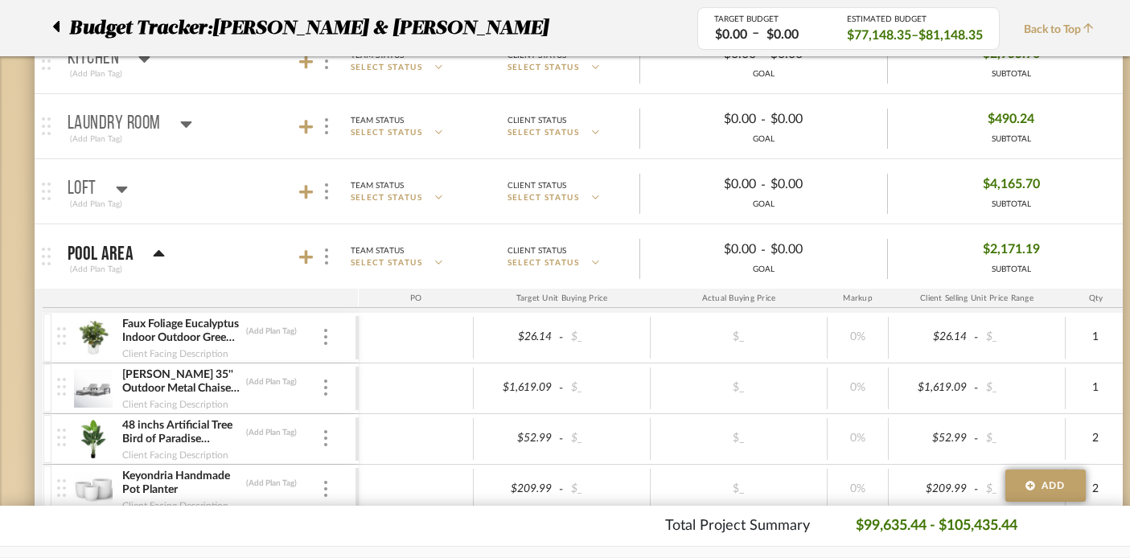
click at [153, 248] on icon at bounding box center [159, 253] width 12 height 19
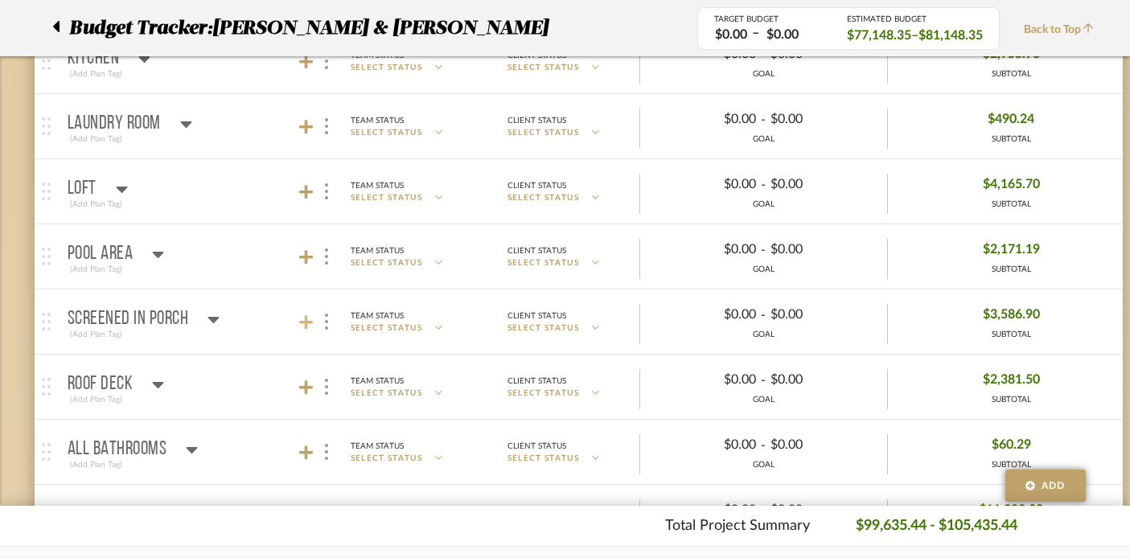
click at [308, 324] on icon at bounding box center [306, 322] width 14 height 16
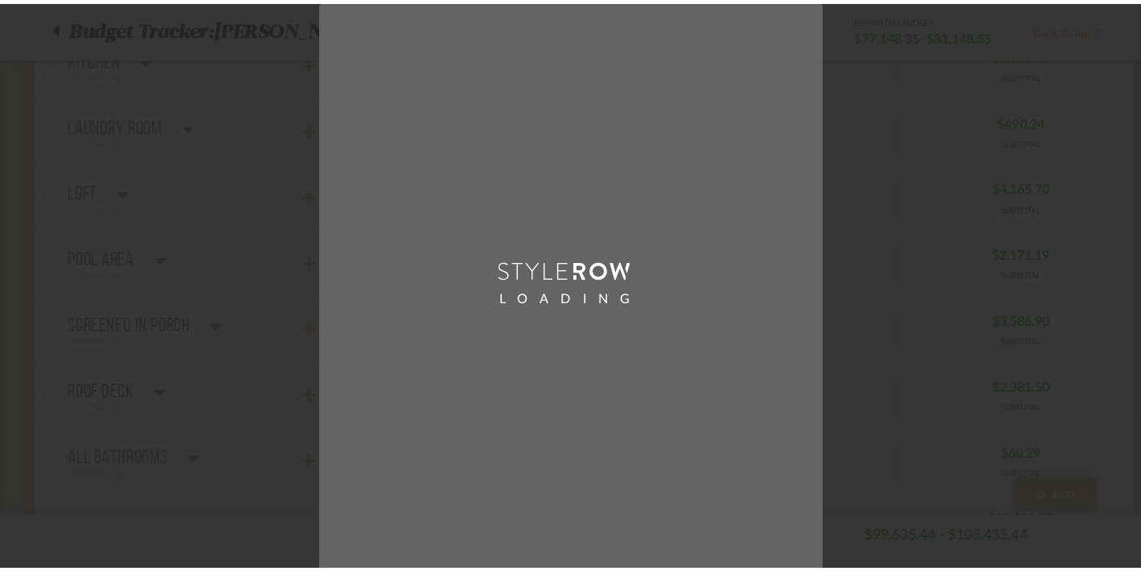
scroll to position [0, 0]
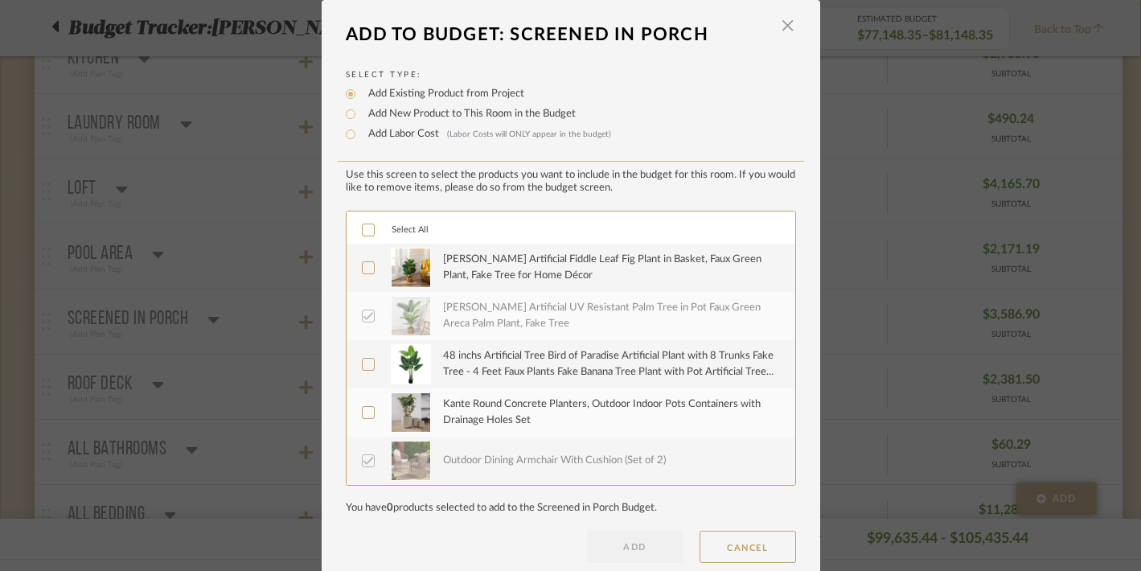
click at [363, 228] on icon at bounding box center [368, 229] width 11 height 11
click at [622, 556] on button "ADD" at bounding box center [635, 547] width 96 height 32
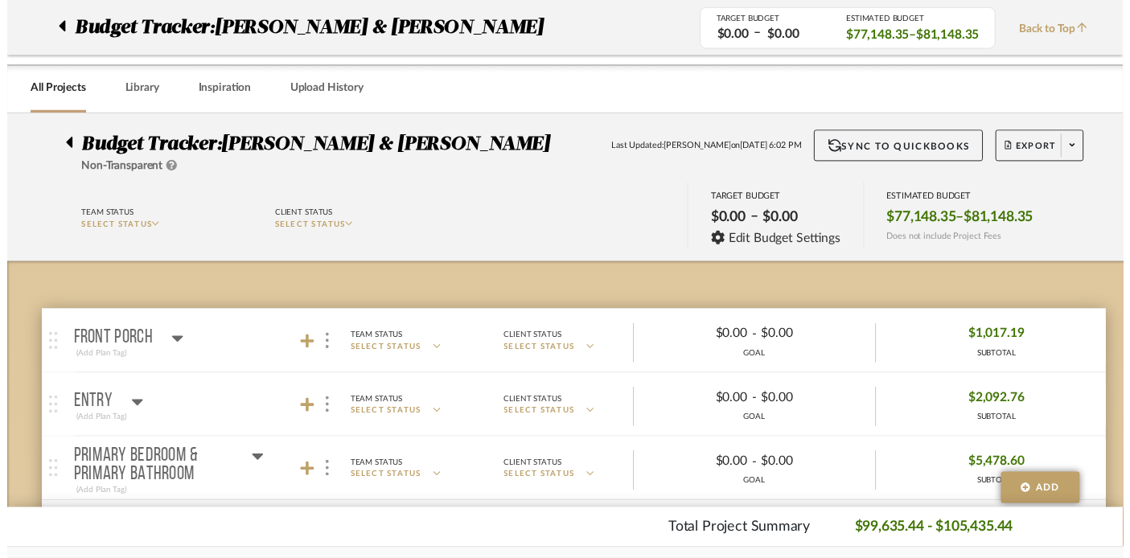
scroll to position [743, 1]
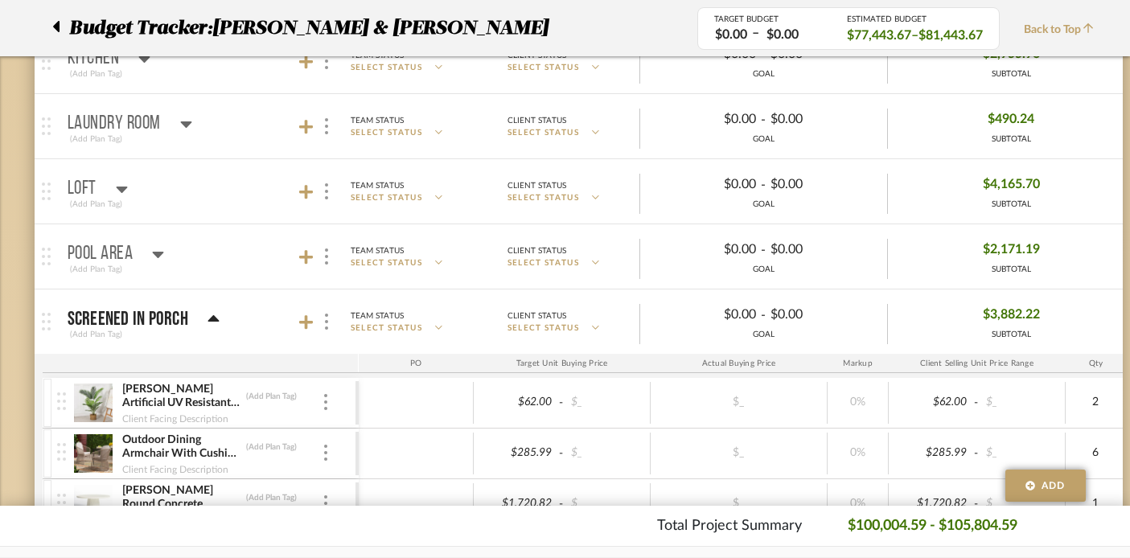
click at [212, 318] on icon at bounding box center [212, 318] width 11 height 6
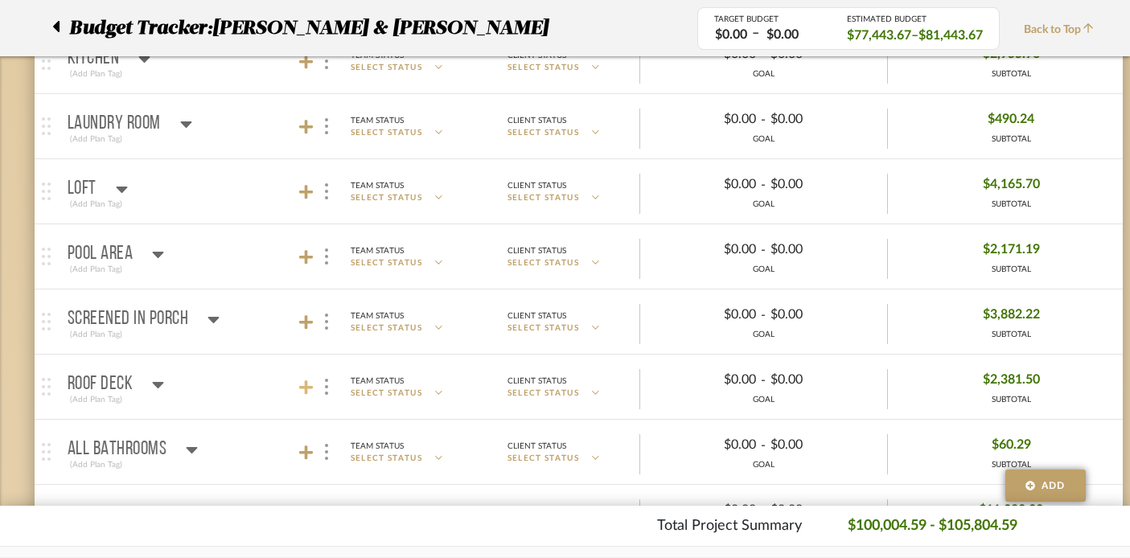
click at [302, 385] on icon at bounding box center [306, 387] width 14 height 16
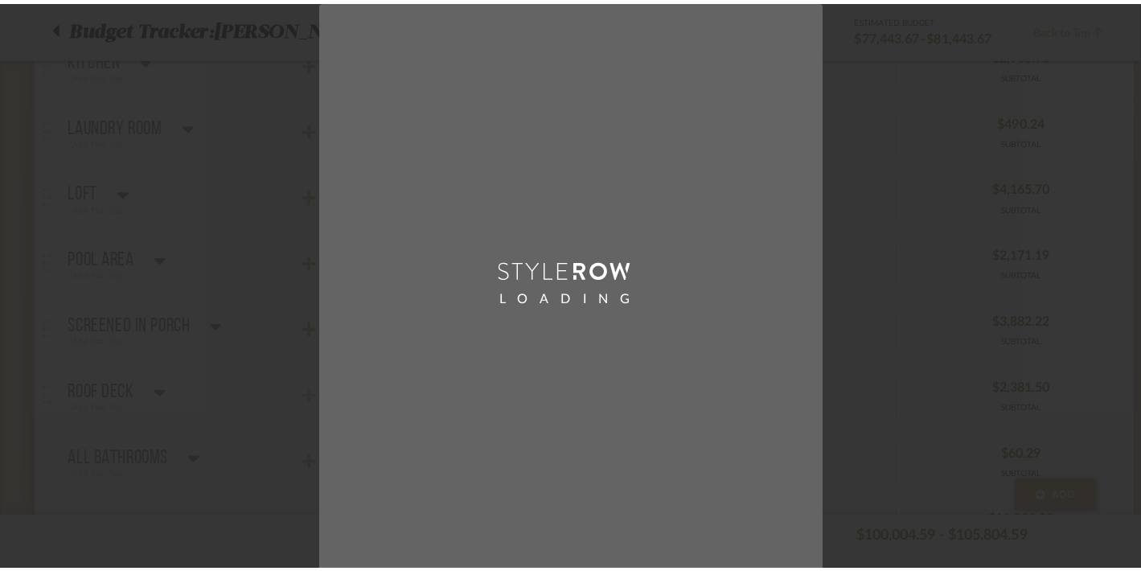
scroll to position [0, 0]
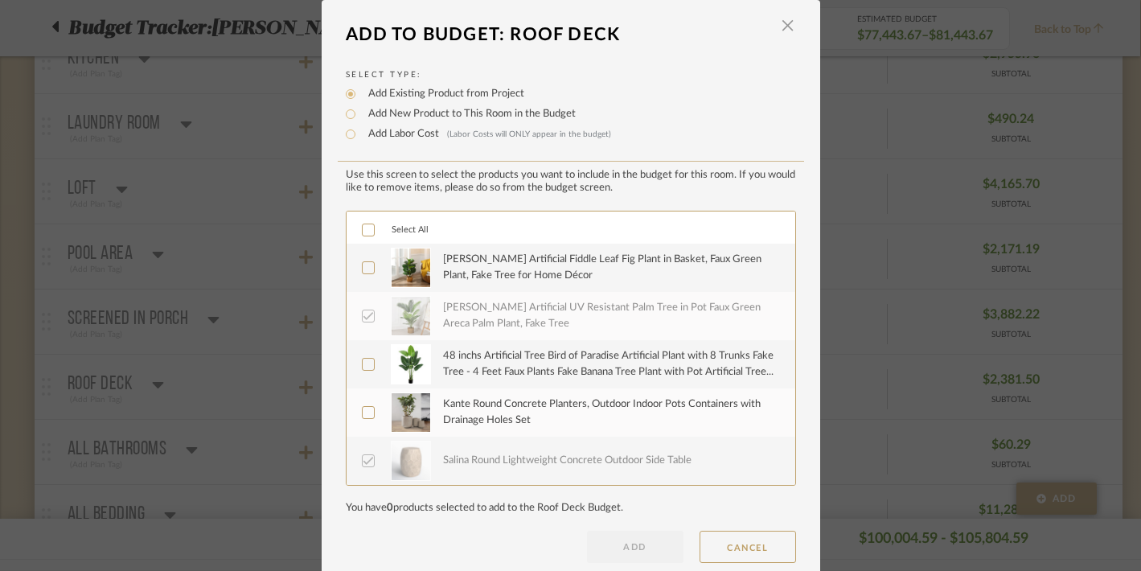
click at [363, 229] on icon at bounding box center [368, 229] width 11 height 11
click at [613, 545] on button "ADD" at bounding box center [635, 547] width 96 height 32
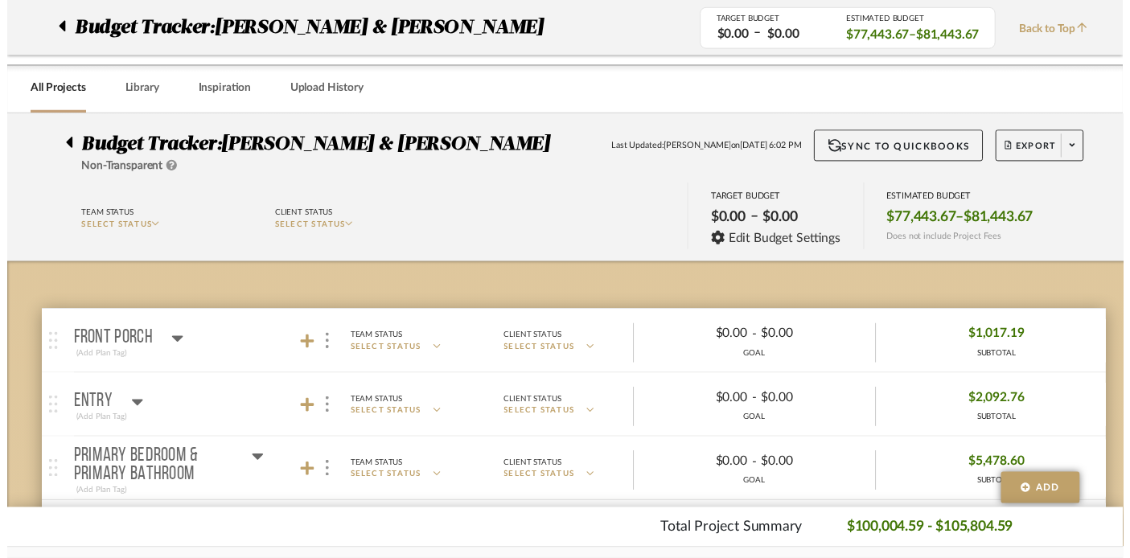
scroll to position [743, 1]
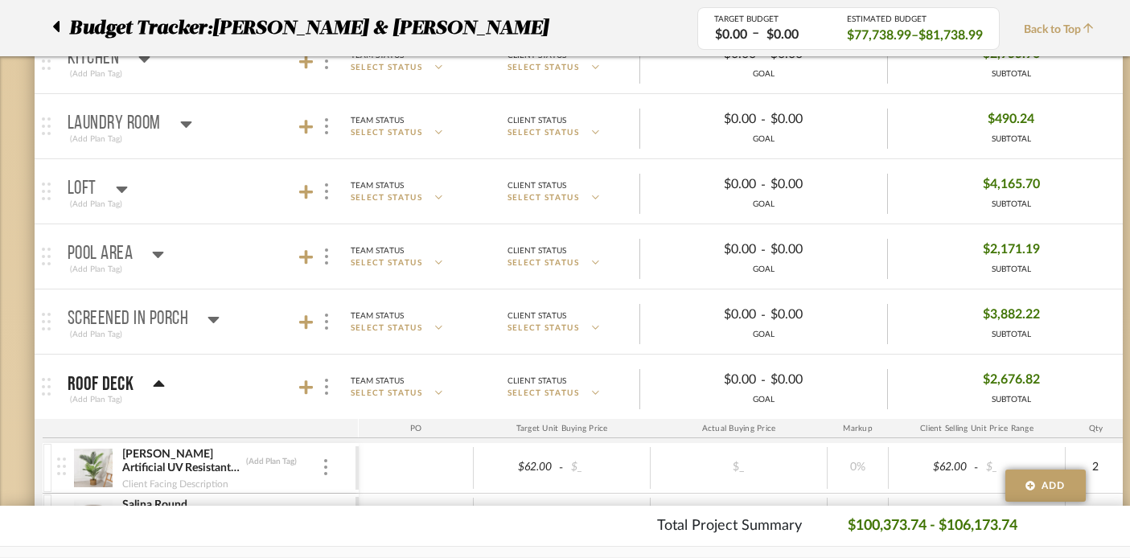
click at [158, 382] on icon at bounding box center [158, 383] width 11 height 6
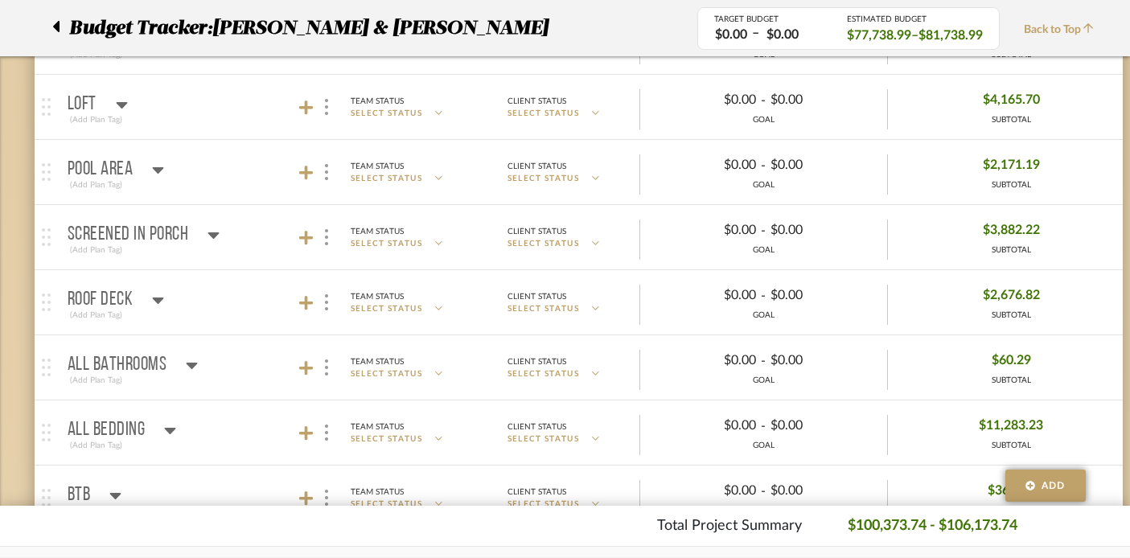
scroll to position [847, 1]
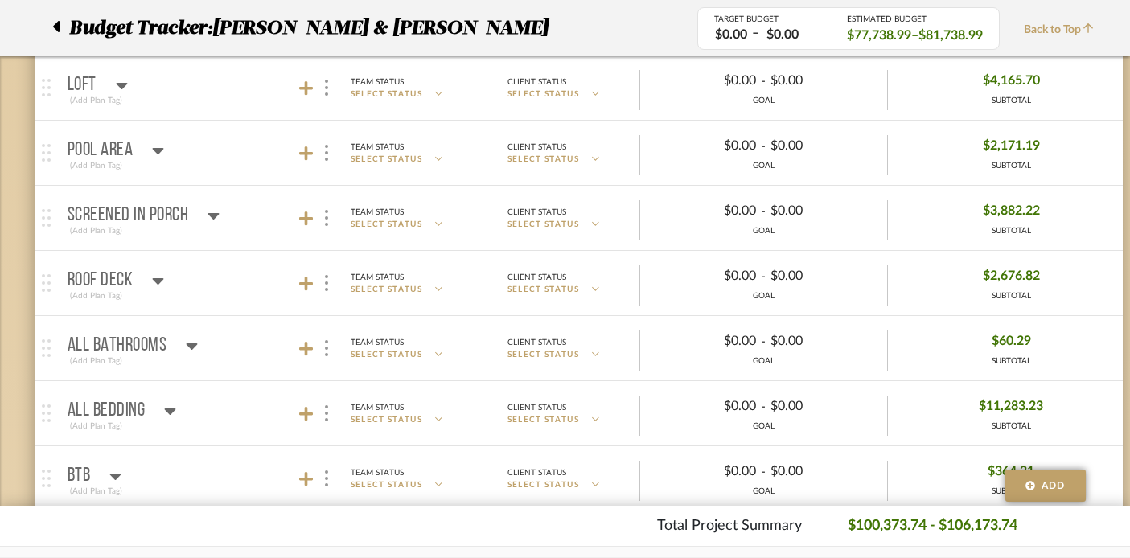
click at [157, 278] on icon at bounding box center [158, 281] width 11 height 6
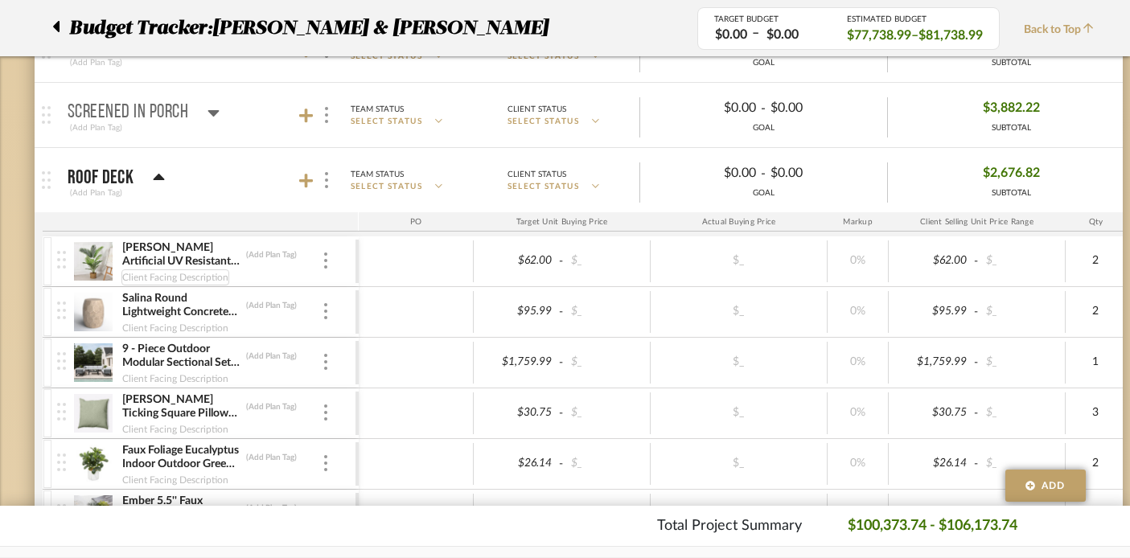
scroll to position [946, 1]
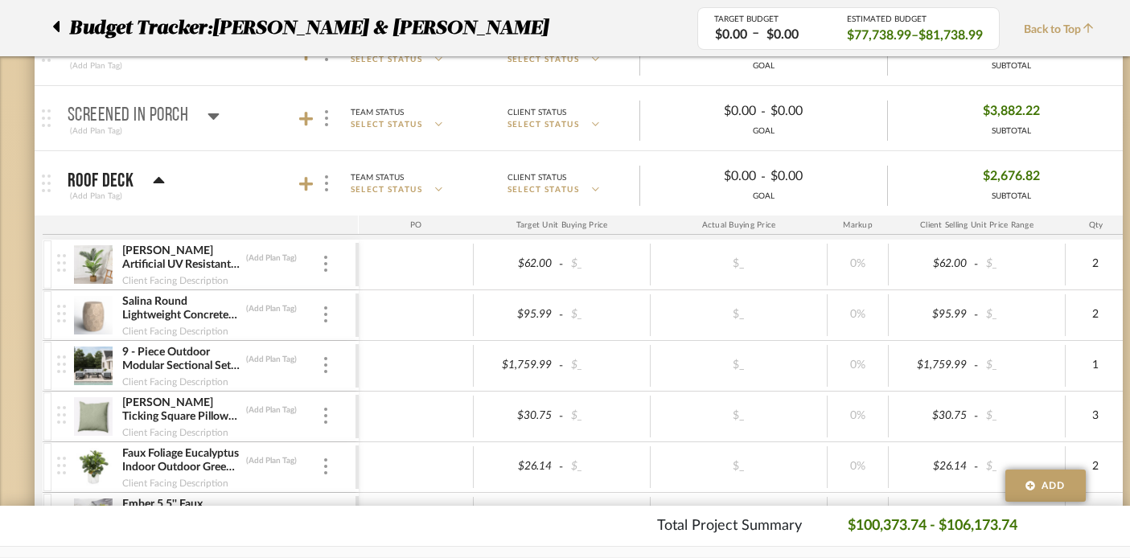
click at [155, 181] on icon at bounding box center [158, 180] width 11 height 6
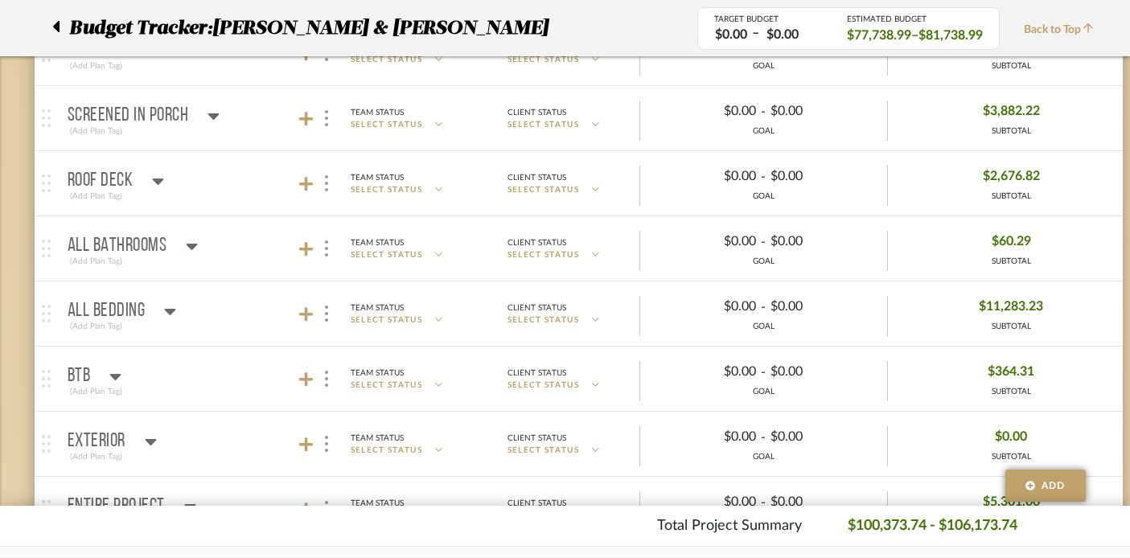
click at [195, 244] on icon at bounding box center [192, 247] width 11 height 6
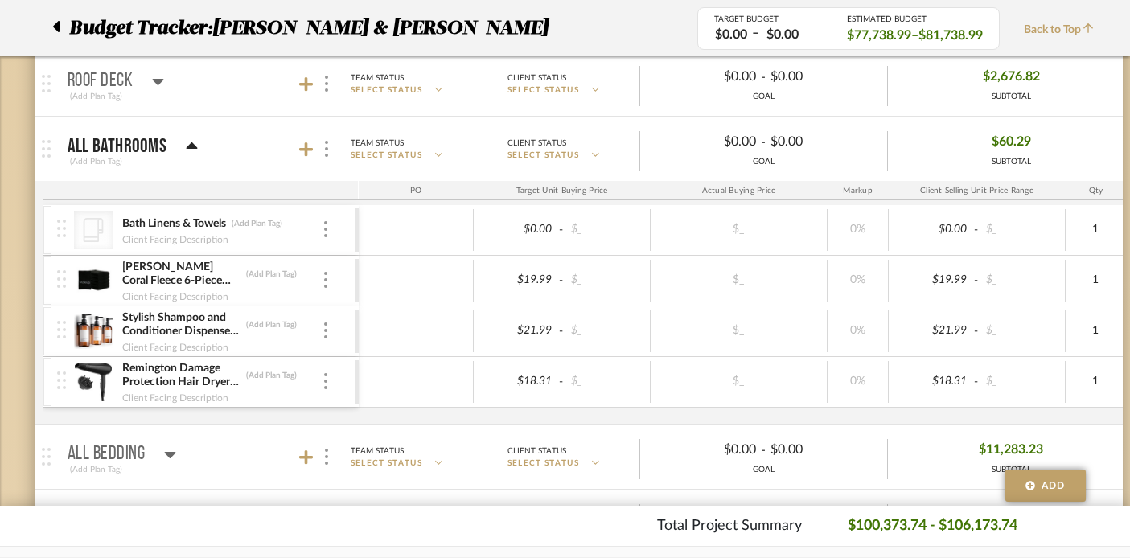
scroll to position [1051, 1]
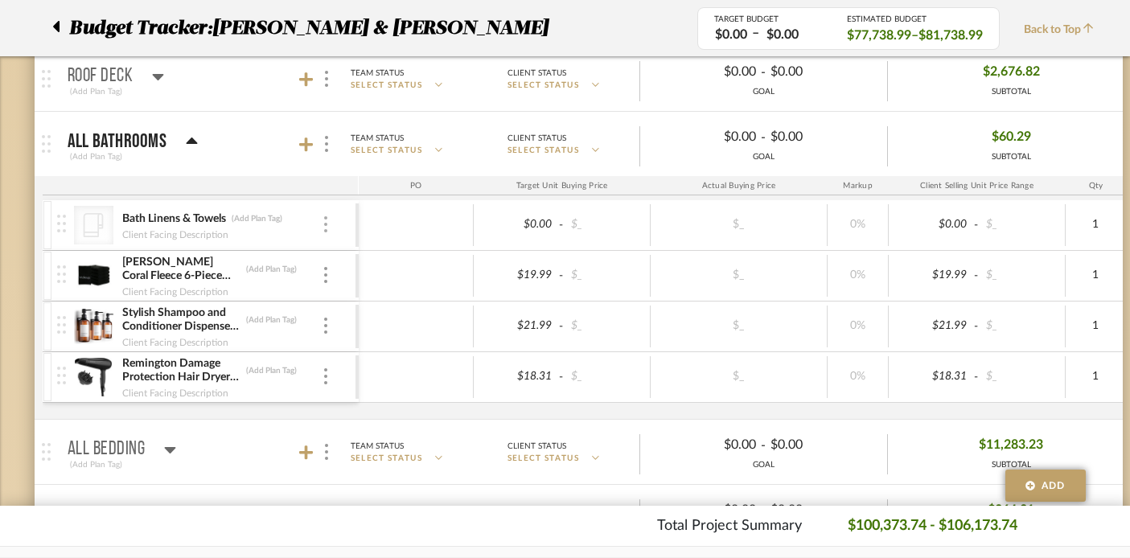
click at [326, 223] on div at bounding box center [326, 225] width 8 height 18
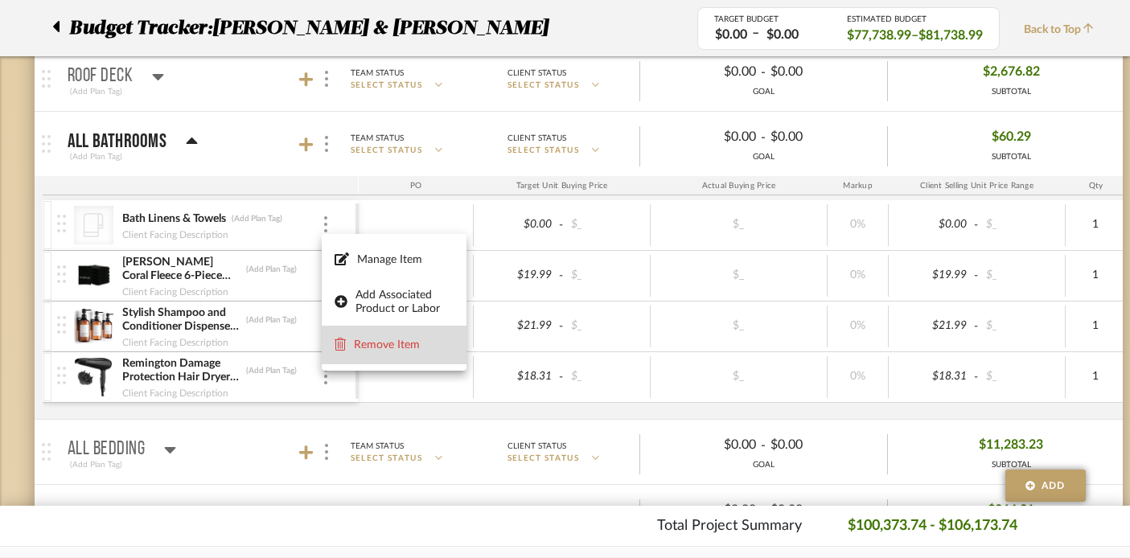
click at [376, 355] on button "Remove Item" at bounding box center [394, 345] width 145 height 39
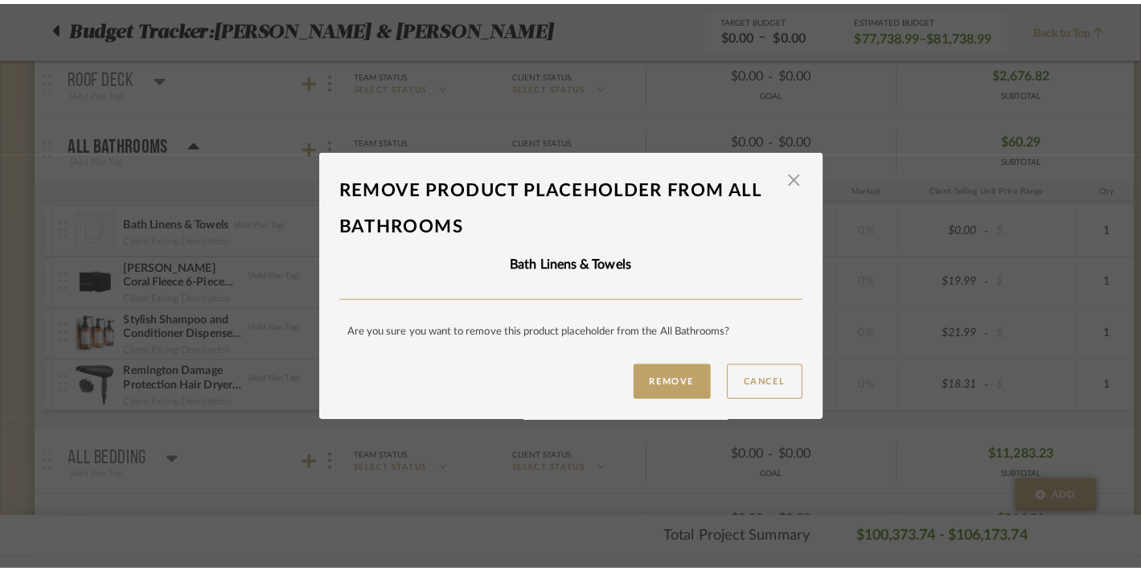
scroll to position [0, 0]
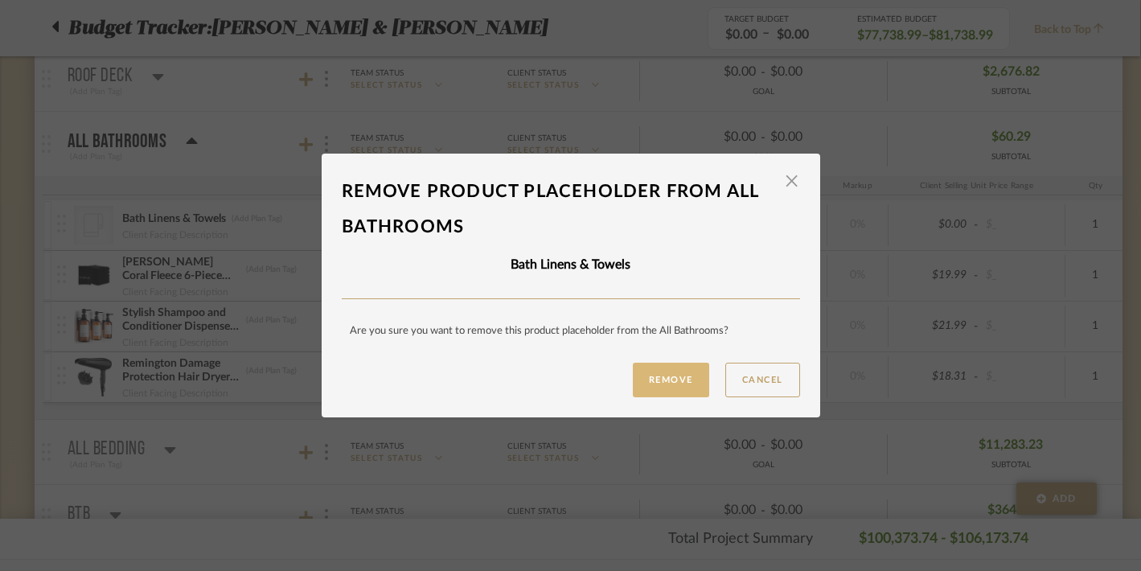
click at [651, 388] on button "Remove" at bounding box center [671, 380] width 76 height 35
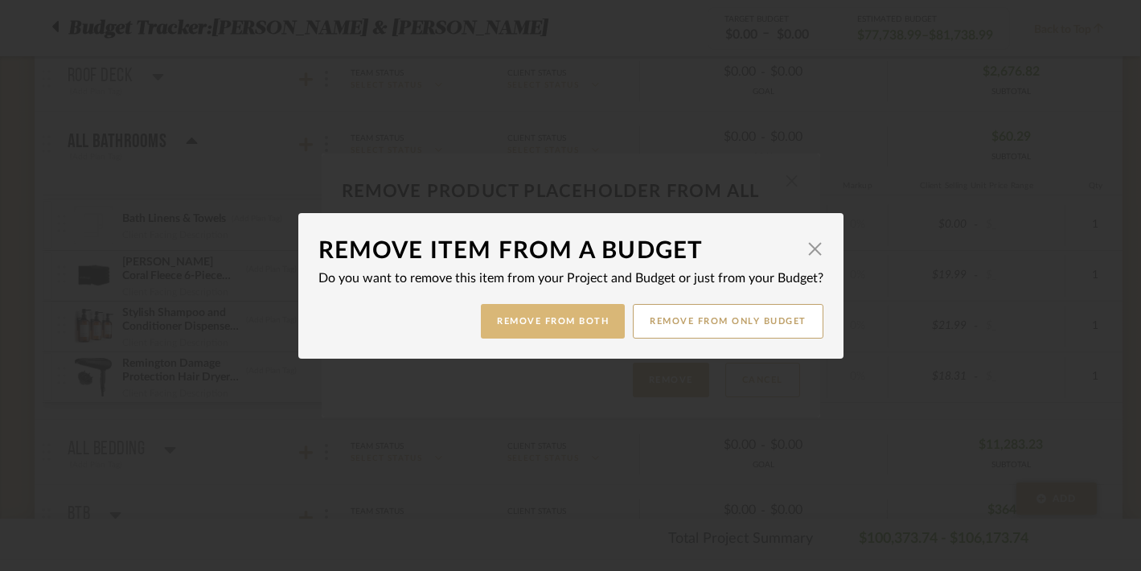
click at [557, 309] on button "Remove from Both" at bounding box center [553, 321] width 144 height 35
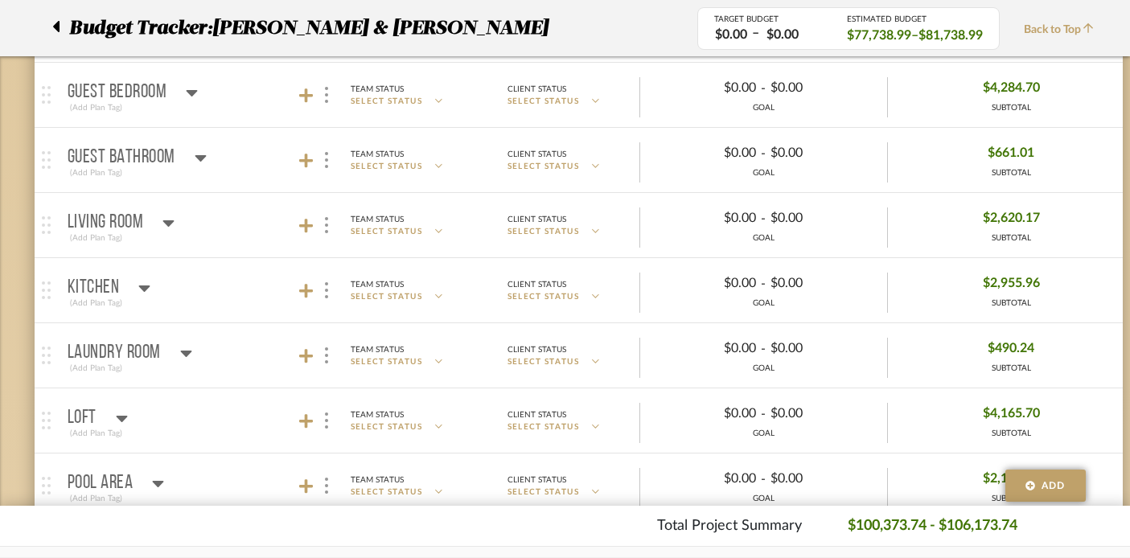
scroll to position [461, 1]
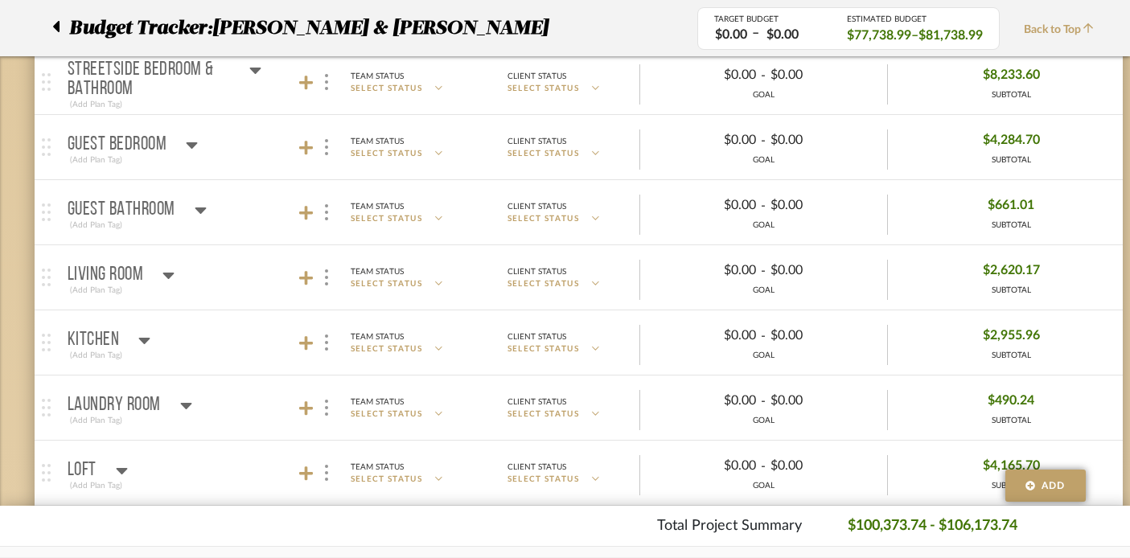
click at [201, 203] on icon at bounding box center [201, 209] width 12 height 19
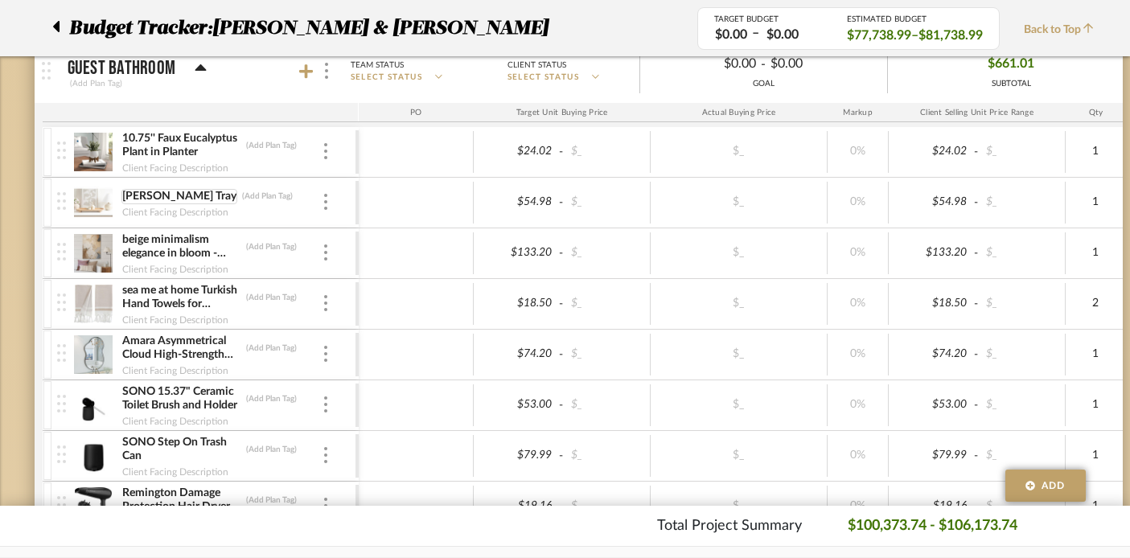
scroll to position [502, 1]
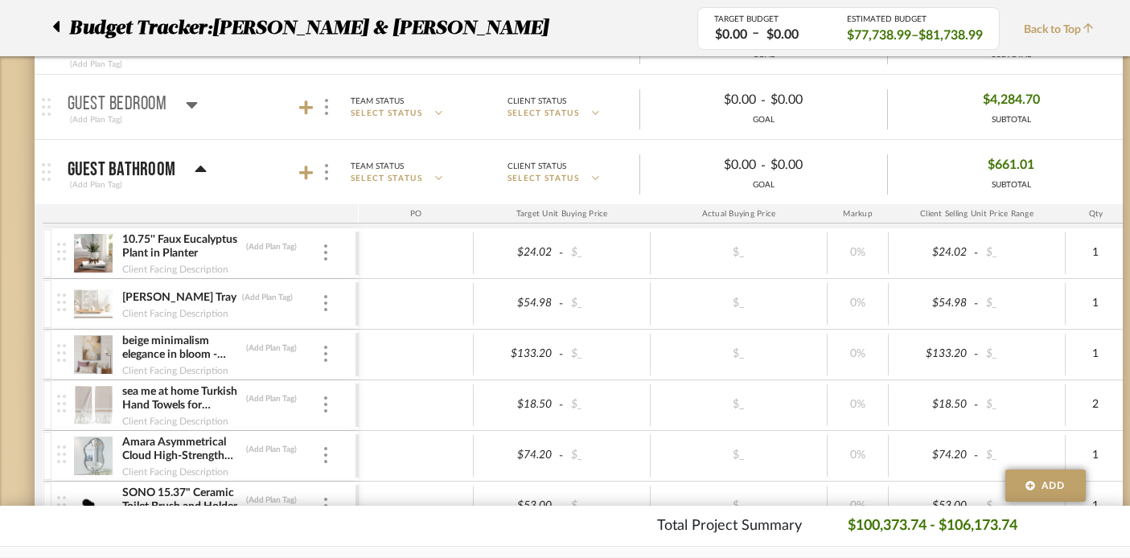
click at [199, 162] on icon at bounding box center [201, 169] width 12 height 19
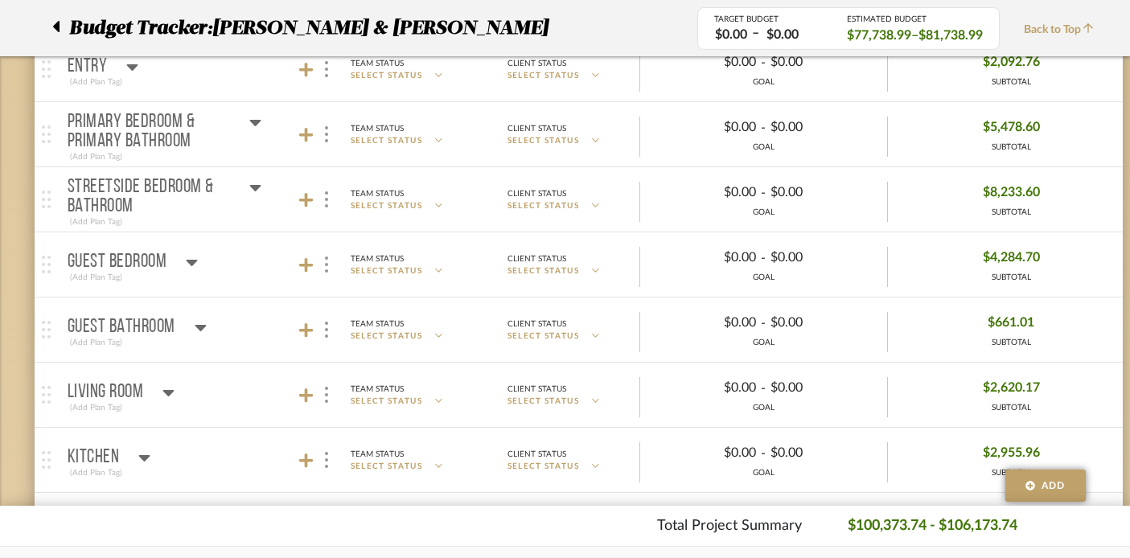
scroll to position [315, 1]
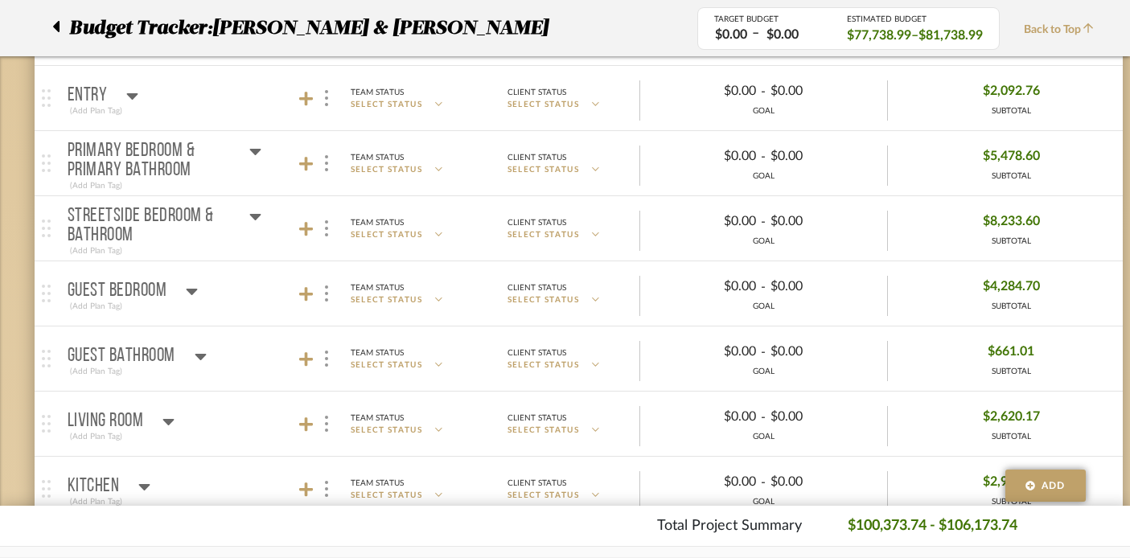
click at [253, 212] on icon at bounding box center [255, 216] width 12 height 19
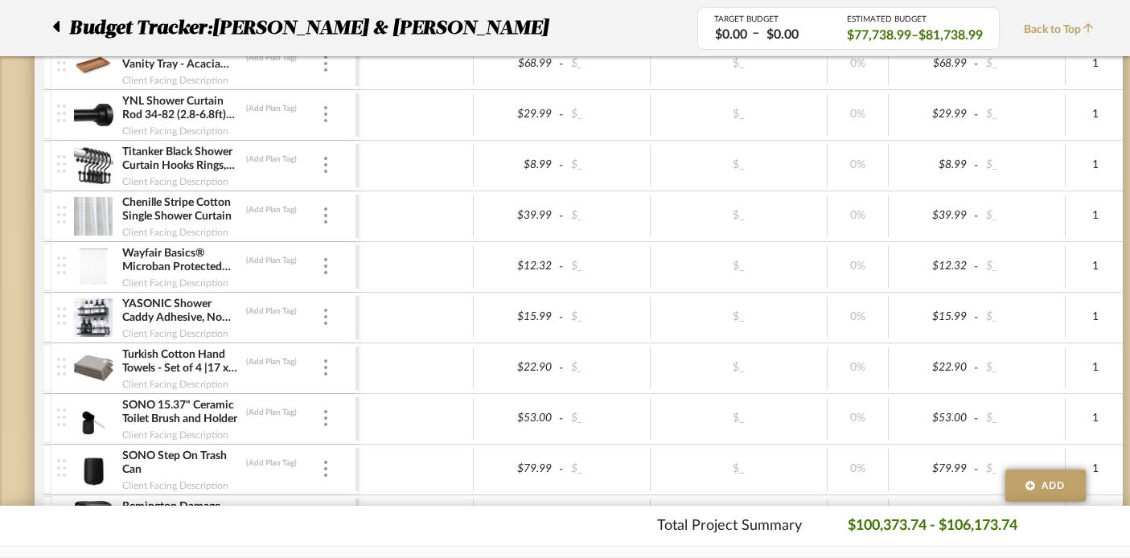
scroll to position [1470, 1]
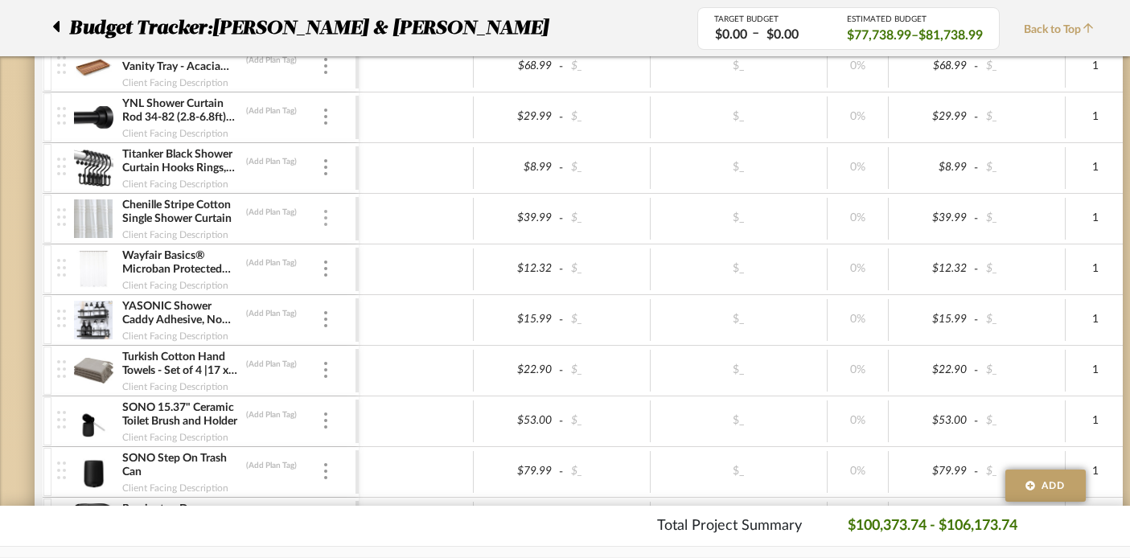
click at [326, 219] on img at bounding box center [325, 218] width 3 height 16
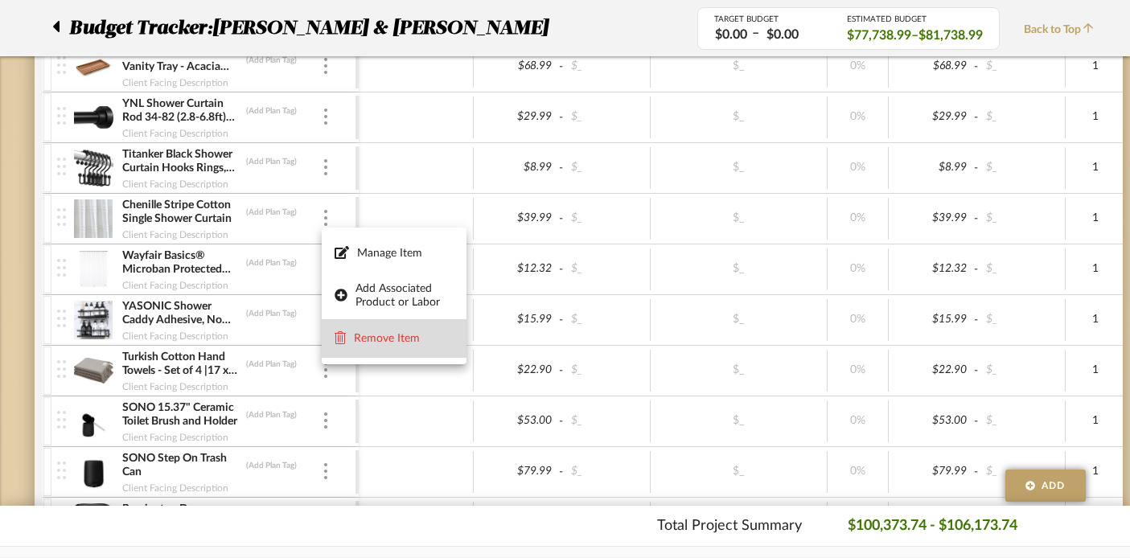
click at [383, 340] on span "Remove Item" at bounding box center [404, 339] width 100 height 14
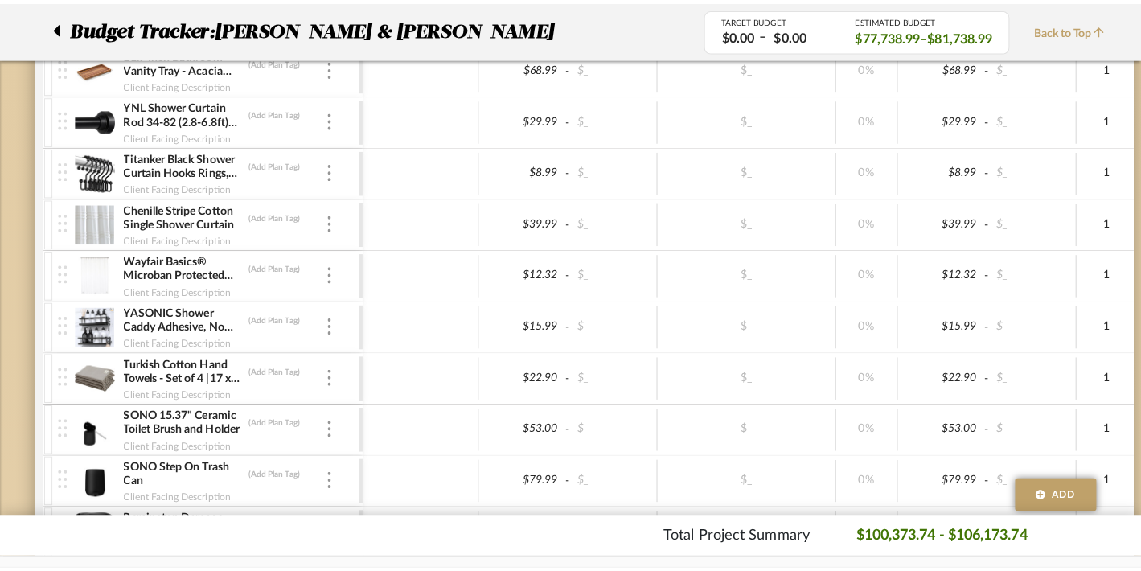
scroll to position [0, 0]
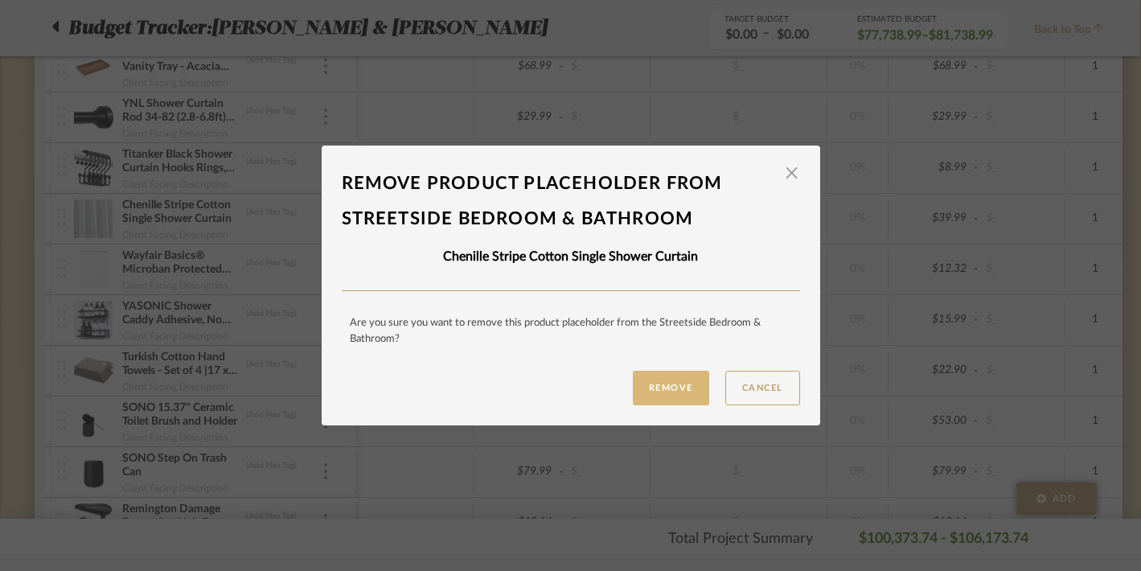
click at [639, 382] on button "Remove" at bounding box center [671, 388] width 76 height 35
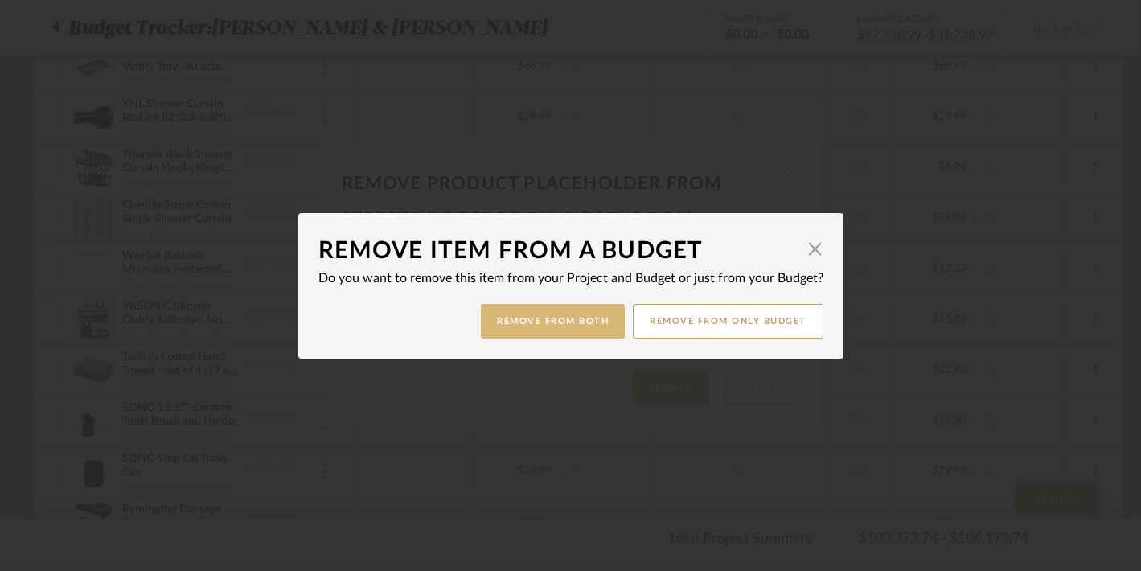
click at [531, 328] on button "Remove from Both" at bounding box center [553, 321] width 144 height 35
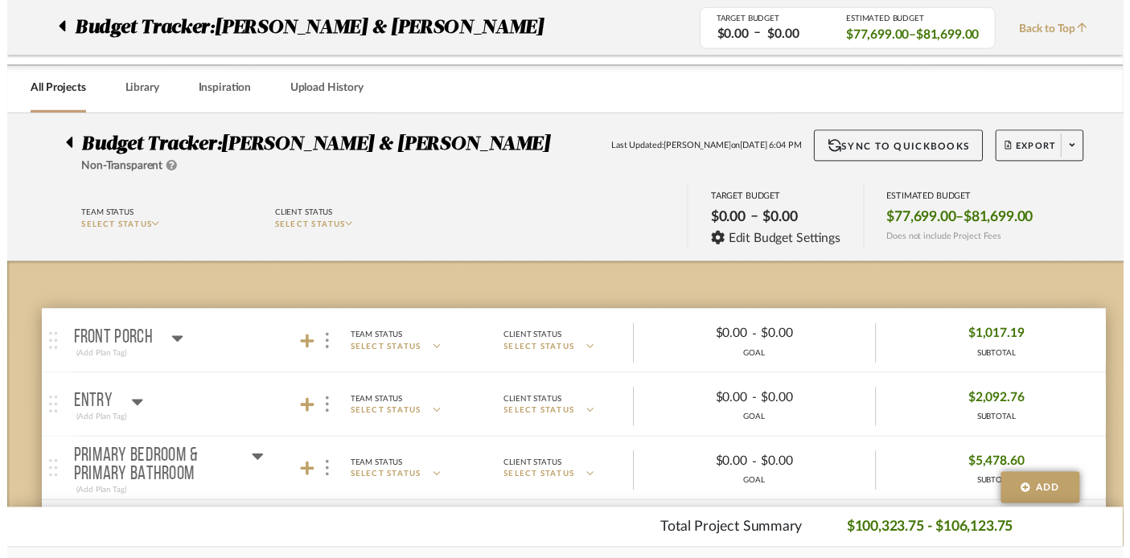
scroll to position [1470, 1]
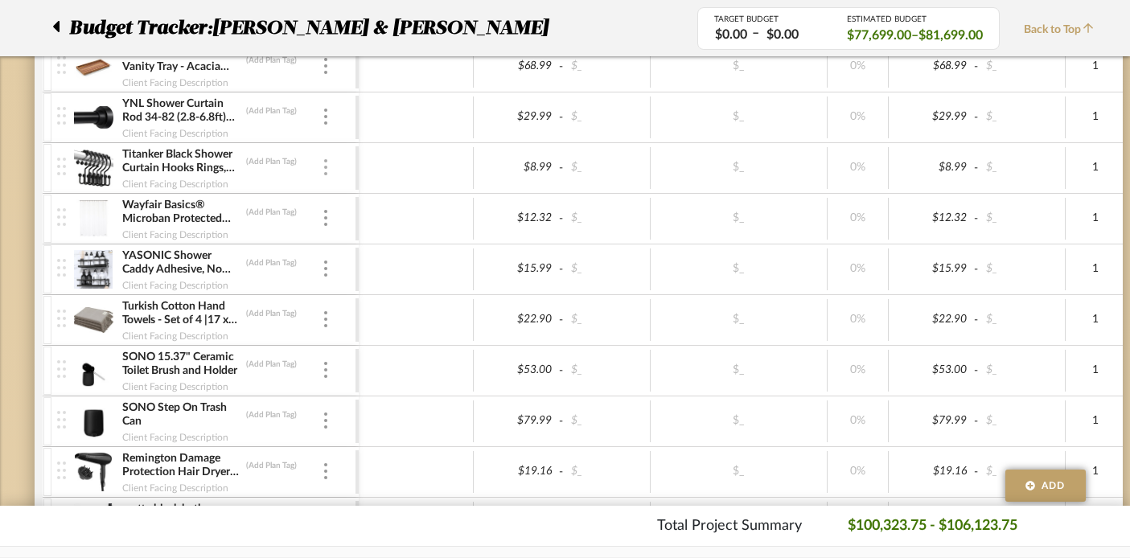
click at [325, 171] on img at bounding box center [325, 167] width 3 height 16
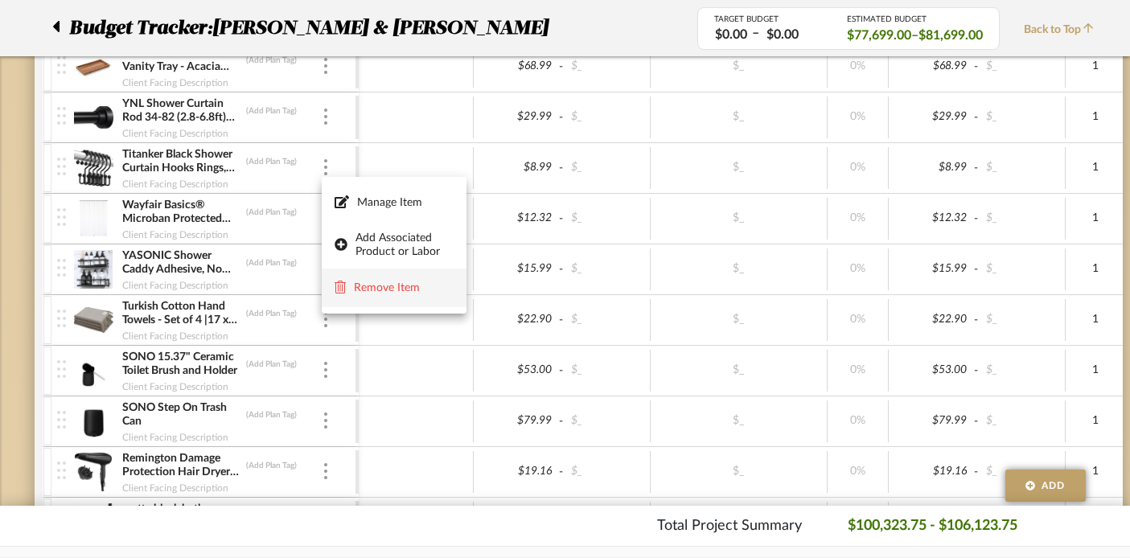
click at [366, 285] on span "Remove Item" at bounding box center [404, 288] width 100 height 14
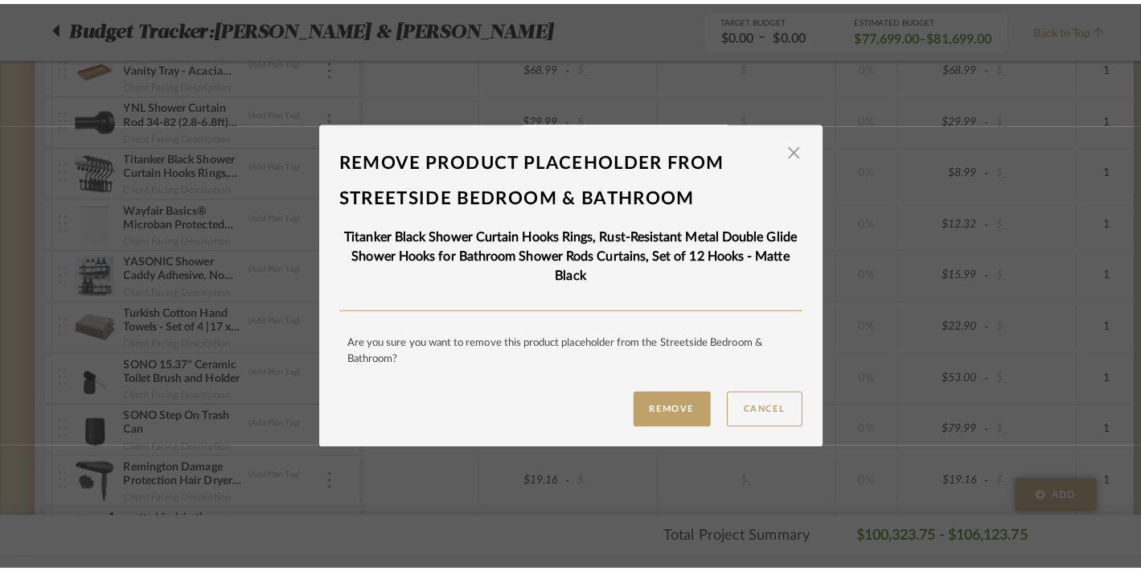
scroll to position [0, 0]
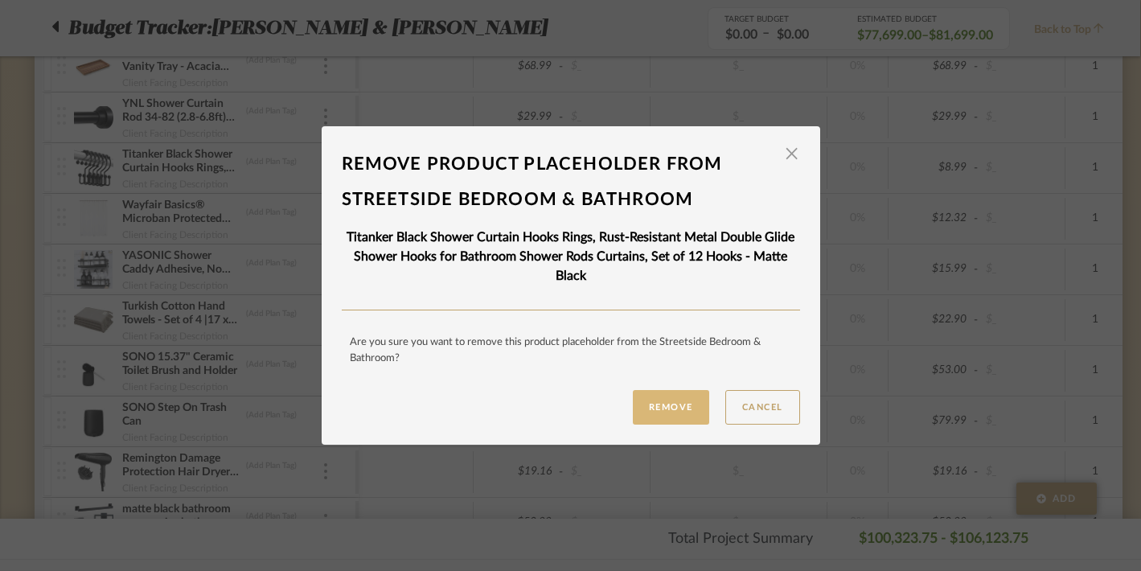
click at [662, 396] on button "Remove" at bounding box center [671, 407] width 76 height 35
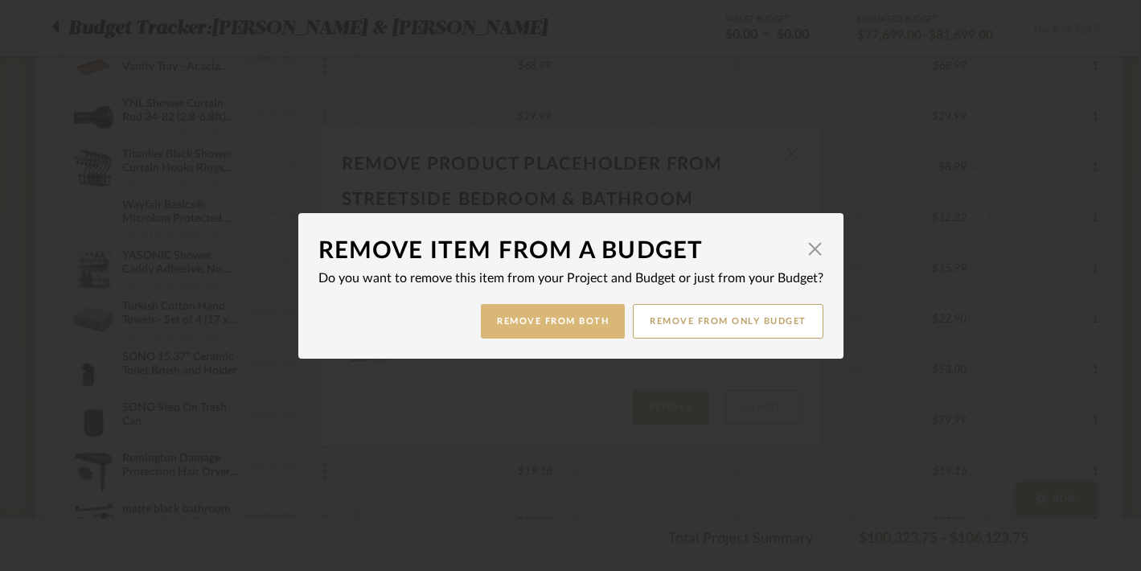
click at [576, 317] on button "Remove from Both" at bounding box center [553, 321] width 144 height 35
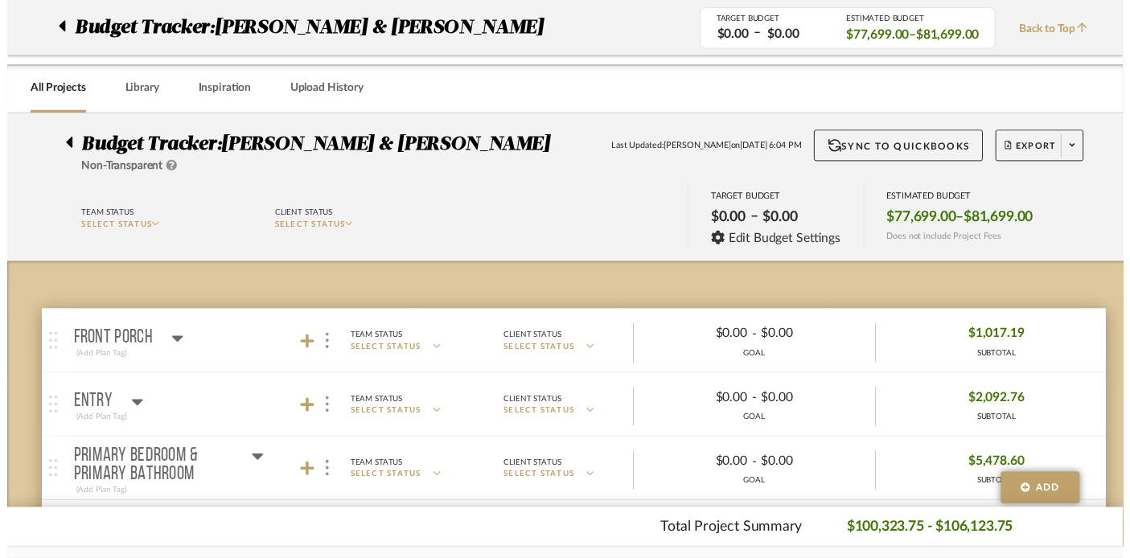
scroll to position [1470, 1]
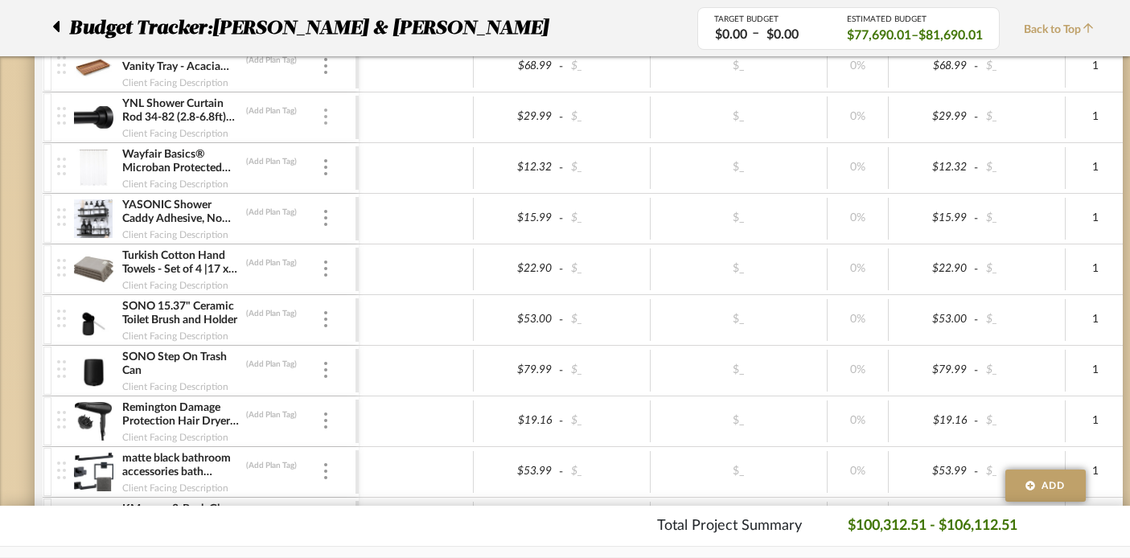
click at [324, 120] on img at bounding box center [325, 117] width 3 height 16
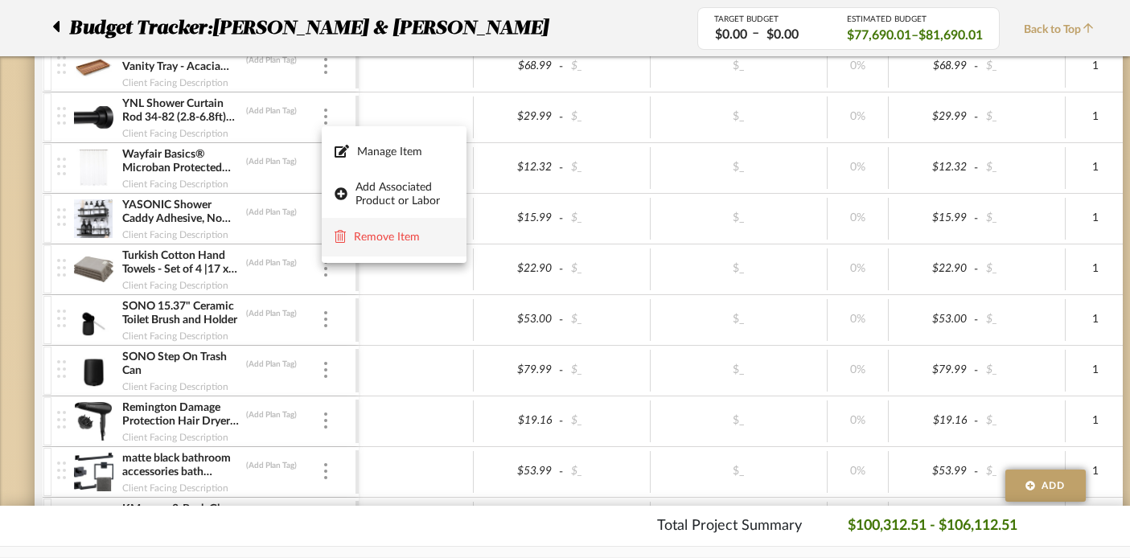
click at [359, 232] on span "Remove Item" at bounding box center [404, 238] width 100 height 14
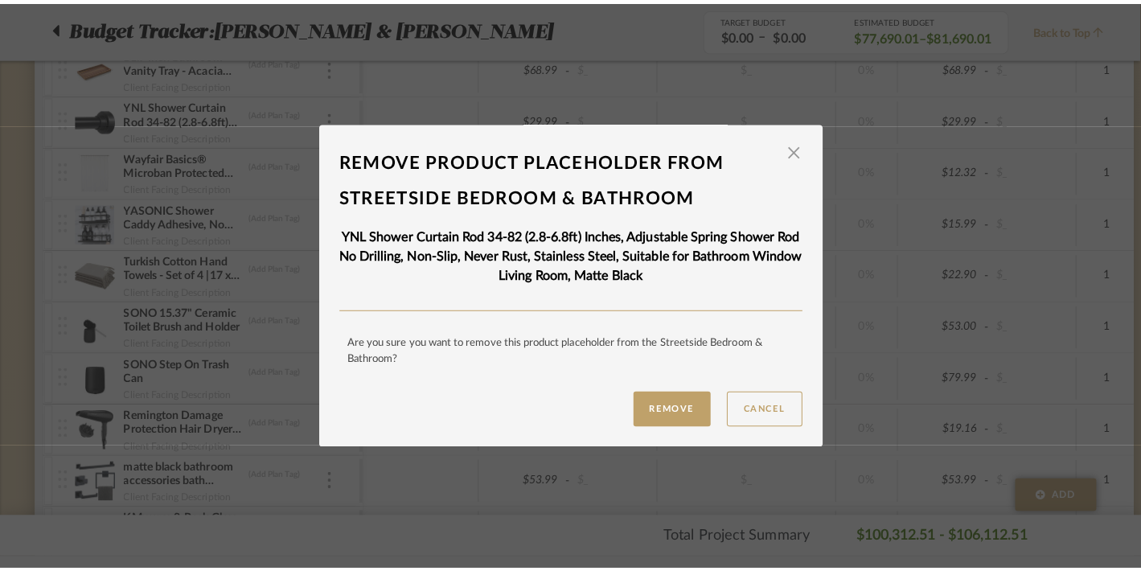
scroll to position [0, 0]
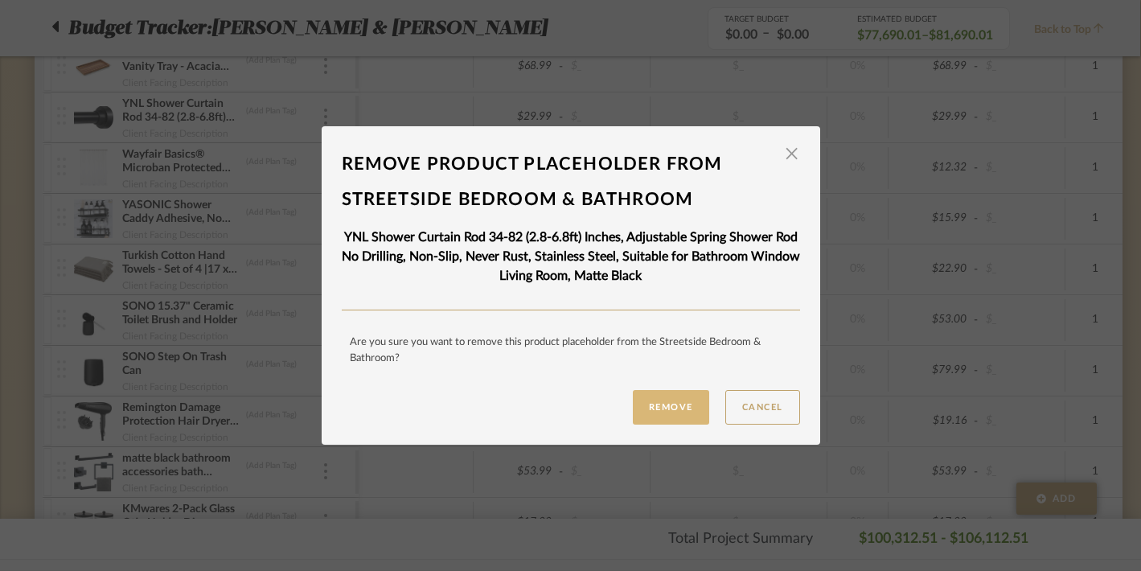
click at [650, 404] on button "Remove" at bounding box center [671, 407] width 76 height 35
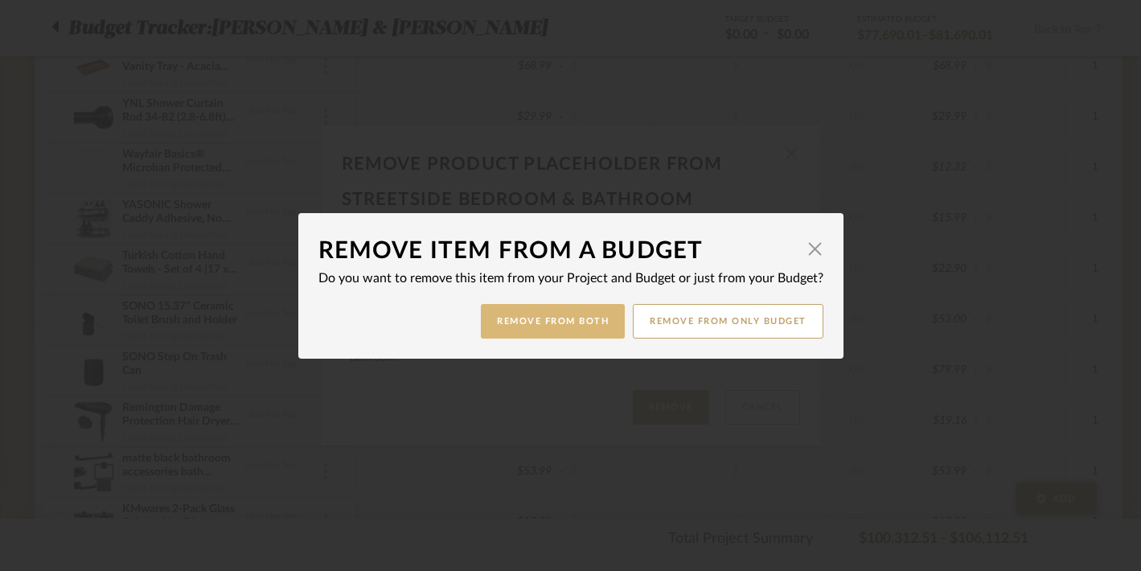
click at [555, 322] on button "Remove from Both" at bounding box center [553, 321] width 144 height 35
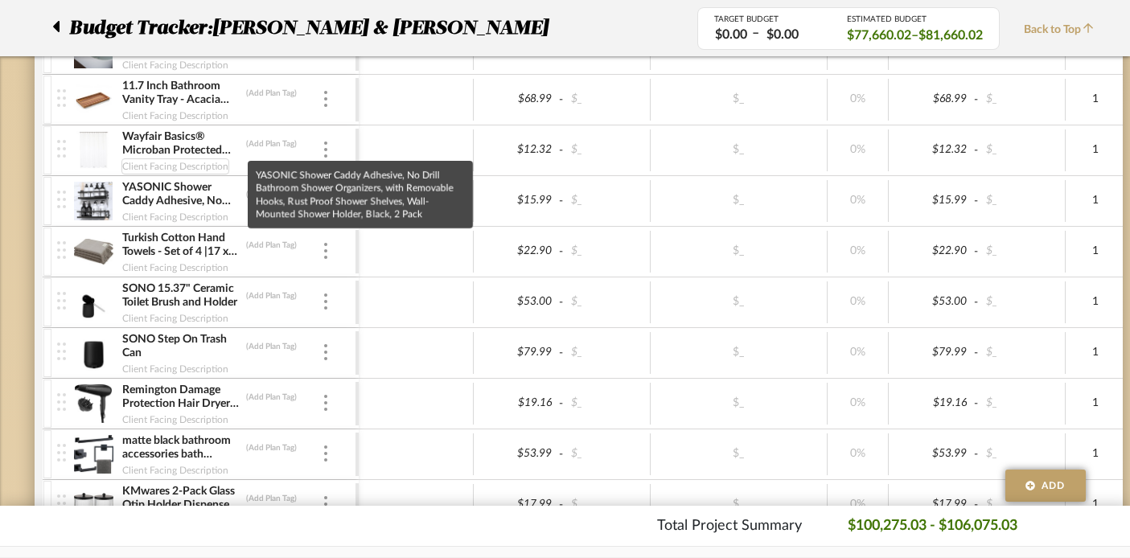
scroll to position [1413, 1]
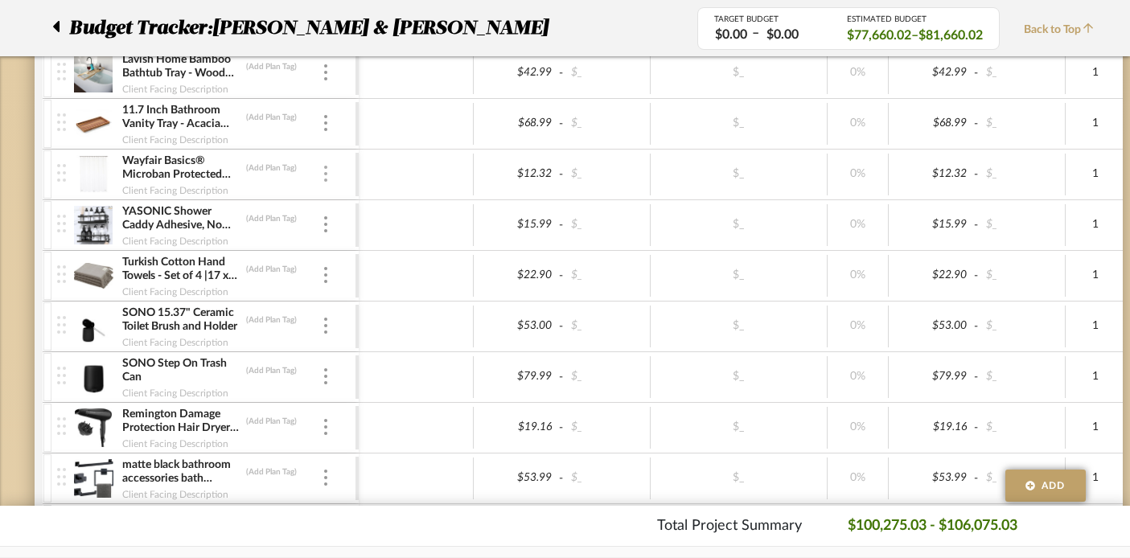
click at [325, 175] on img at bounding box center [325, 174] width 3 height 16
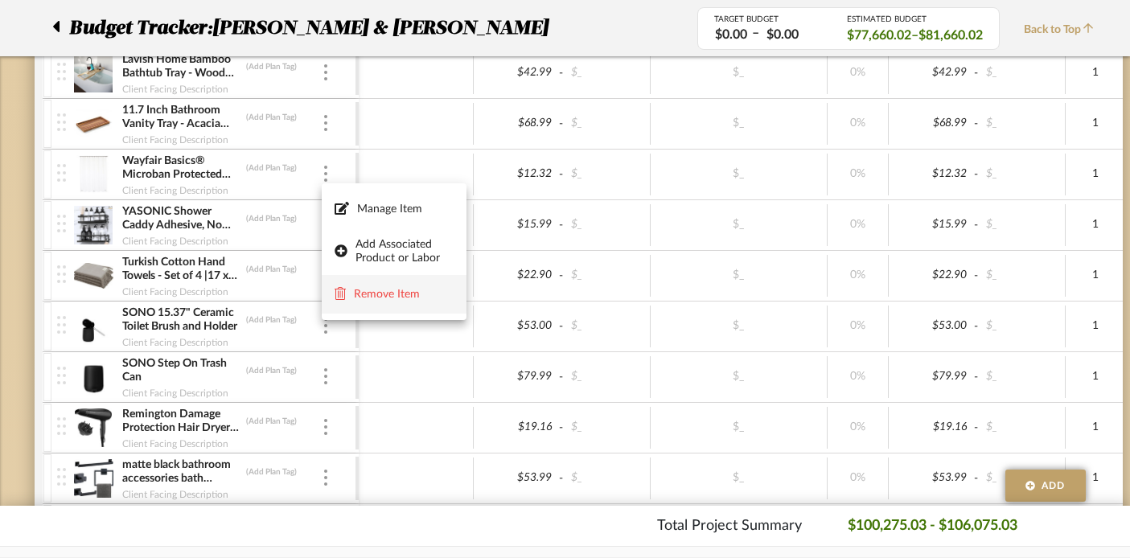
click at [347, 292] on span "Remove Item" at bounding box center [393, 294] width 119 height 15
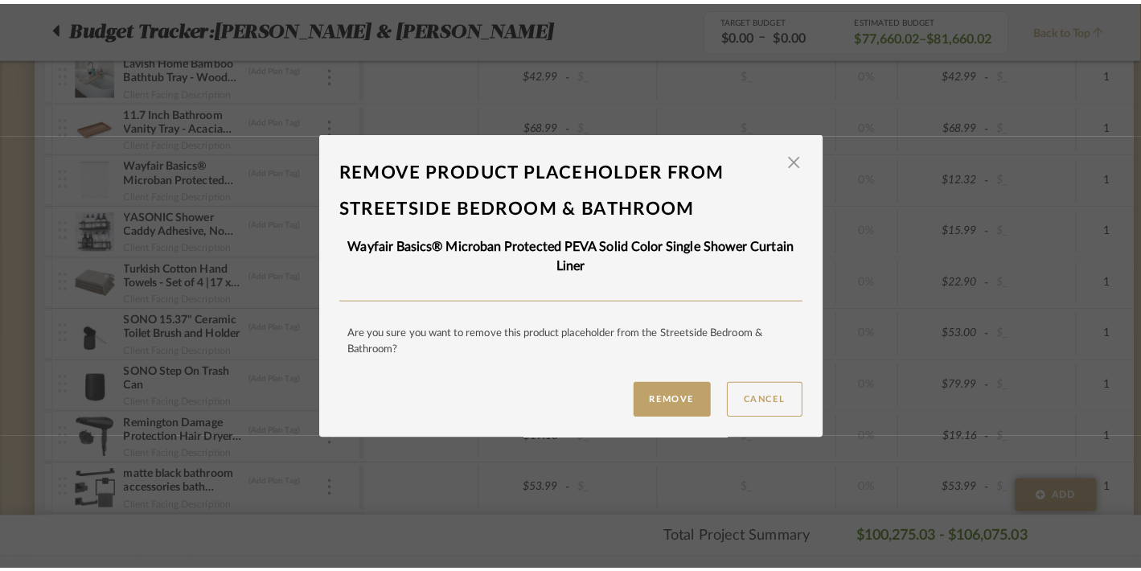
scroll to position [0, 0]
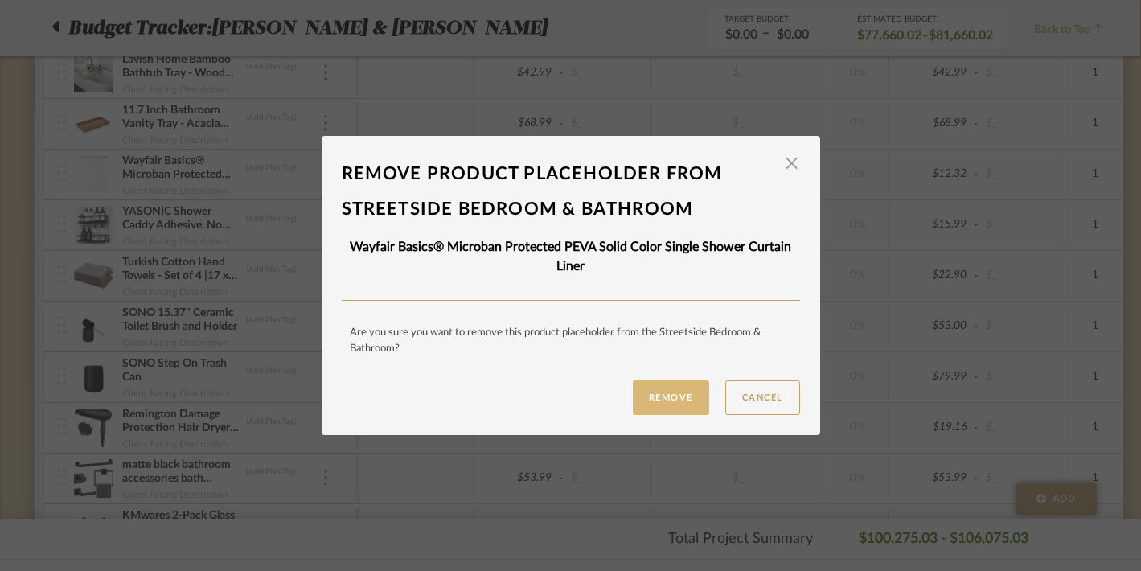
click at [638, 390] on button "Remove" at bounding box center [671, 397] width 76 height 35
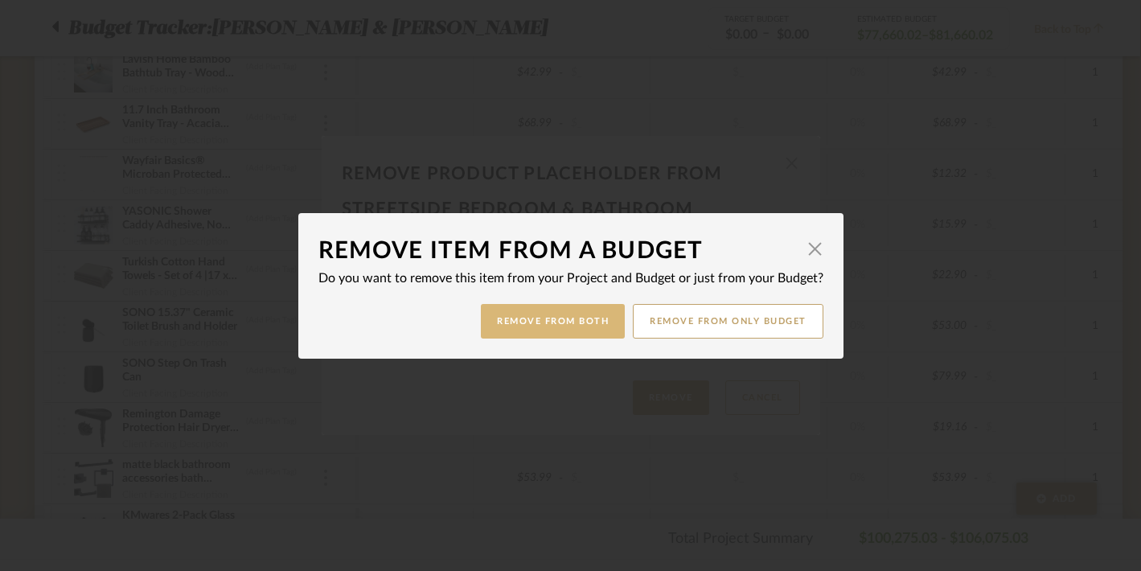
click at [560, 322] on button "Remove from Both" at bounding box center [553, 321] width 144 height 35
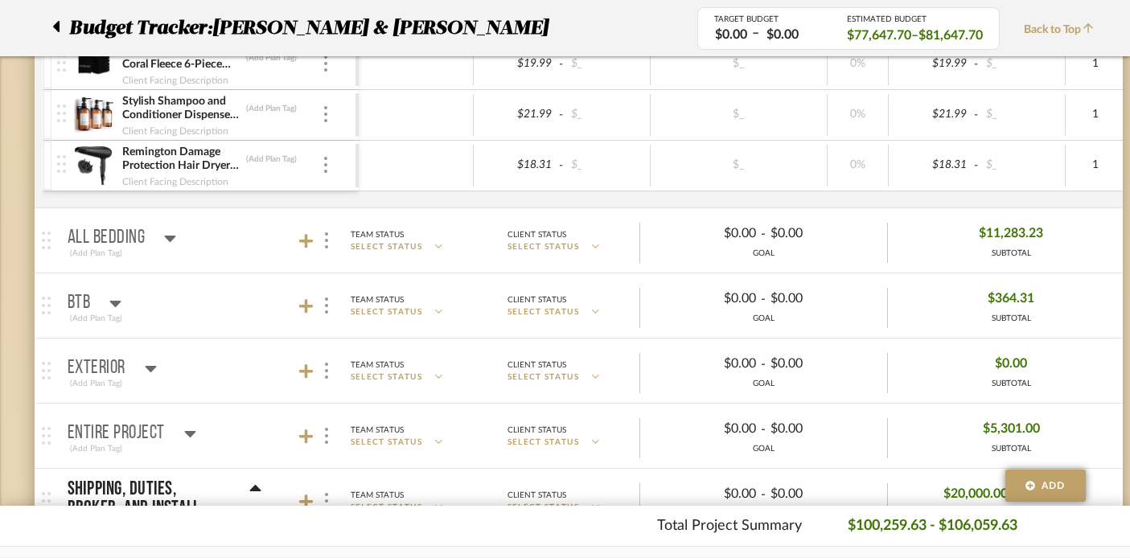
scroll to position [2960, 1]
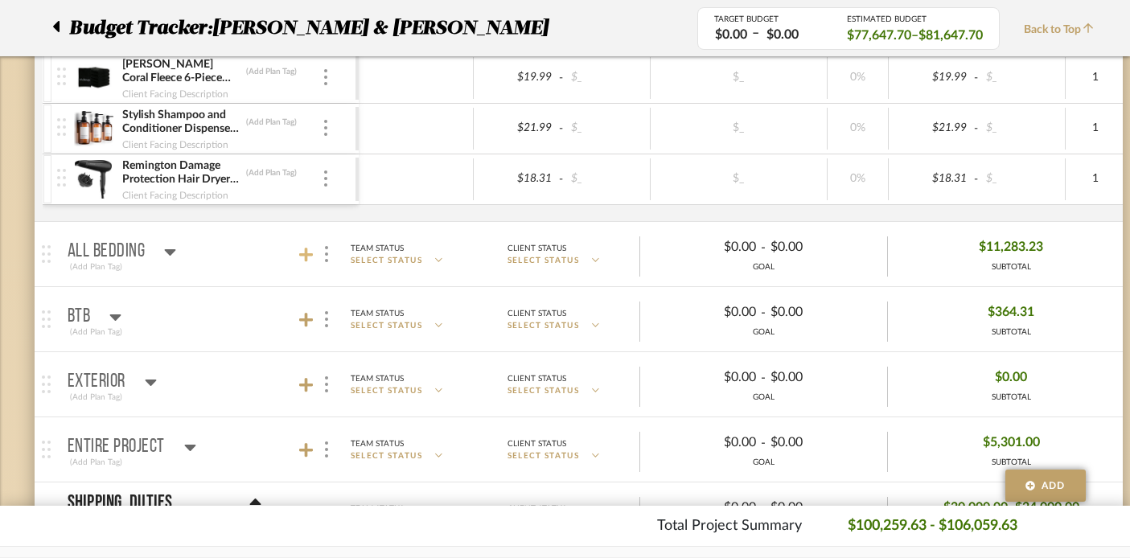
click at [303, 248] on icon at bounding box center [306, 255] width 14 height 16
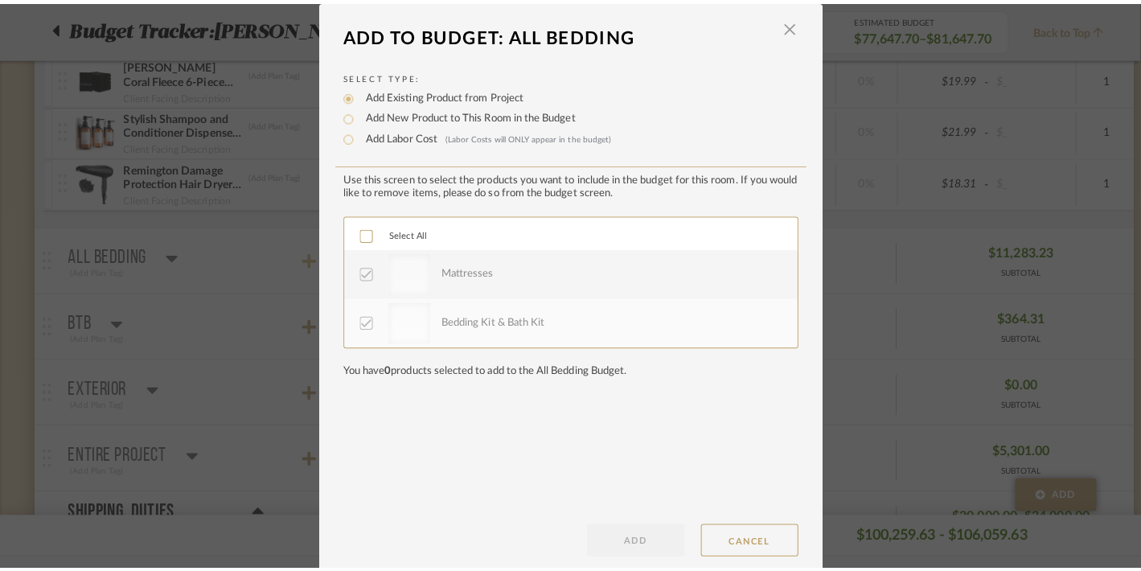
scroll to position [0, 0]
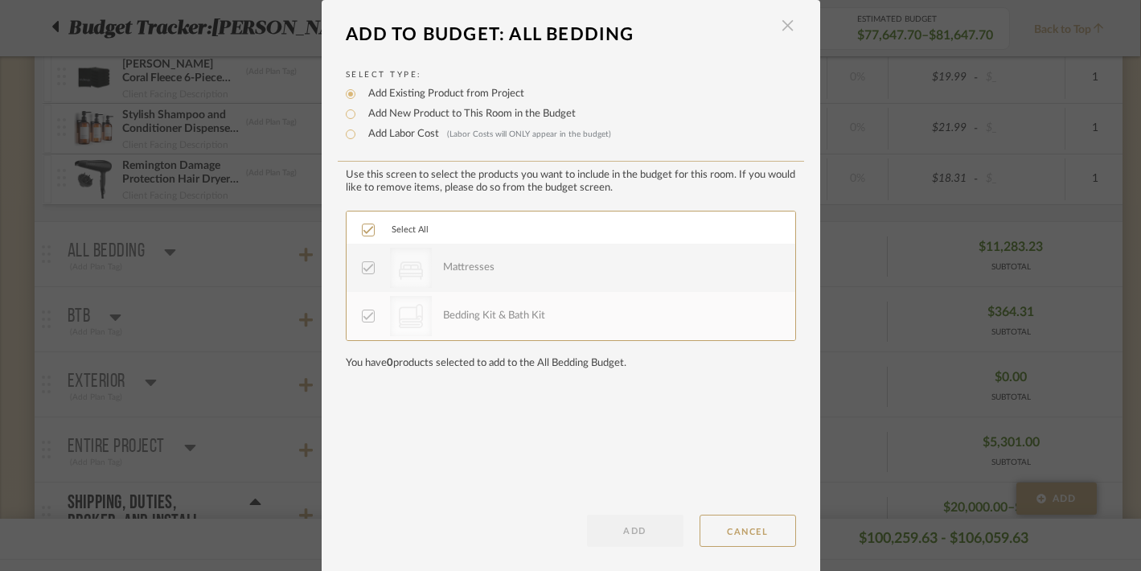
click at [785, 27] on span "button" at bounding box center [788, 26] width 32 height 32
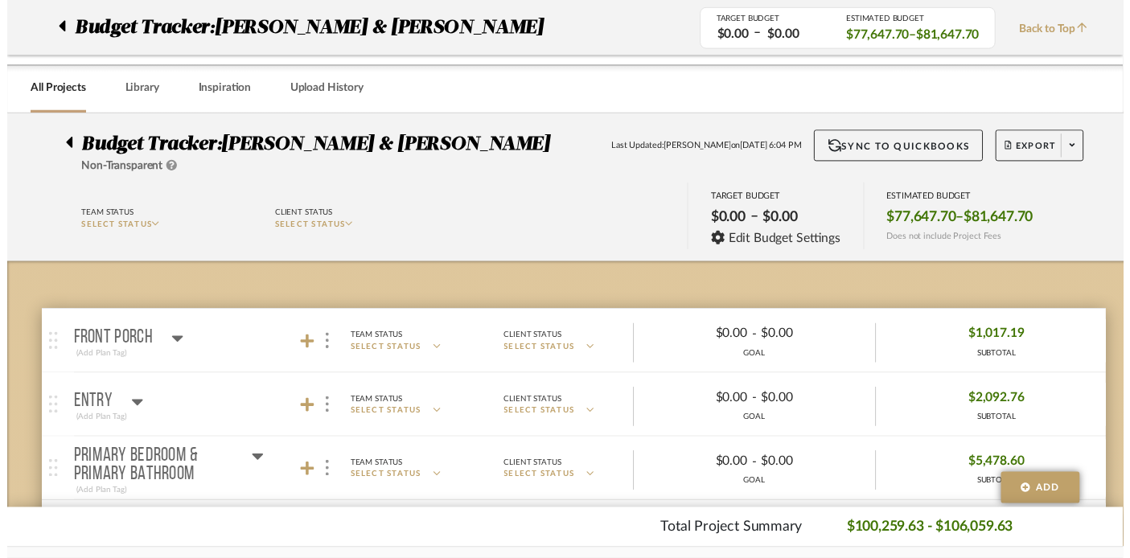
scroll to position [2960, 1]
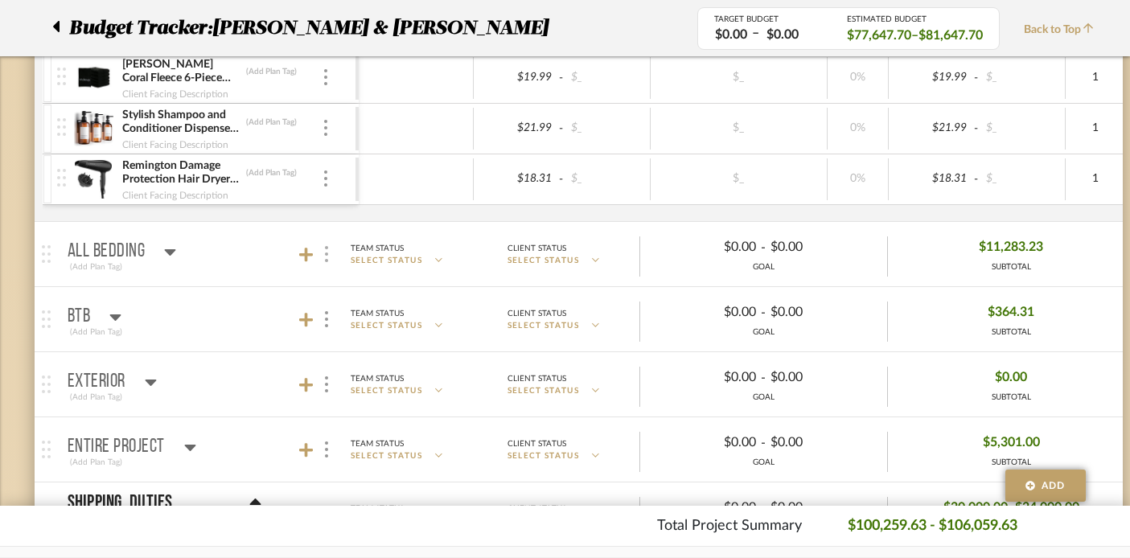
click at [334, 265] on div at bounding box center [326, 255] width 17 height 22
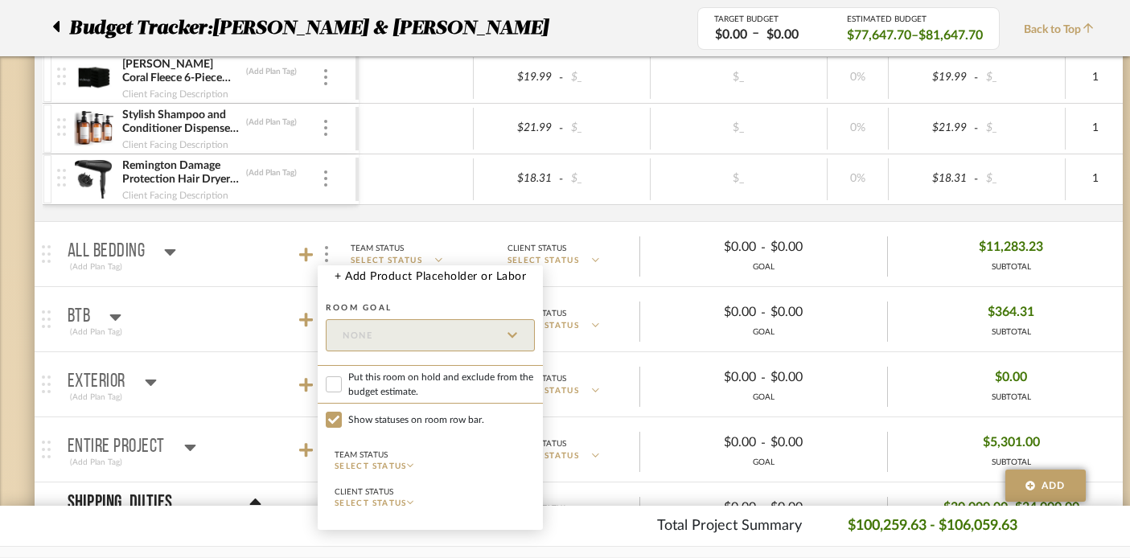
click at [215, 248] on div at bounding box center [565, 279] width 1130 height 558
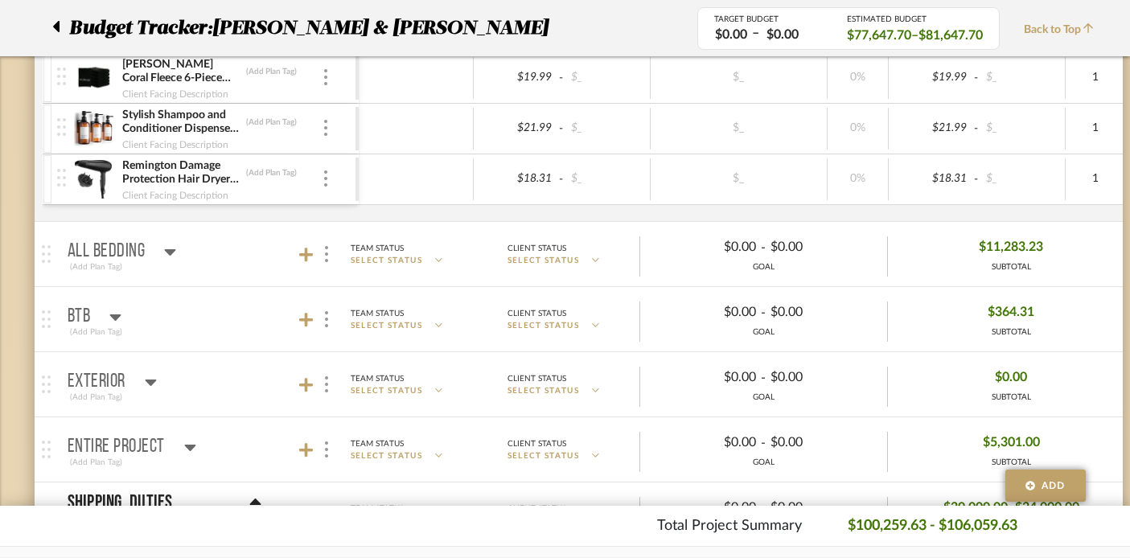
click at [47, 254] on img at bounding box center [46, 254] width 9 height 18
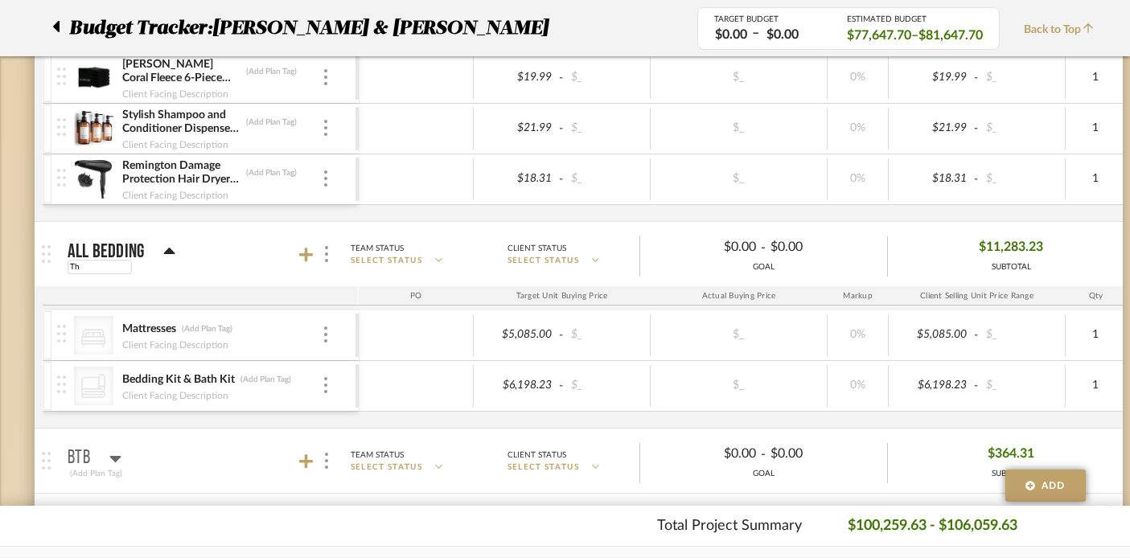
type input "T"
click at [171, 244] on icon at bounding box center [169, 251] width 12 height 19
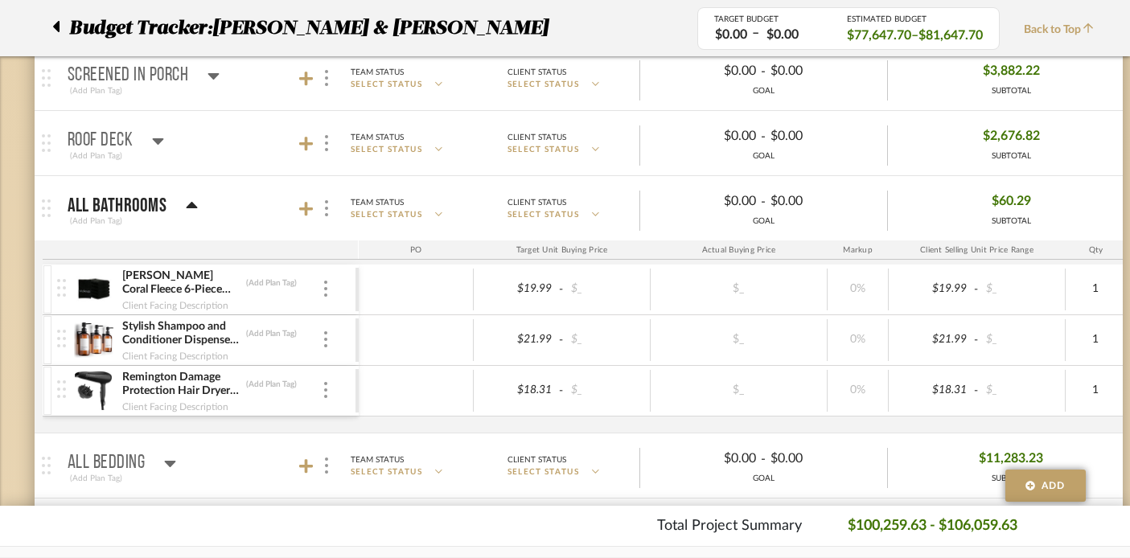
scroll to position [2742, 1]
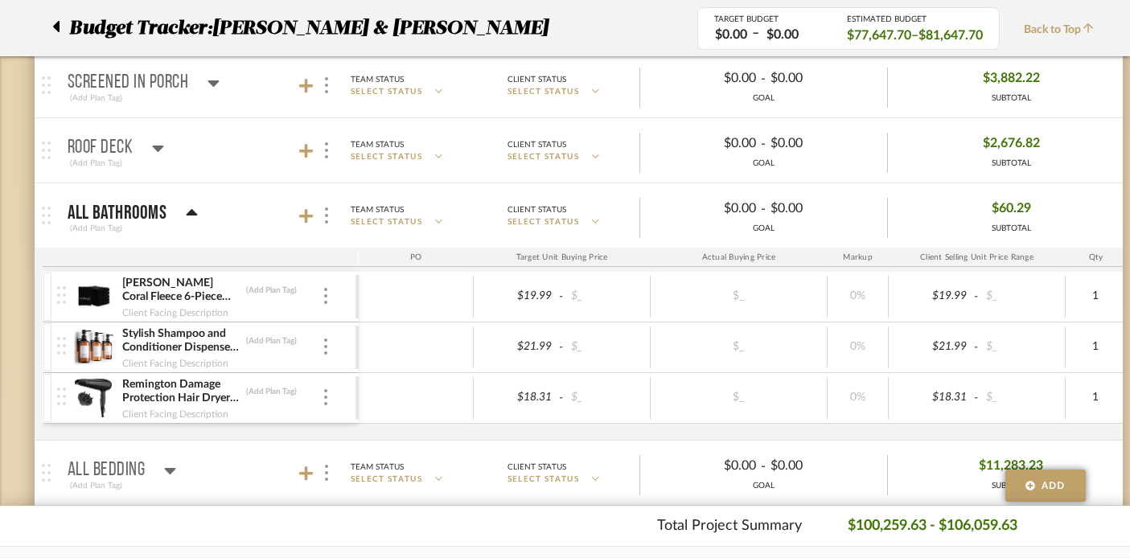
click at [190, 211] on icon at bounding box center [191, 212] width 11 height 6
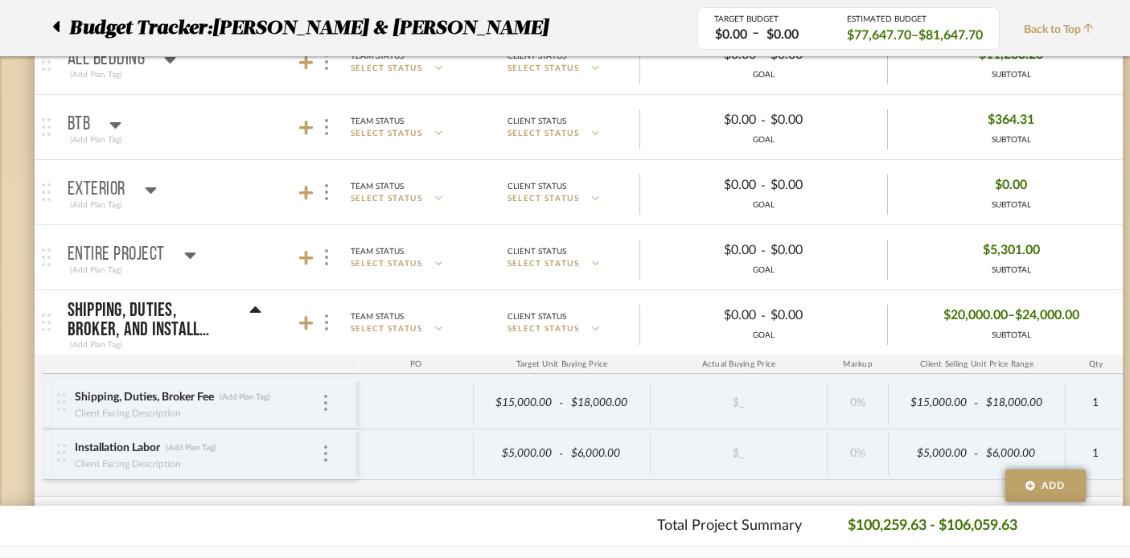
scroll to position [2965, 1]
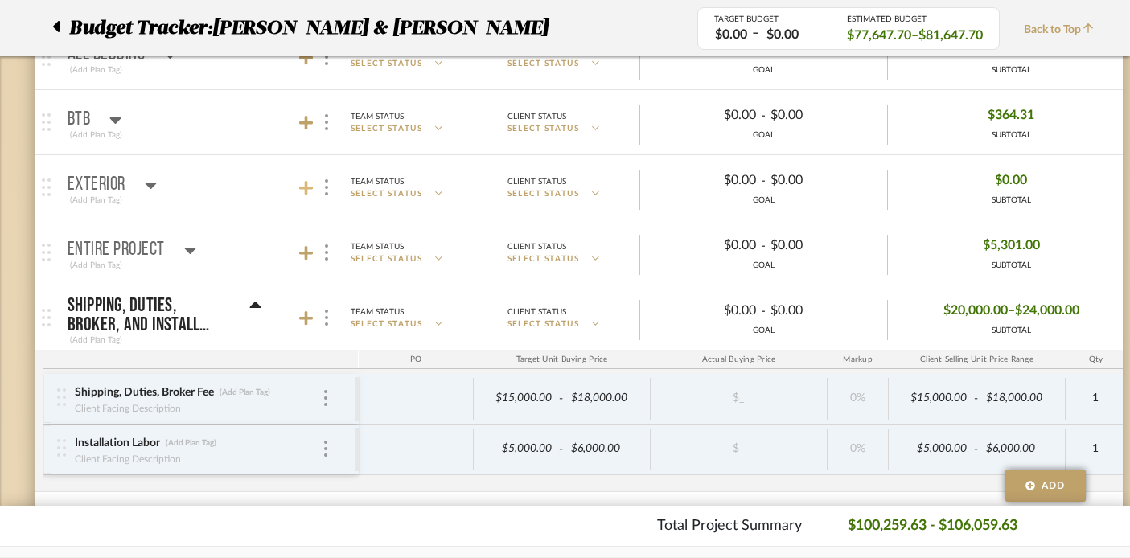
click at [303, 190] on icon at bounding box center [306, 188] width 14 height 16
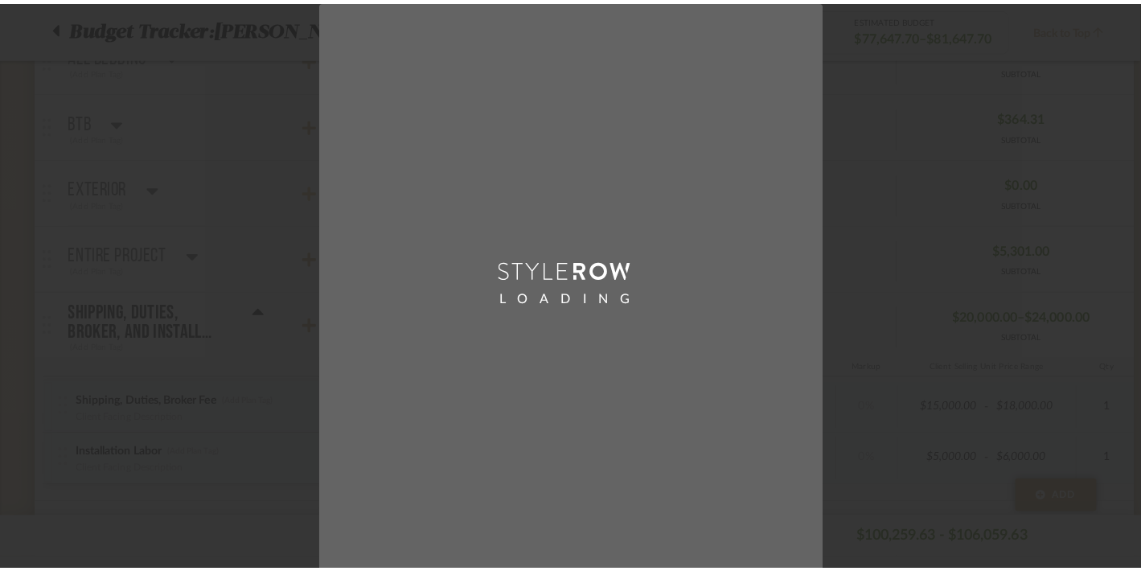
scroll to position [0, 0]
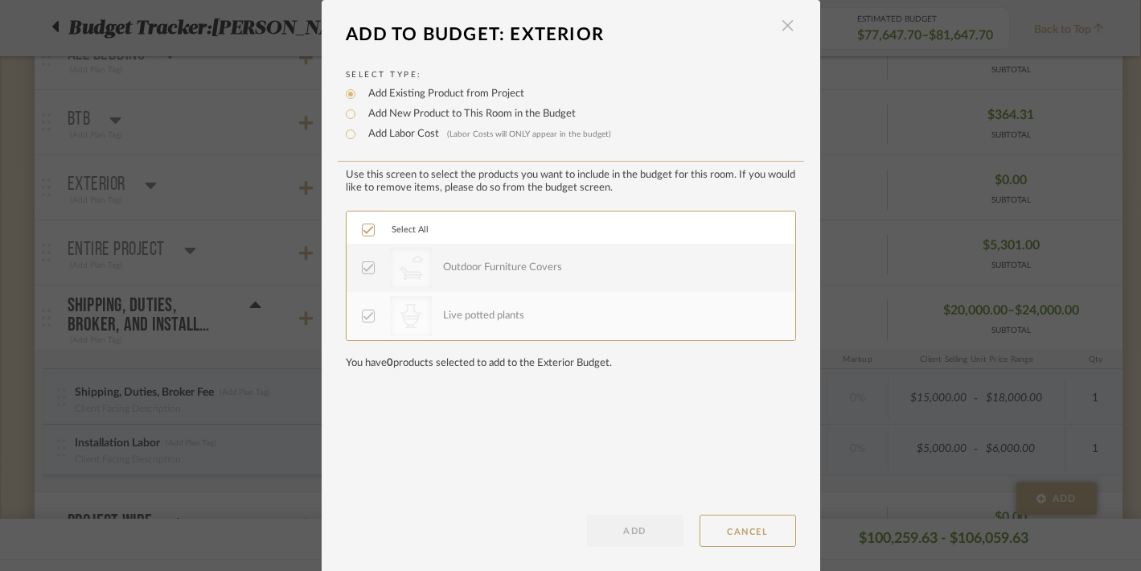
click at [782, 23] on span "button" at bounding box center [788, 26] width 32 height 32
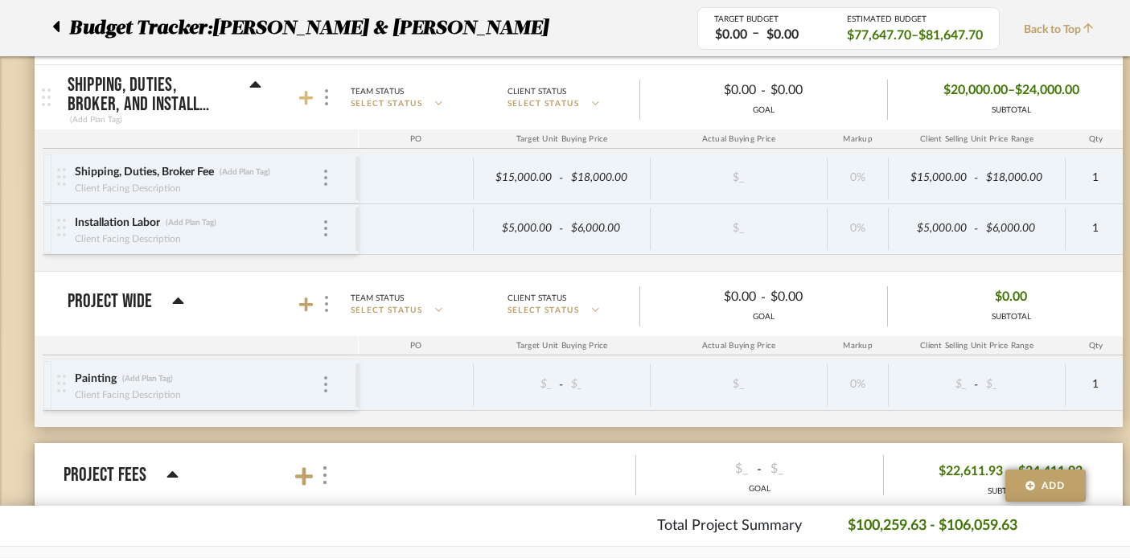
scroll to position [3189, 1]
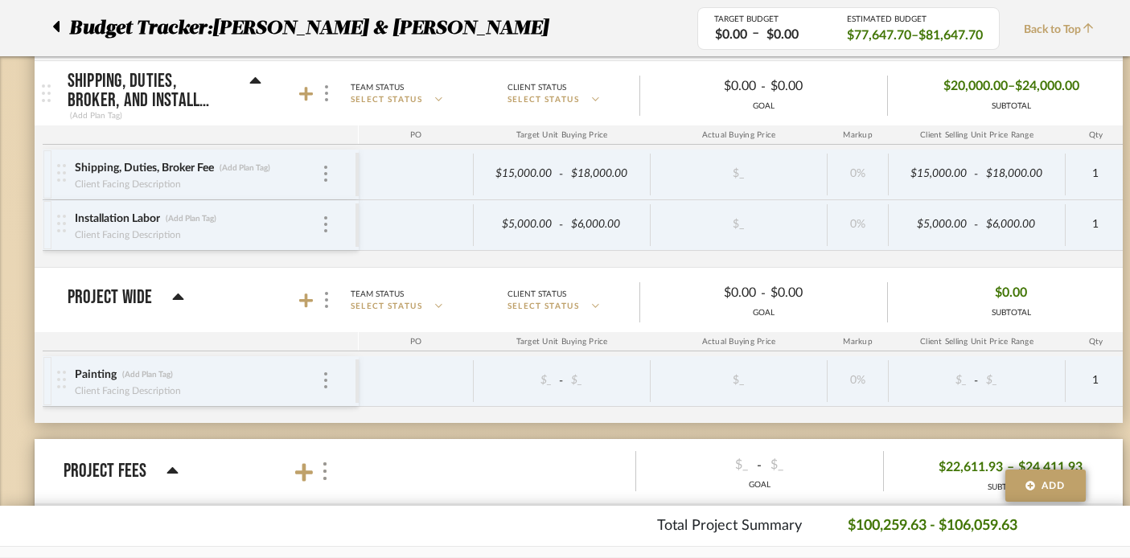
click at [597, 258] on div "Shipping, Duties, Broker Fee (Add Plan Tag) Client Facing Description $15,000.0…" at bounding box center [874, 208] width 1663 height 117
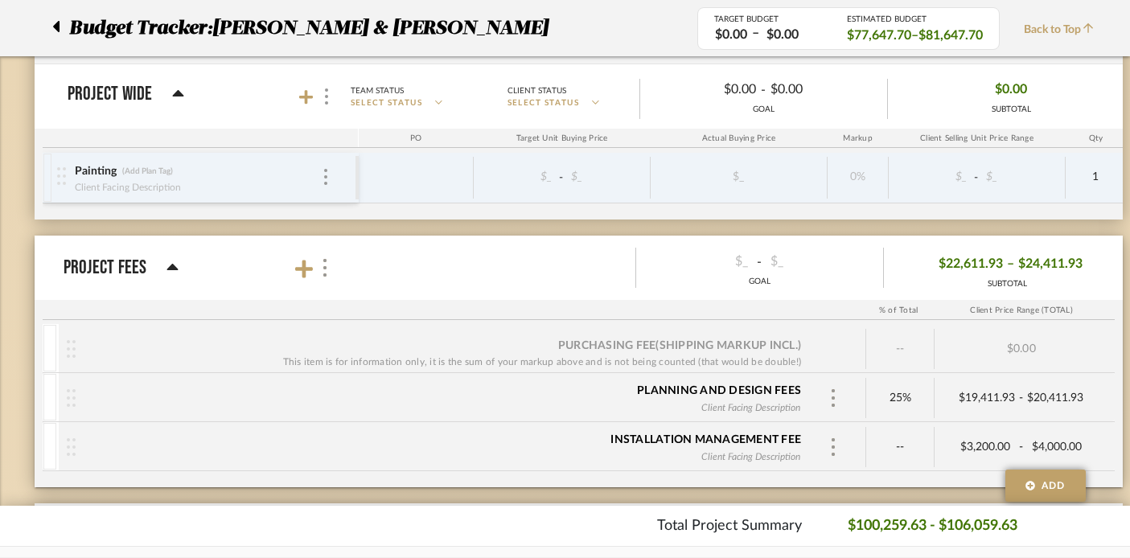
scroll to position [3403, 1]
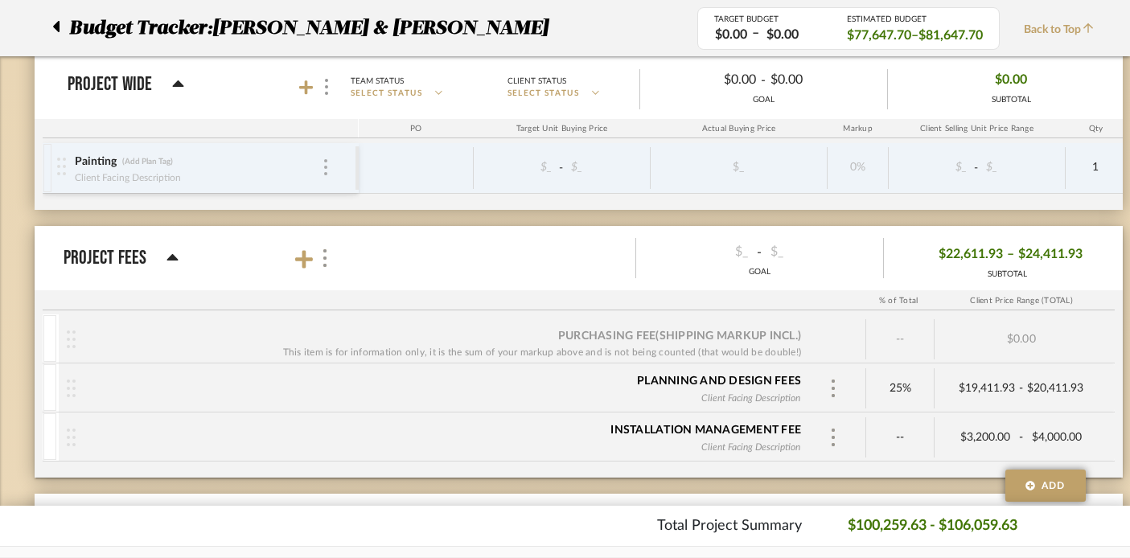
click at [322, 167] on div at bounding box center [326, 168] width 8 height 18
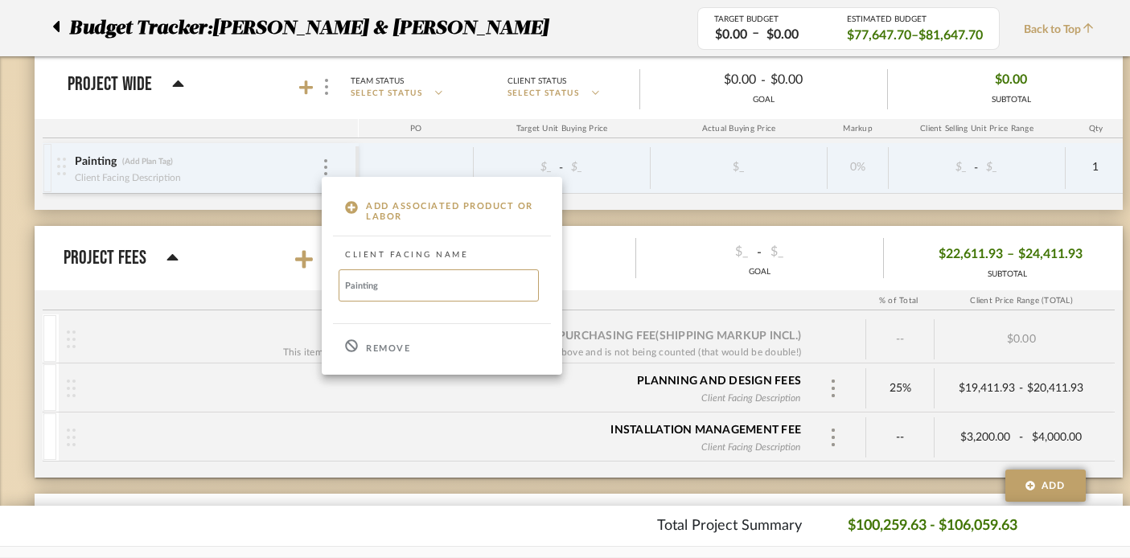
click at [411, 363] on div "Remove" at bounding box center [442, 346] width 240 height 43
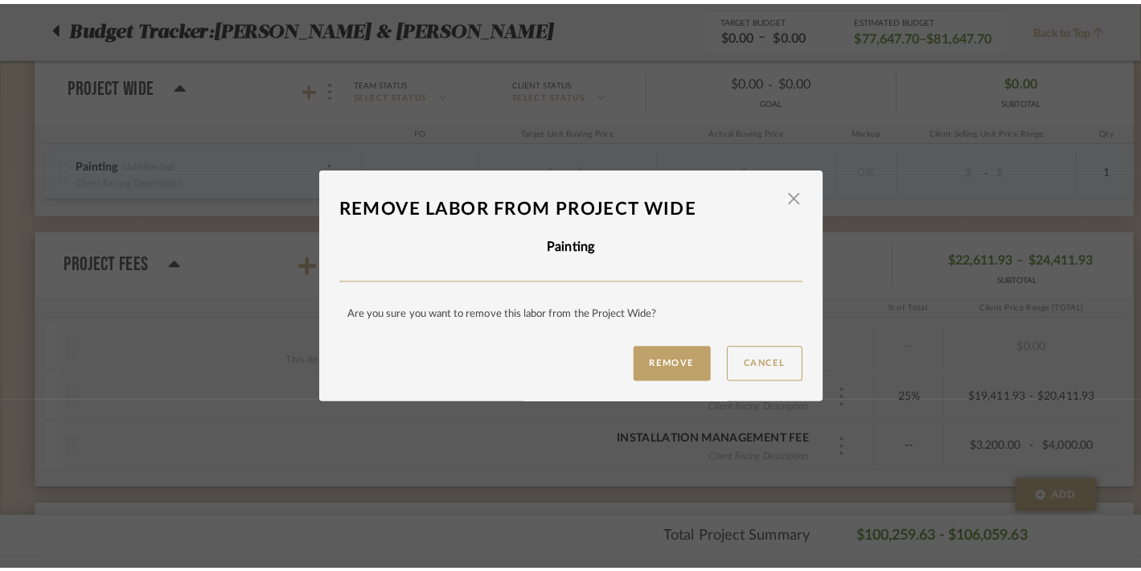
scroll to position [0, 0]
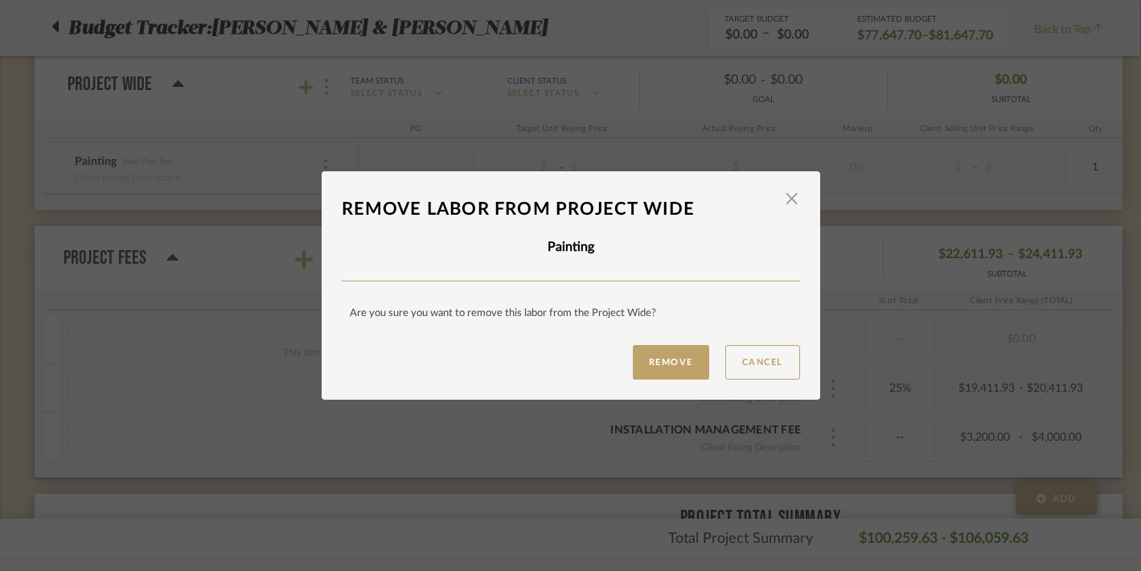
click at [396, 348] on div "Remove Cancel" at bounding box center [571, 362] width 458 height 35
click at [646, 359] on button "Remove" at bounding box center [671, 362] width 76 height 35
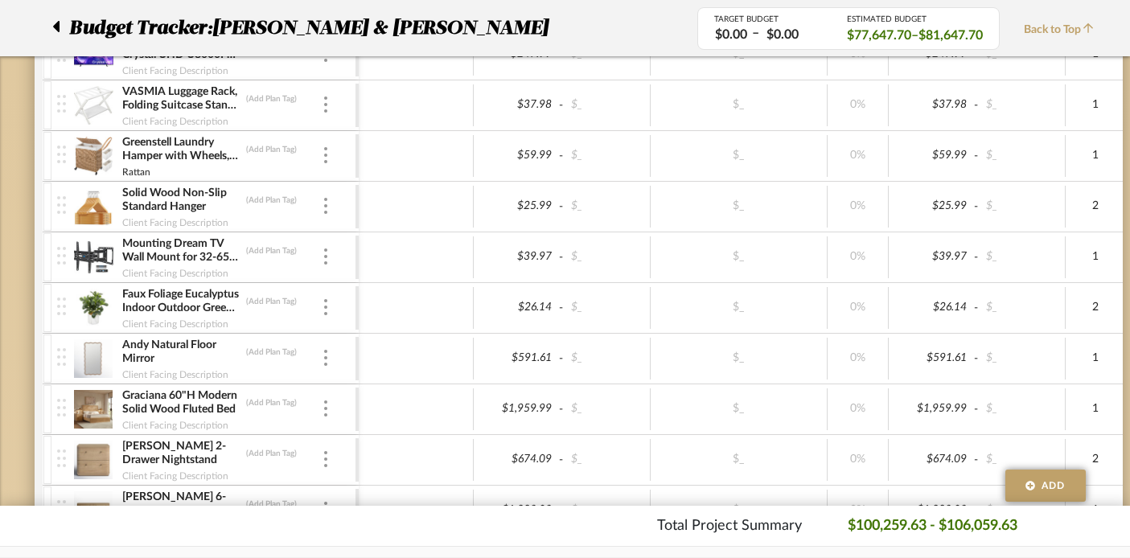
scroll to position [0, 1]
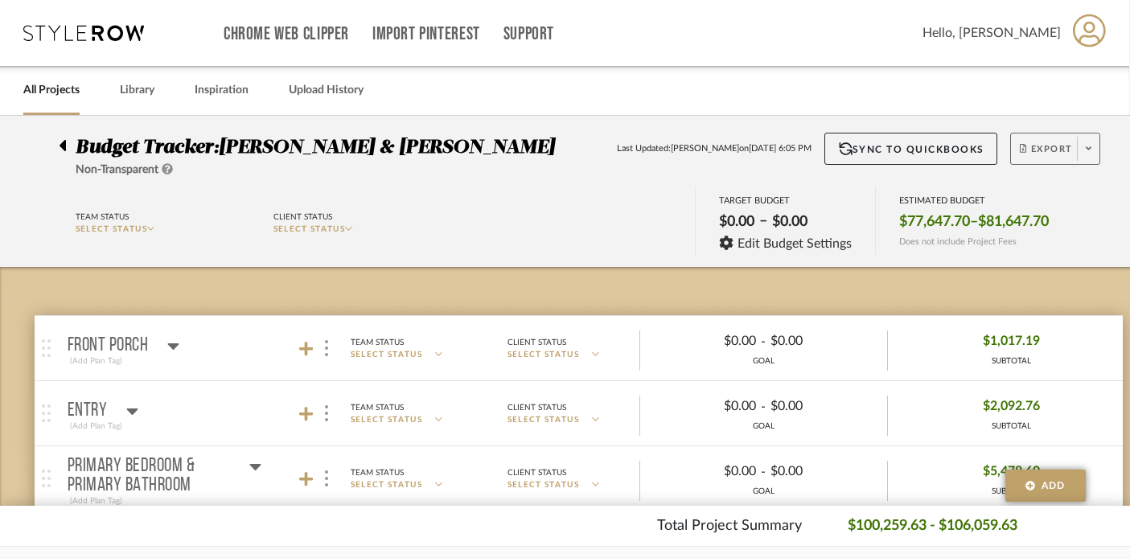
click at [1067, 151] on span "Export" at bounding box center [1045, 155] width 53 height 24
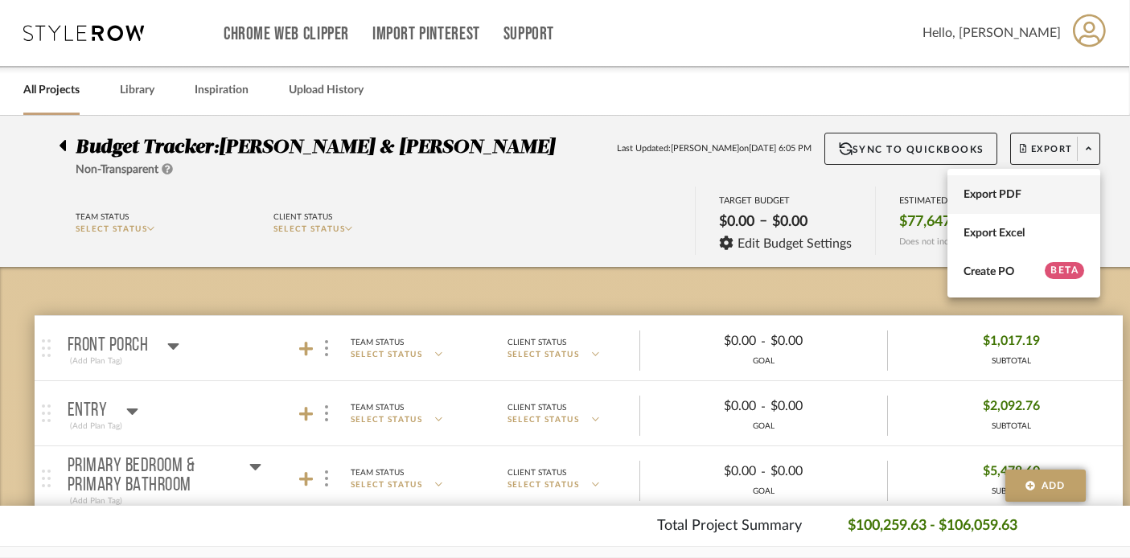
click at [995, 199] on span "Export PDF" at bounding box center [1023, 195] width 121 height 14
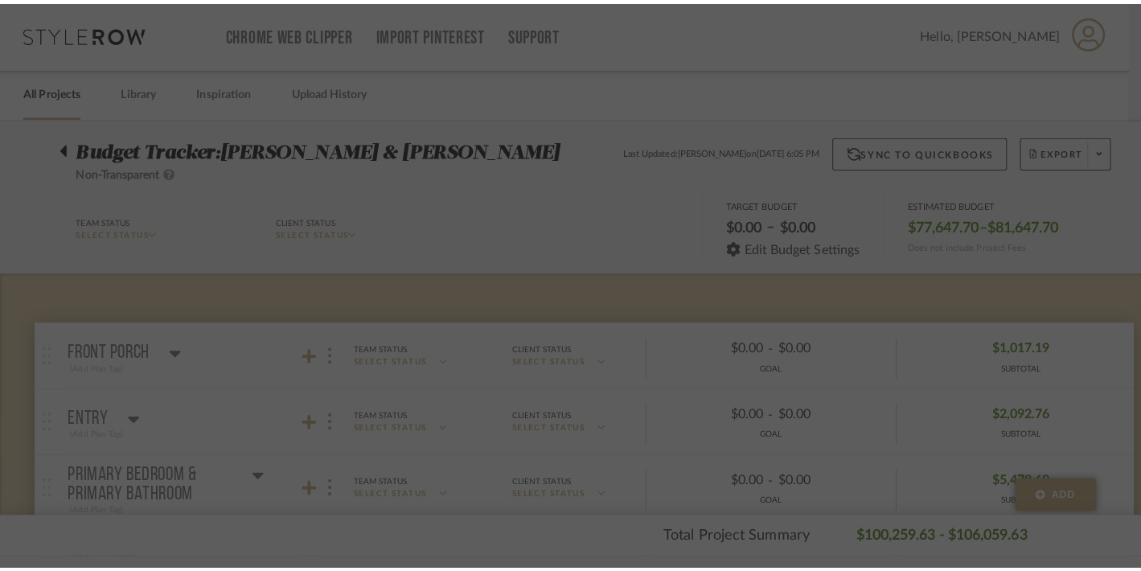
scroll to position [0, 0]
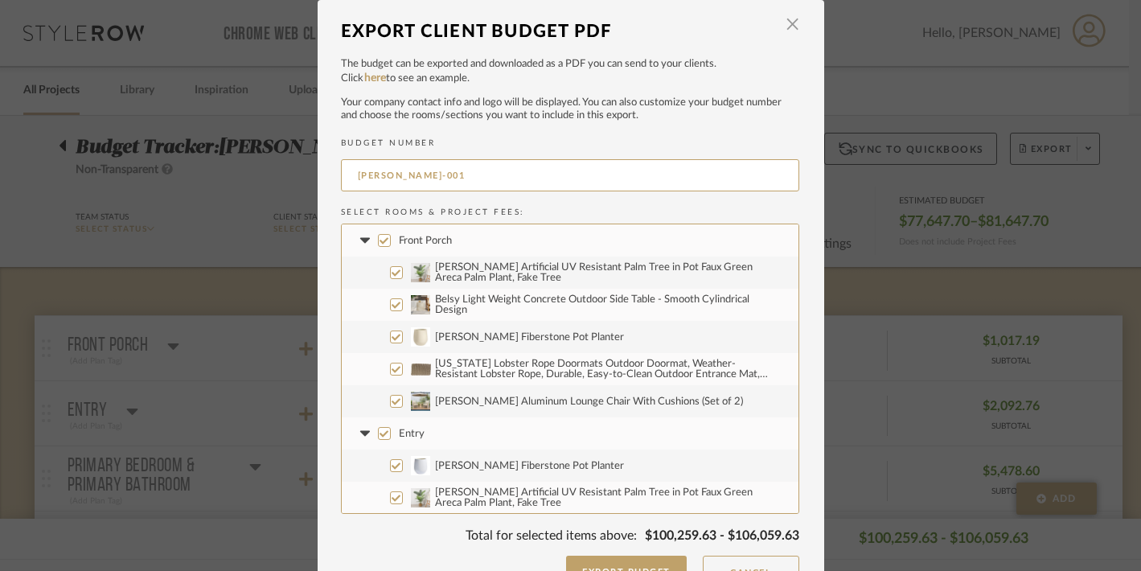
drag, startPoint x: 427, startPoint y: 174, endPoint x: 316, endPoint y: 171, distance: 111.0
click at [318, 171] on dialog-content "Export Client Budget PDF × The budget can be exported and downloaded as a PDF y…" at bounding box center [571, 302] width 507 height 604
type input "[PERSON_NAME] Working Budget"
click at [593, 557] on button "Export Budget" at bounding box center [626, 572] width 121 height 32
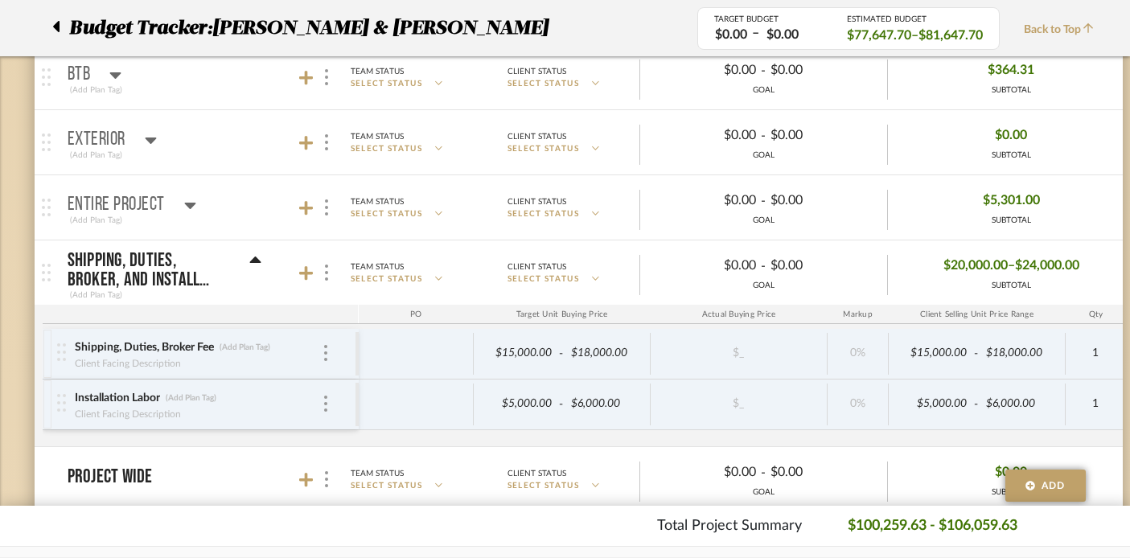
scroll to position [2947, 1]
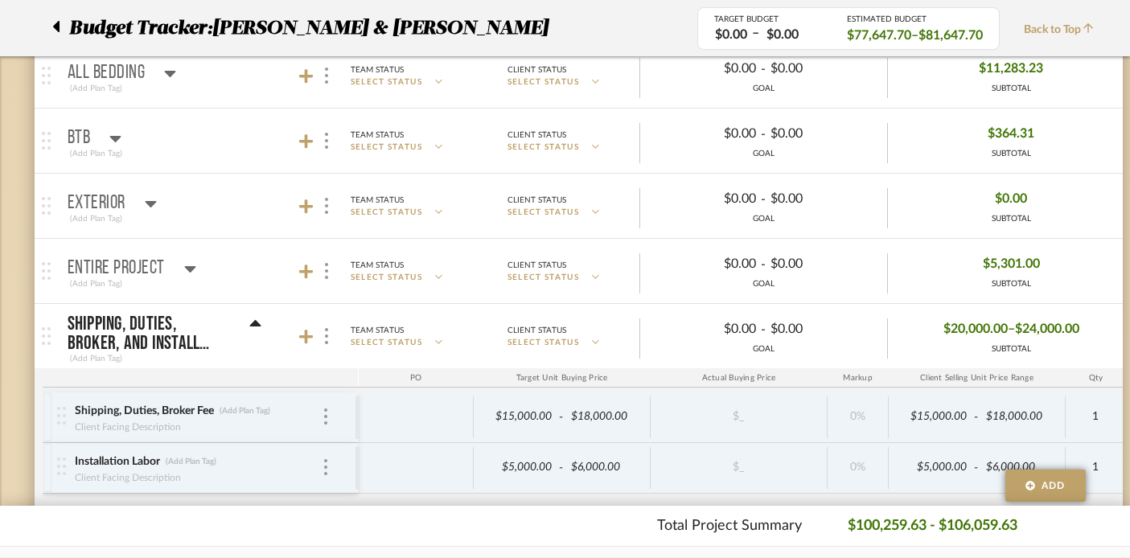
click at [194, 263] on icon at bounding box center [190, 268] width 12 height 19
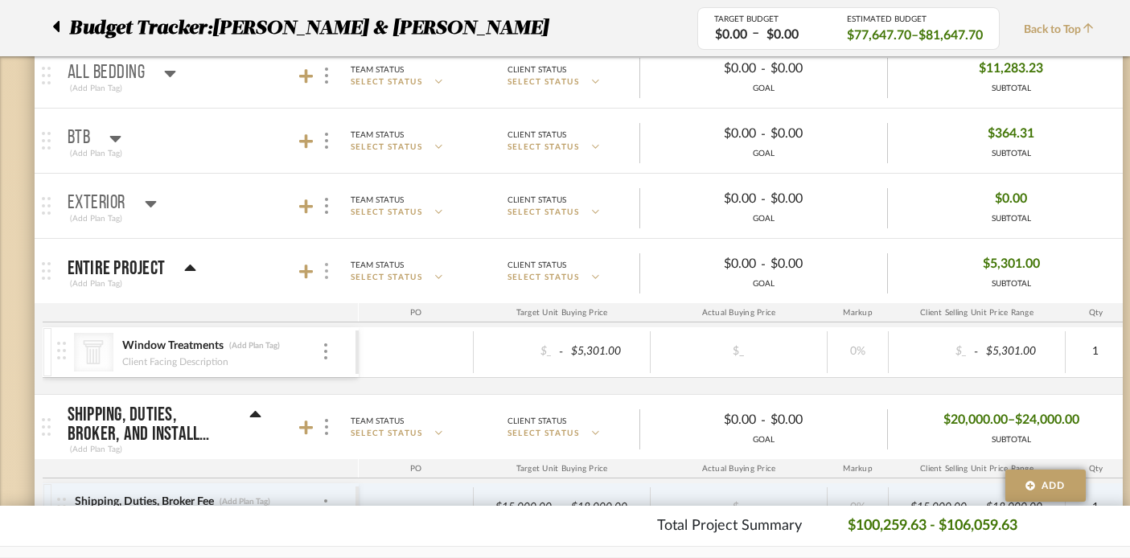
click at [326, 277] on img at bounding box center [326, 271] width 3 height 16
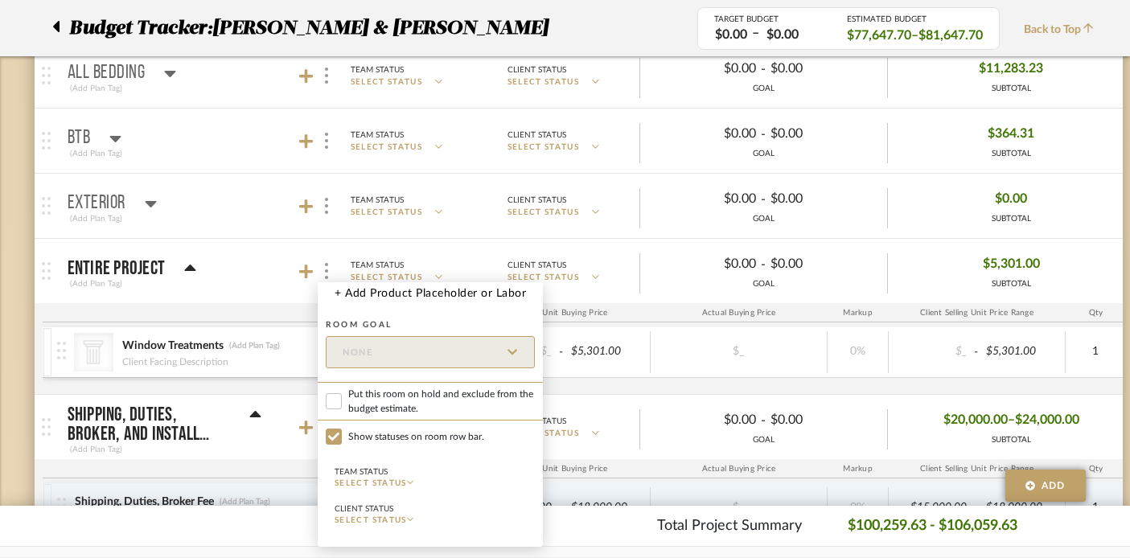
click at [306, 276] on div at bounding box center [565, 279] width 1130 height 558
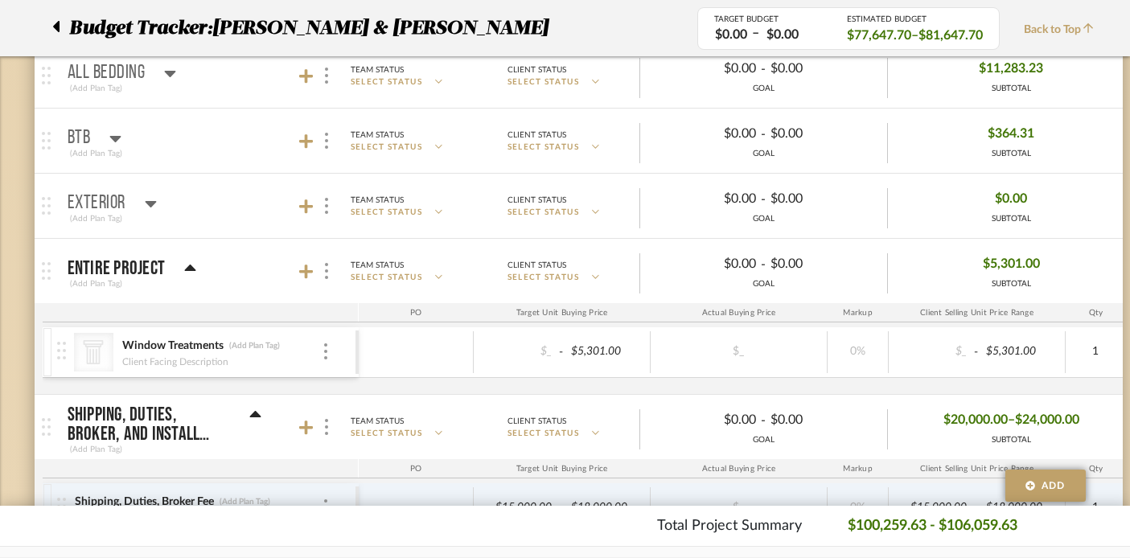
click at [306, 276] on icon at bounding box center [306, 272] width 14 height 14
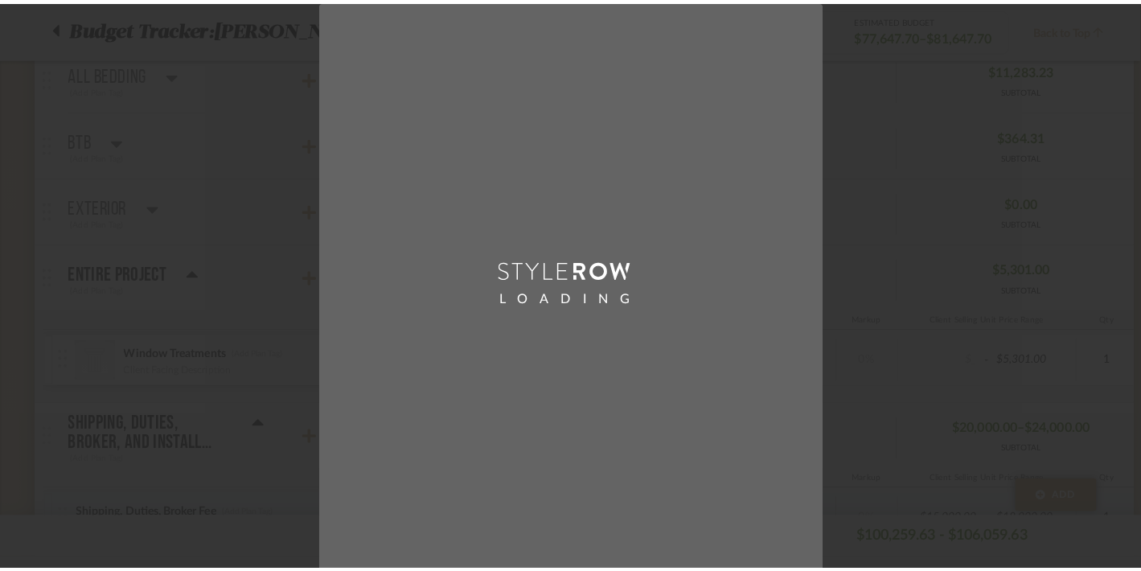
scroll to position [0, 0]
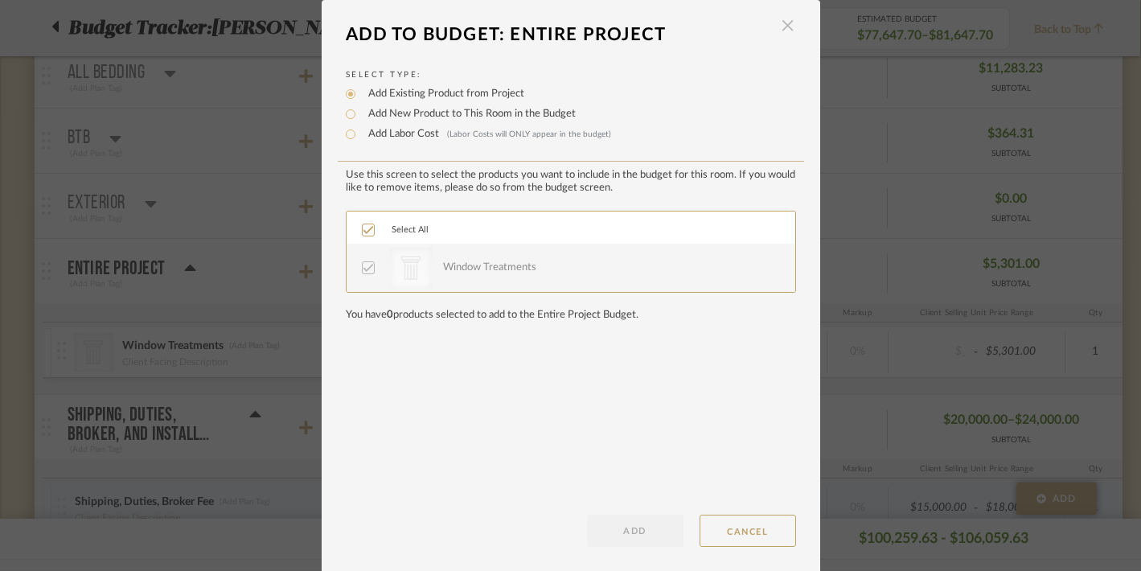
click at [783, 23] on span "button" at bounding box center [788, 26] width 32 height 32
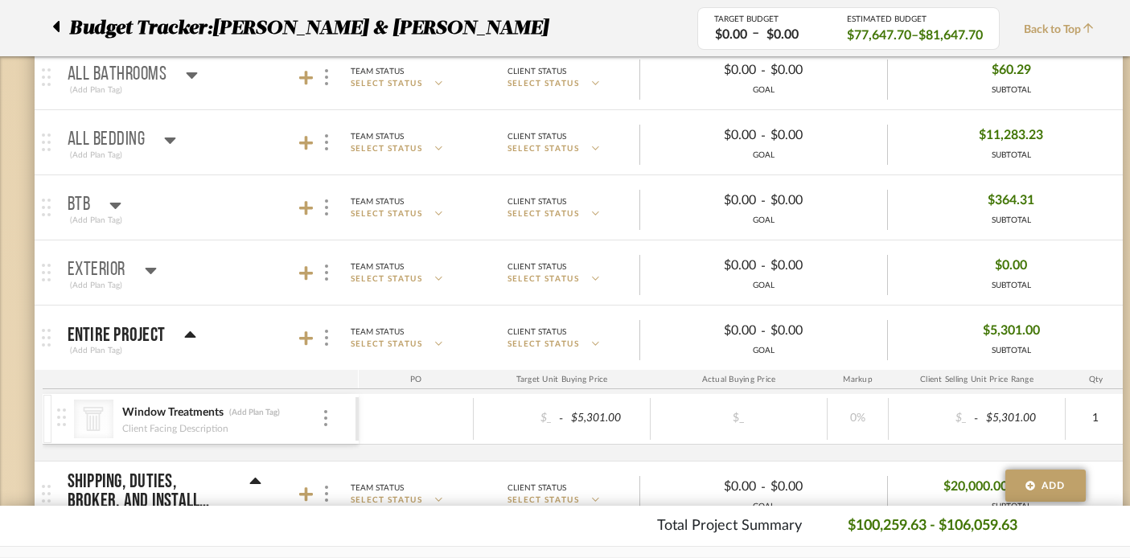
scroll to position [2865, 1]
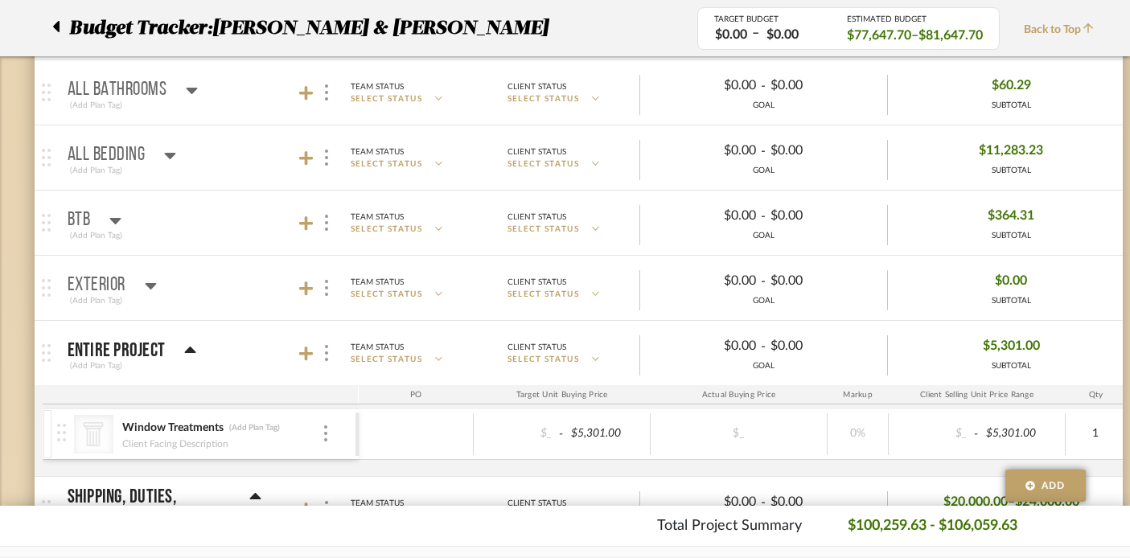
click at [154, 277] on icon at bounding box center [151, 285] width 12 height 19
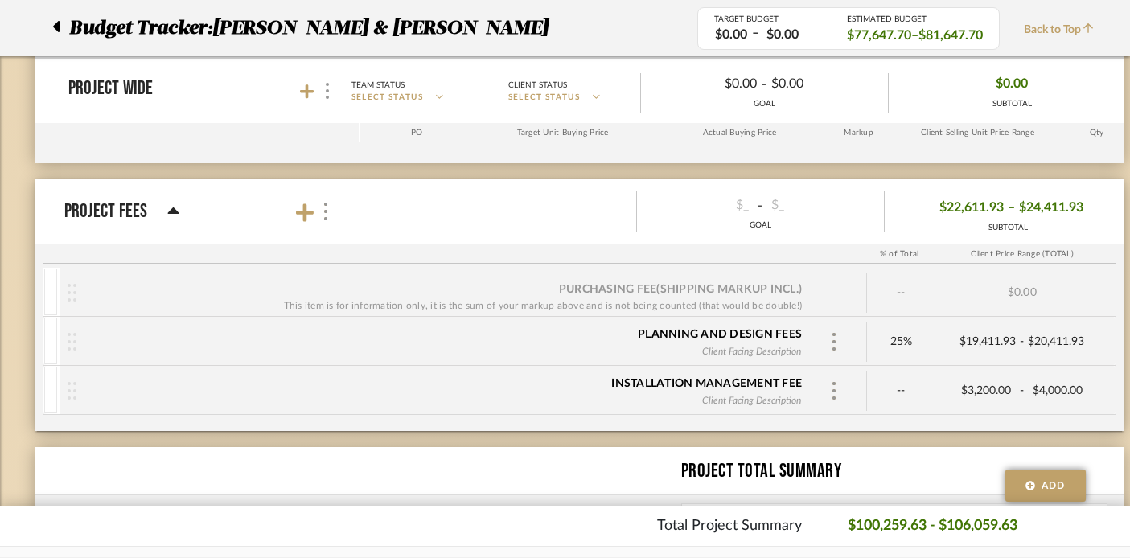
scroll to position [3641, 0]
